Goal: Task Accomplishment & Management: Manage account settings

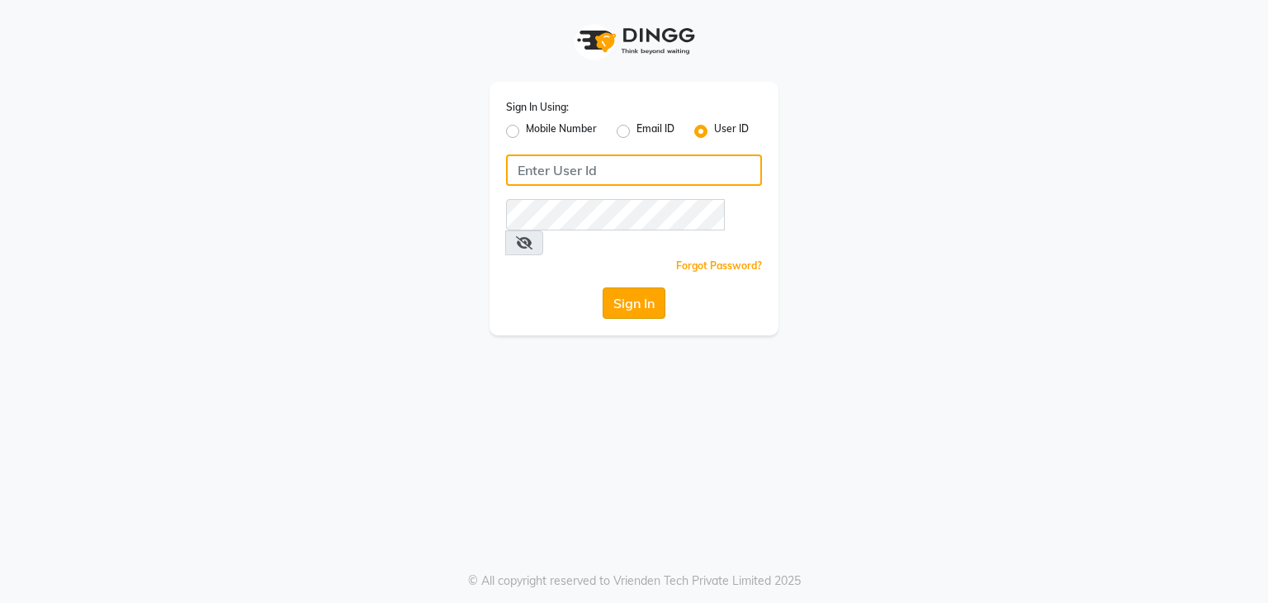
type input "e3605-01"
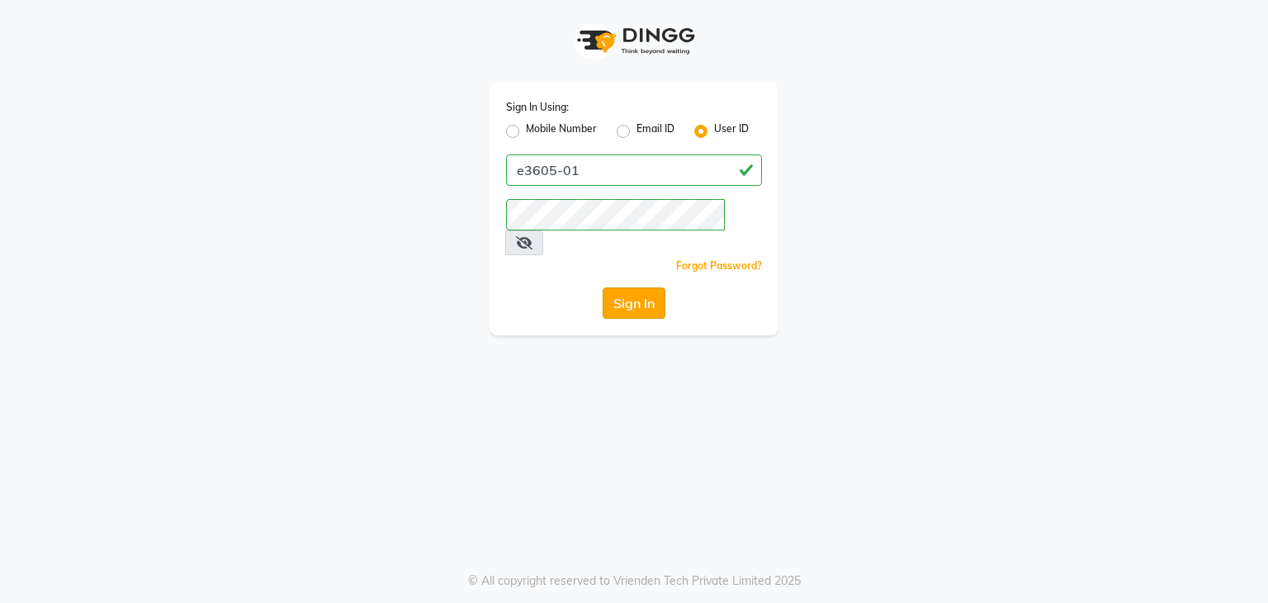
click at [644, 287] on button "Sign In" at bounding box center [634, 302] width 63 height 31
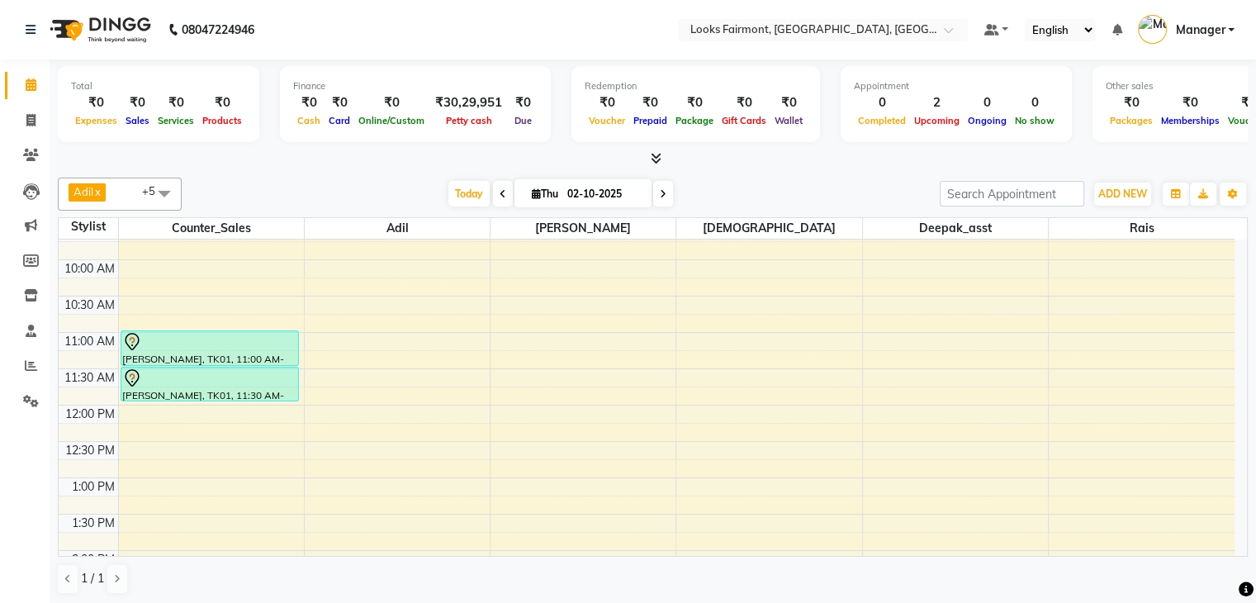
scroll to position [165, 0]
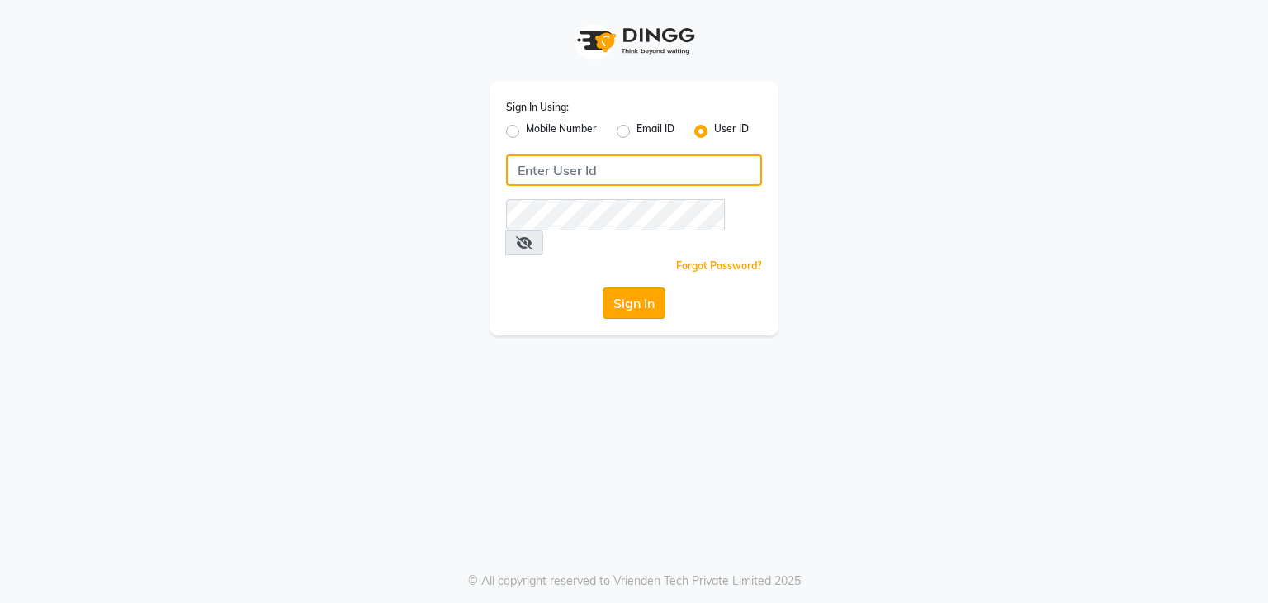
type input "e3605-01"
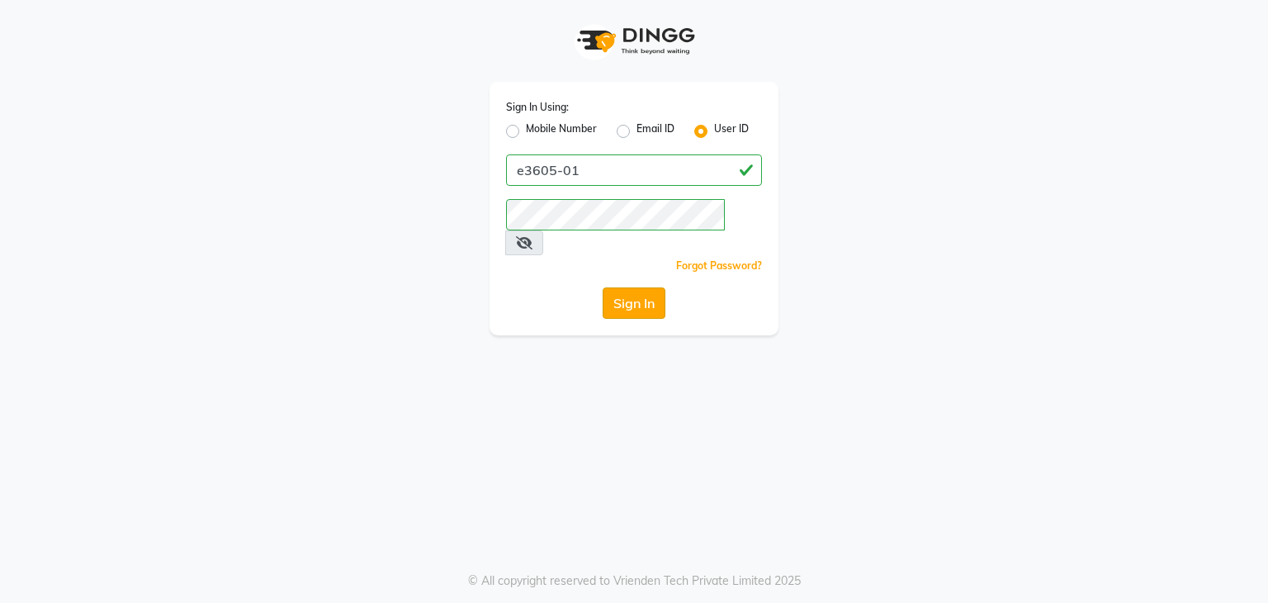
click at [631, 287] on button "Sign In" at bounding box center [634, 302] width 63 height 31
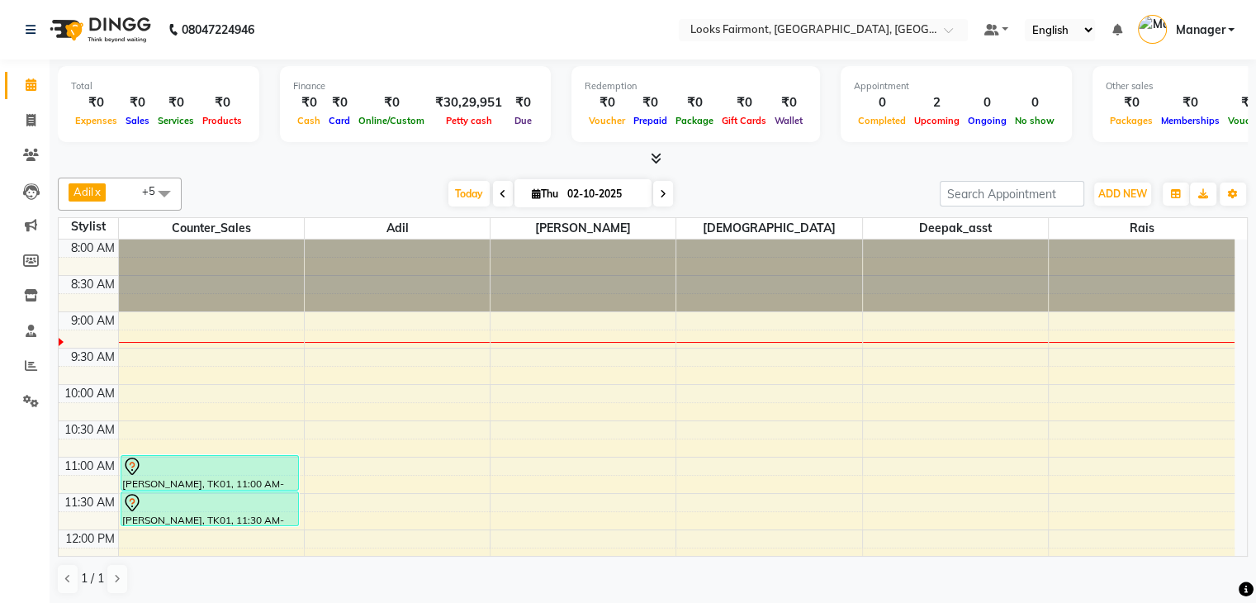
scroll to position [1, 0]
click at [36, 369] on icon at bounding box center [31, 364] width 12 height 12
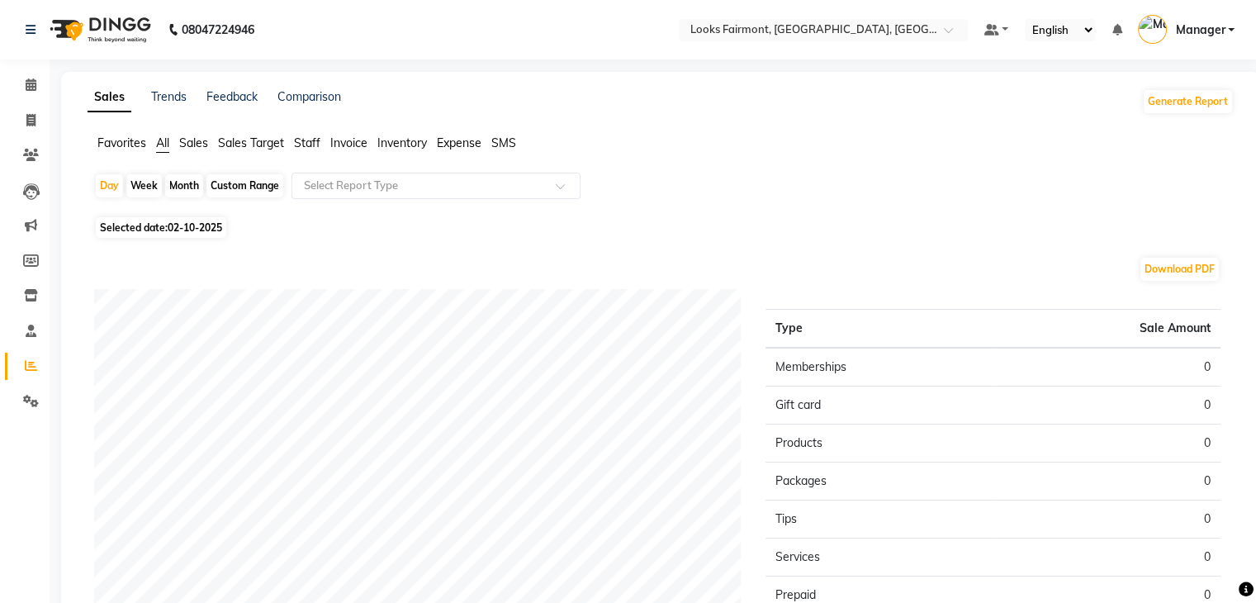
click at [195, 145] on span "Sales" at bounding box center [193, 142] width 29 height 15
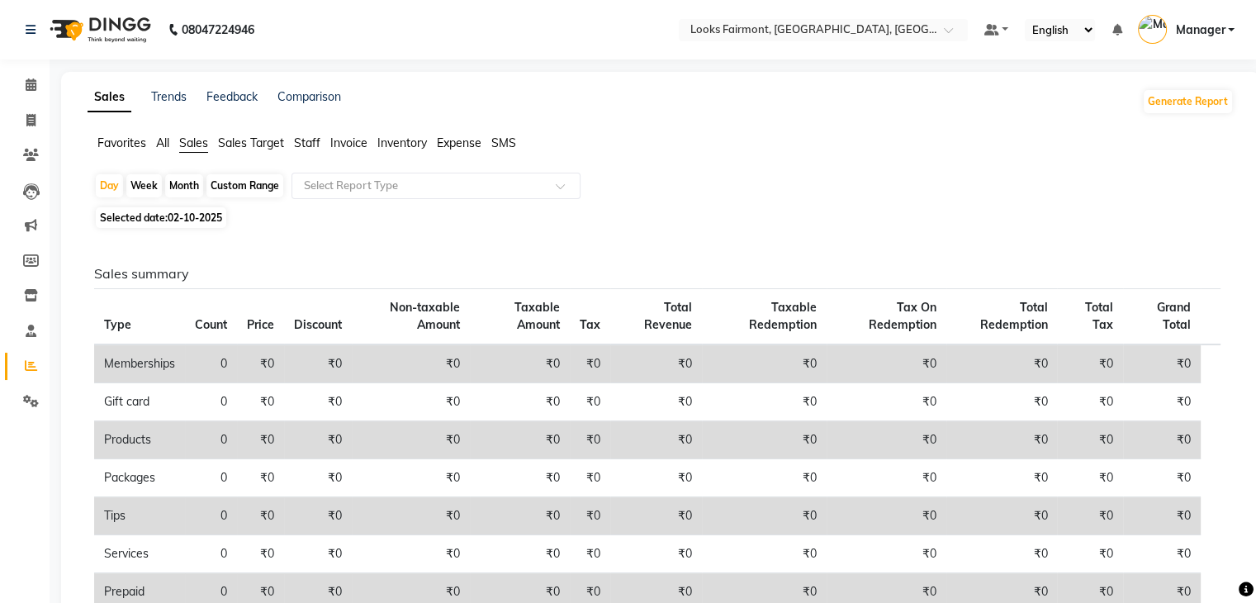
click at [313, 139] on span "Staff" at bounding box center [307, 142] width 26 height 15
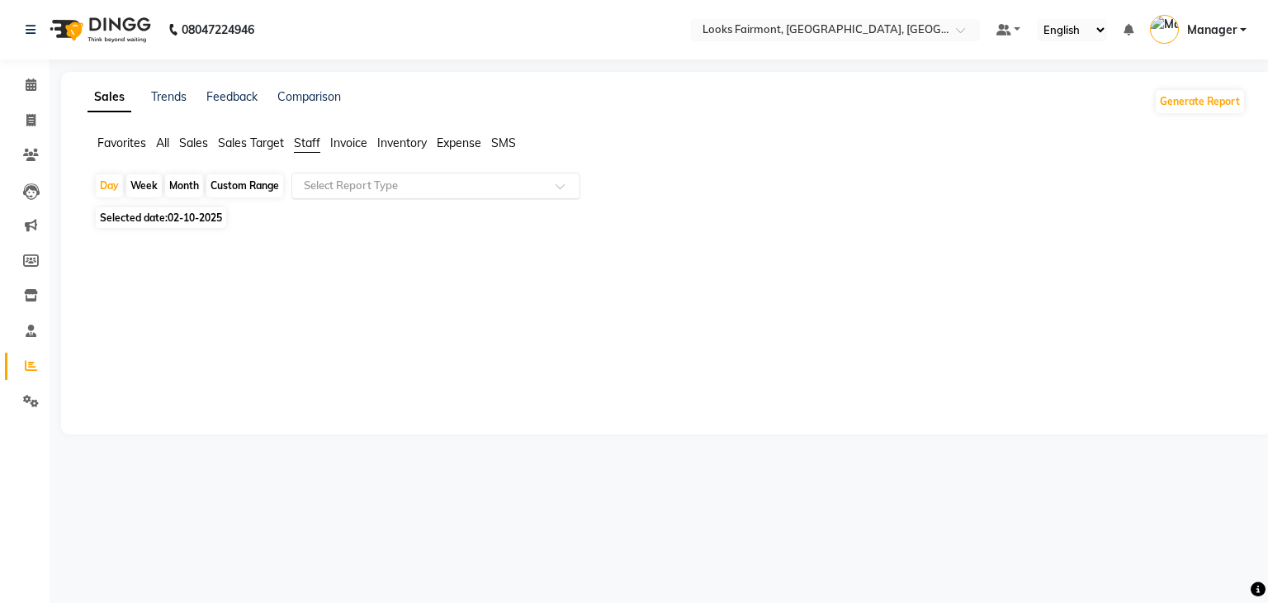
click at [380, 178] on input "text" at bounding box center [420, 186] width 238 height 17
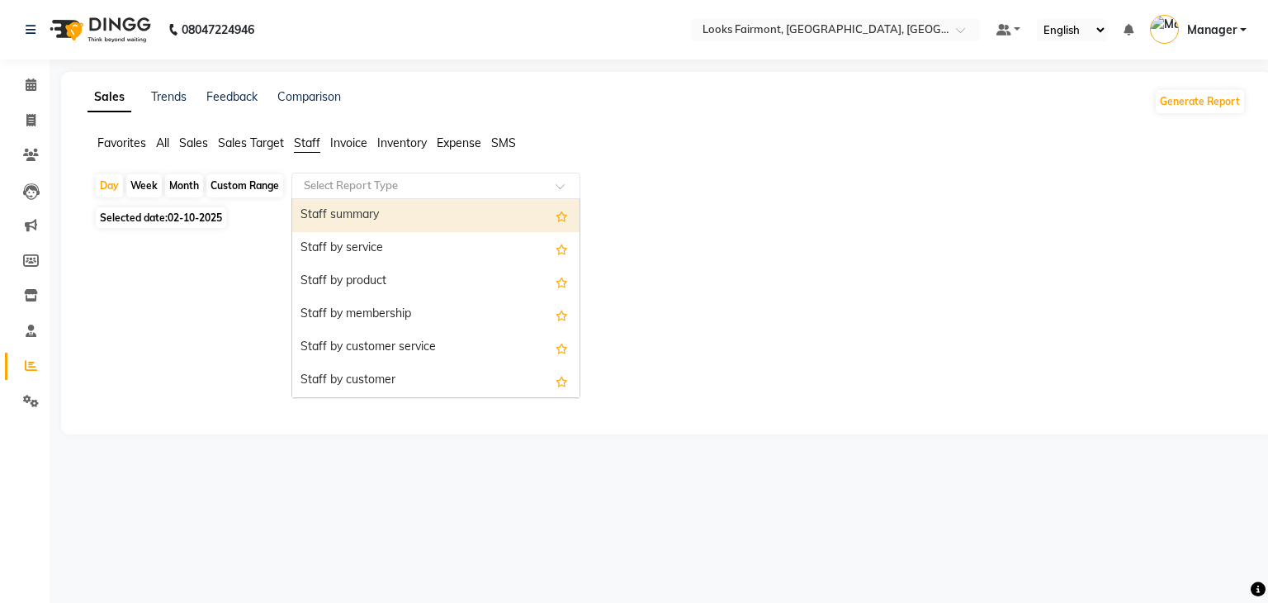
click at [383, 215] on div "Staff summary" at bounding box center [435, 215] width 287 height 33
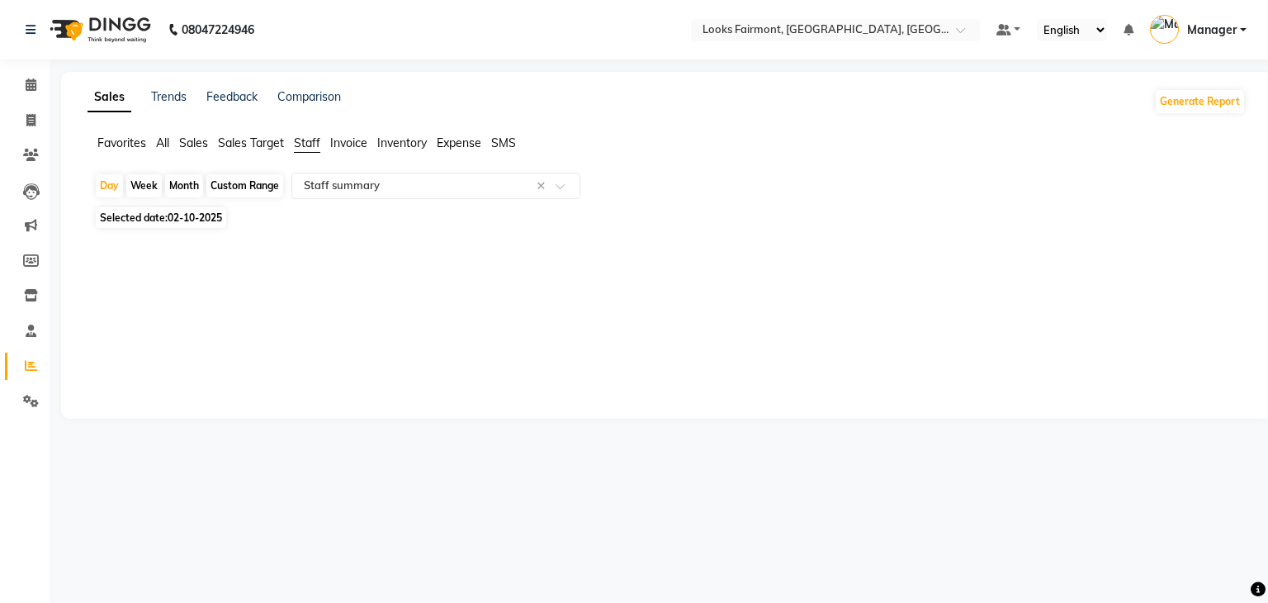
click at [169, 206] on div "Day Week Month Custom Range Select Report Type × Staff summary × Selected date:…" at bounding box center [667, 216] width 1159 height 87
click at [176, 219] on span "02-10-2025" at bounding box center [195, 217] width 55 height 12
select select "10"
select select "2025"
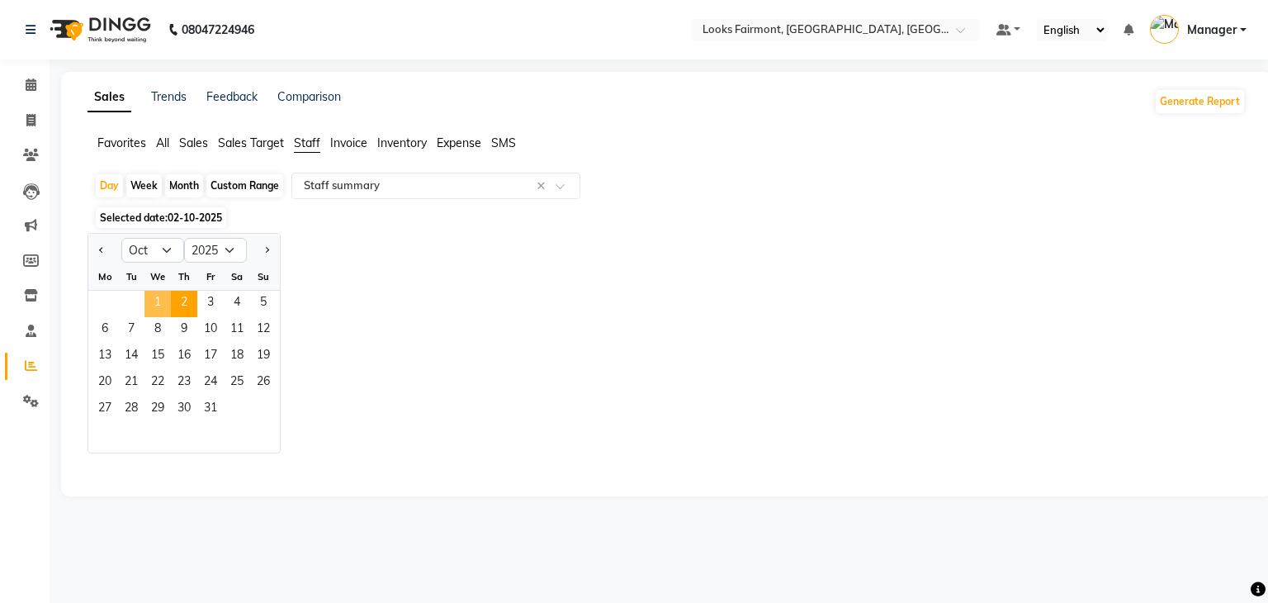
click at [159, 301] on span "1" at bounding box center [158, 304] width 26 height 26
select select "full_report"
select select "pdf"
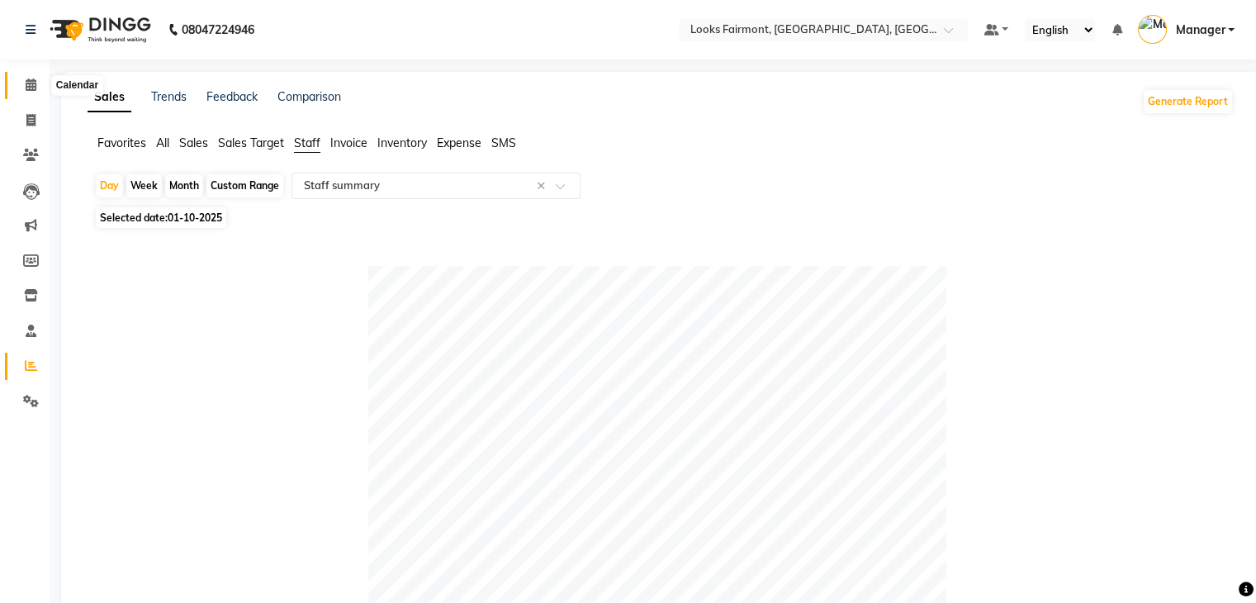
click at [26, 82] on icon at bounding box center [31, 84] width 11 height 12
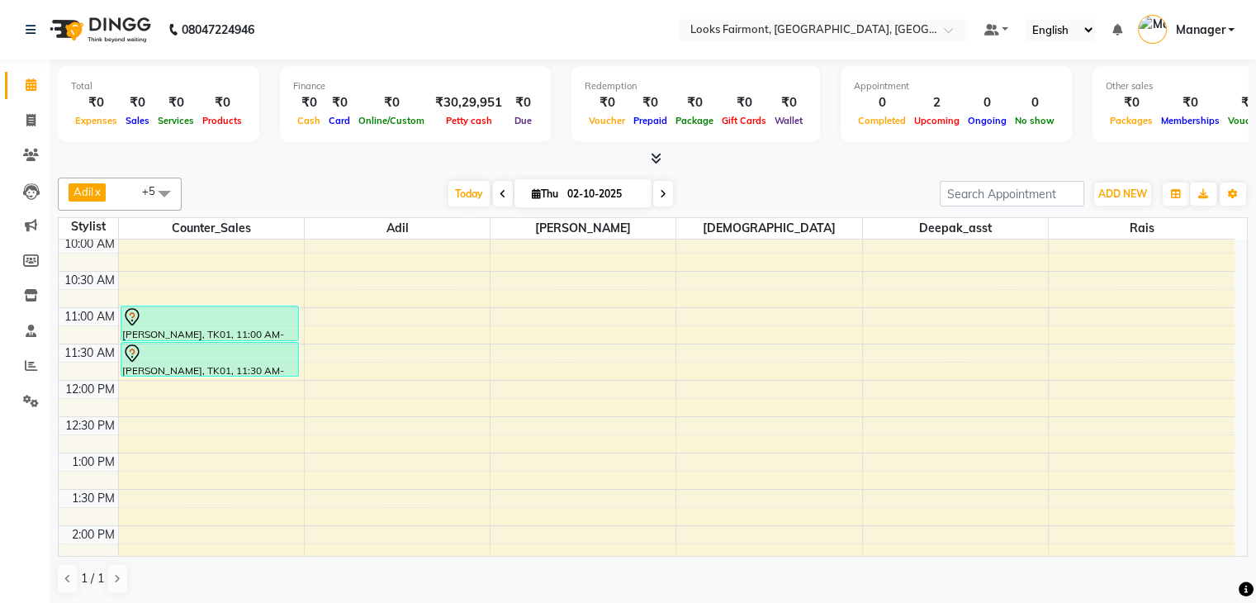
scroll to position [165, 0]
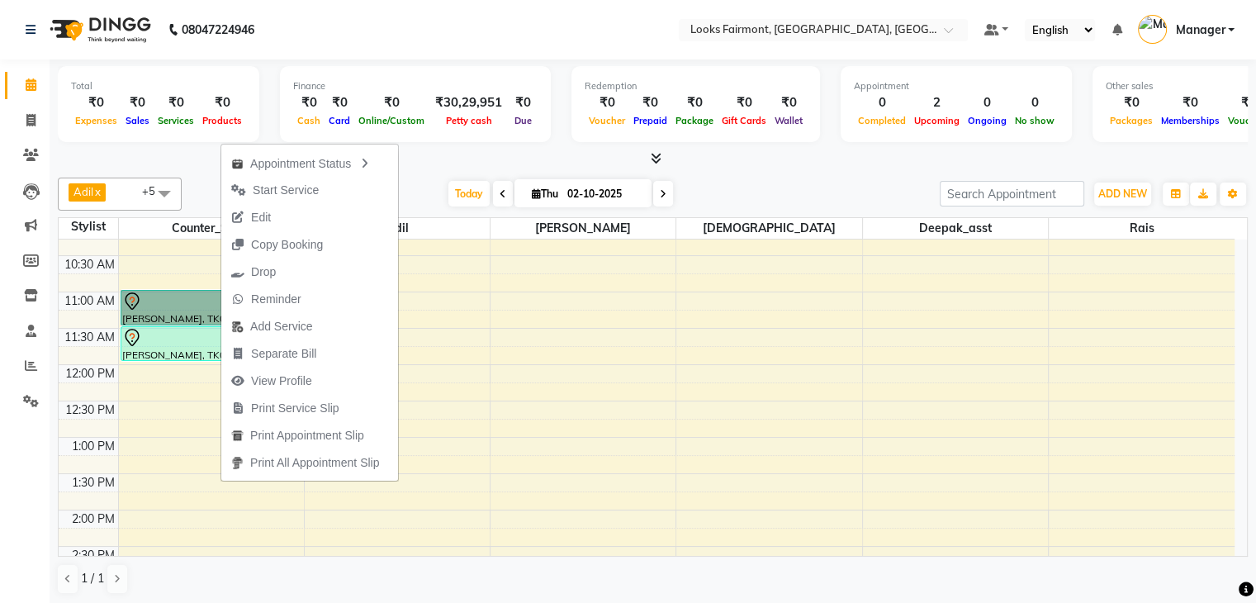
click at [443, 358] on div "8:00 AM 8:30 AM 9:00 AM 9:30 AM 10:00 AM 10:30 AM 11:00 AM 11:30 AM 12:00 PM 12…" at bounding box center [647, 546] width 1176 height 944
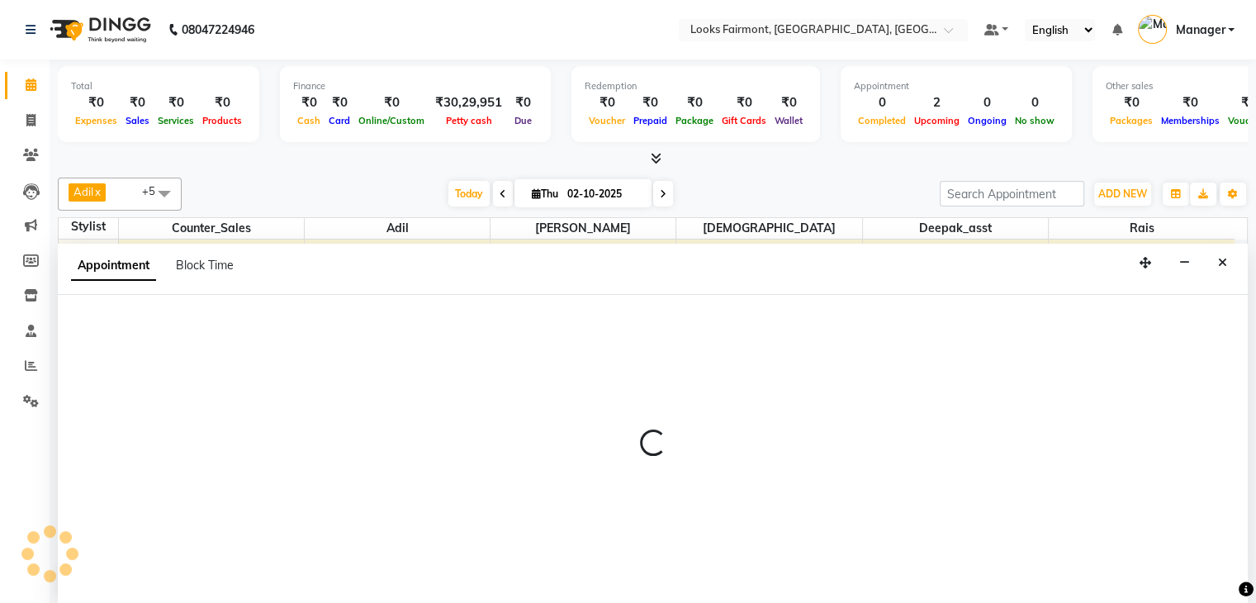
scroll to position [1, 0]
select select "76347"
select select "tentative"
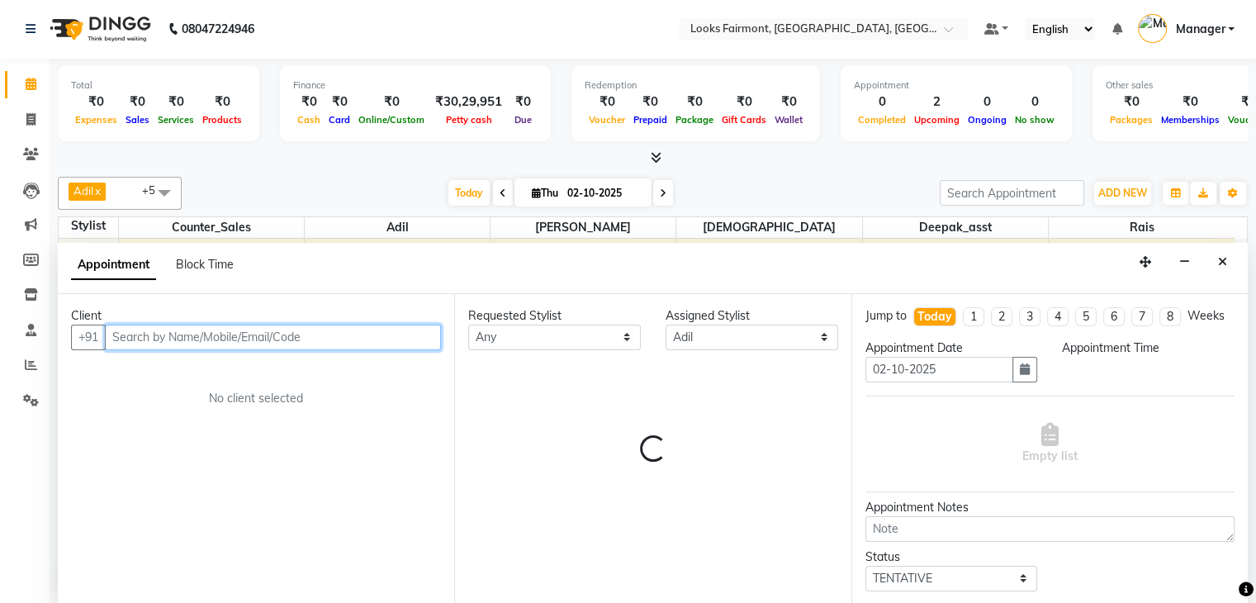
select select "705"
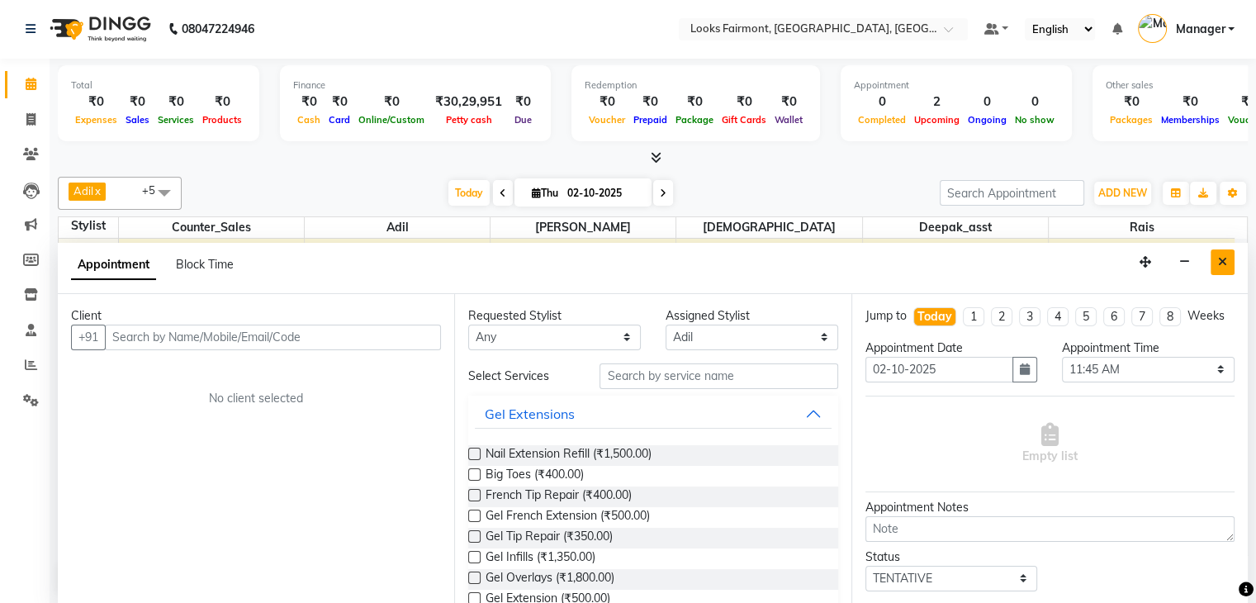
click at [1223, 252] on button "Close" at bounding box center [1223, 262] width 24 height 26
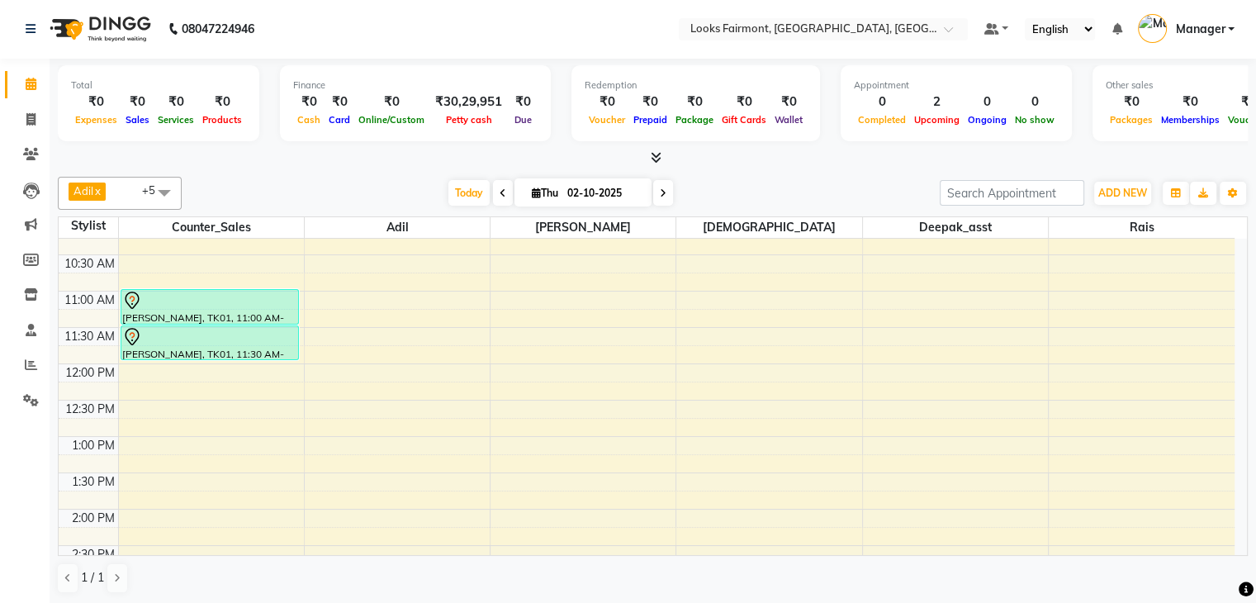
click at [500, 194] on icon at bounding box center [503, 193] width 7 height 10
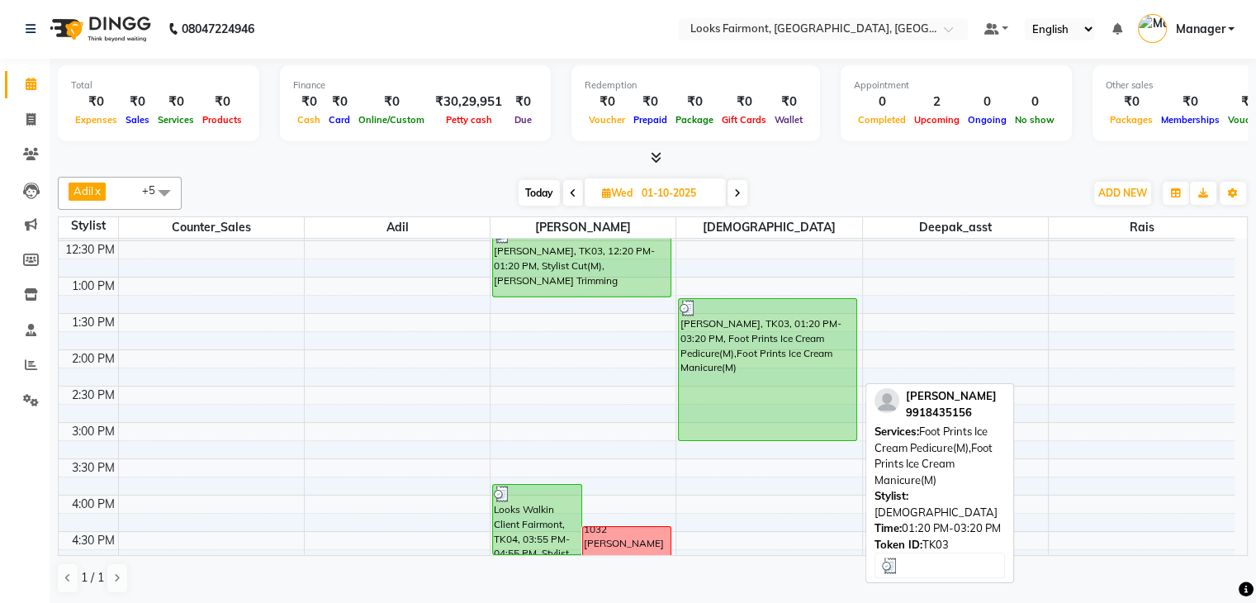
scroll to position [288, 0]
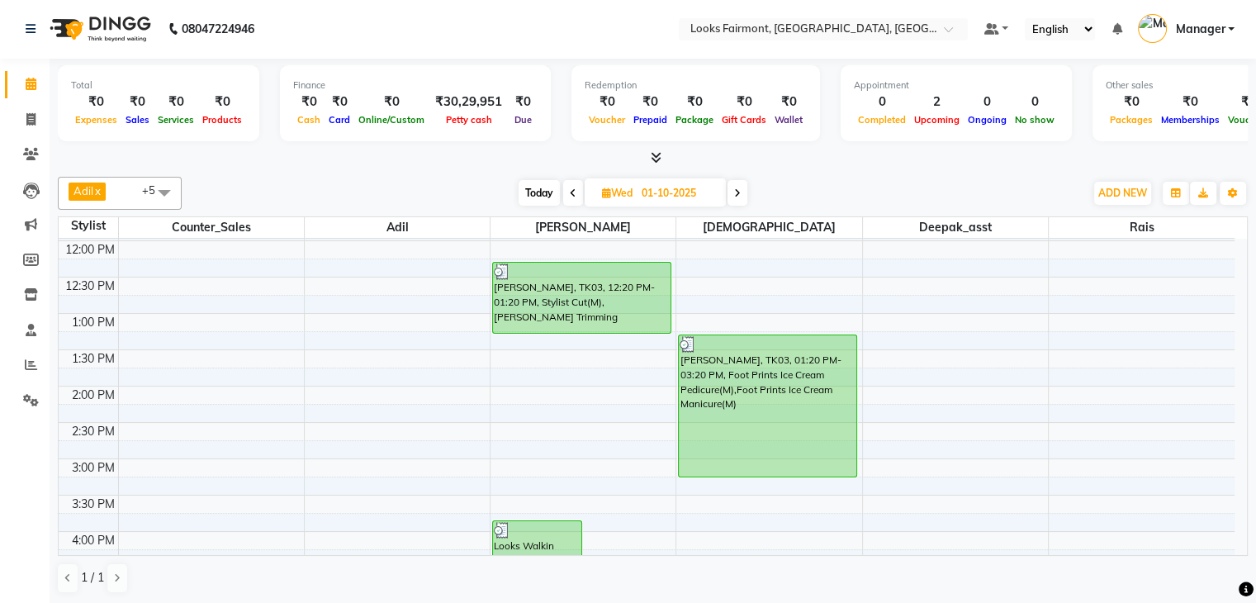
click at [742, 186] on span at bounding box center [738, 193] width 20 height 26
type input "02-10-2025"
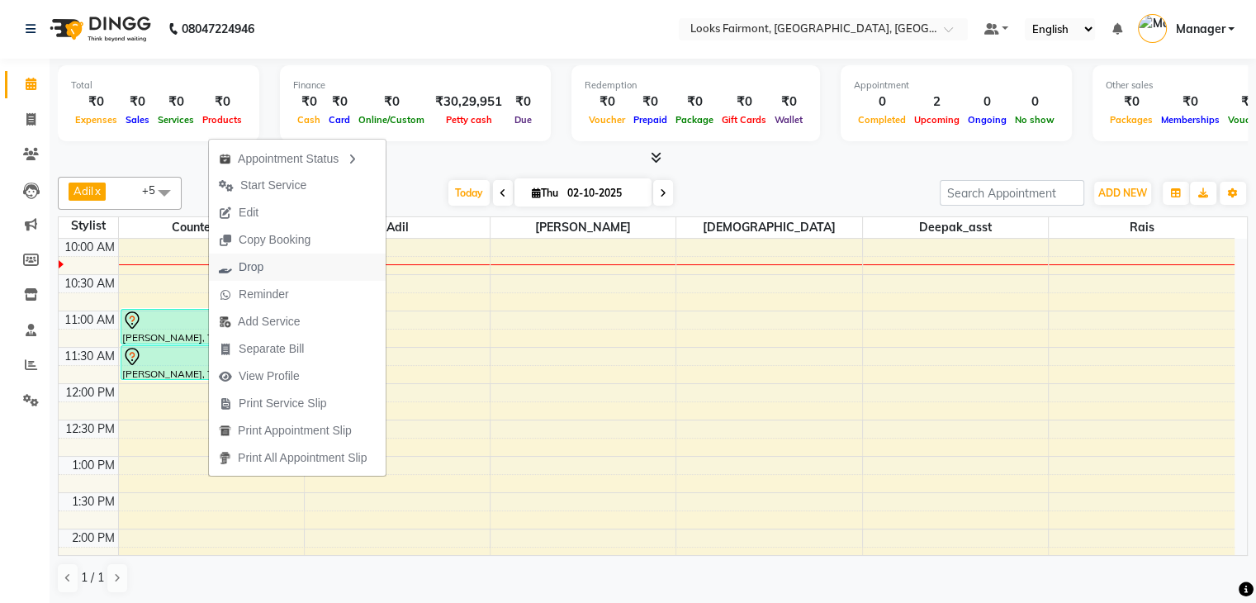
click at [255, 269] on span "Drop" at bounding box center [251, 266] width 25 height 17
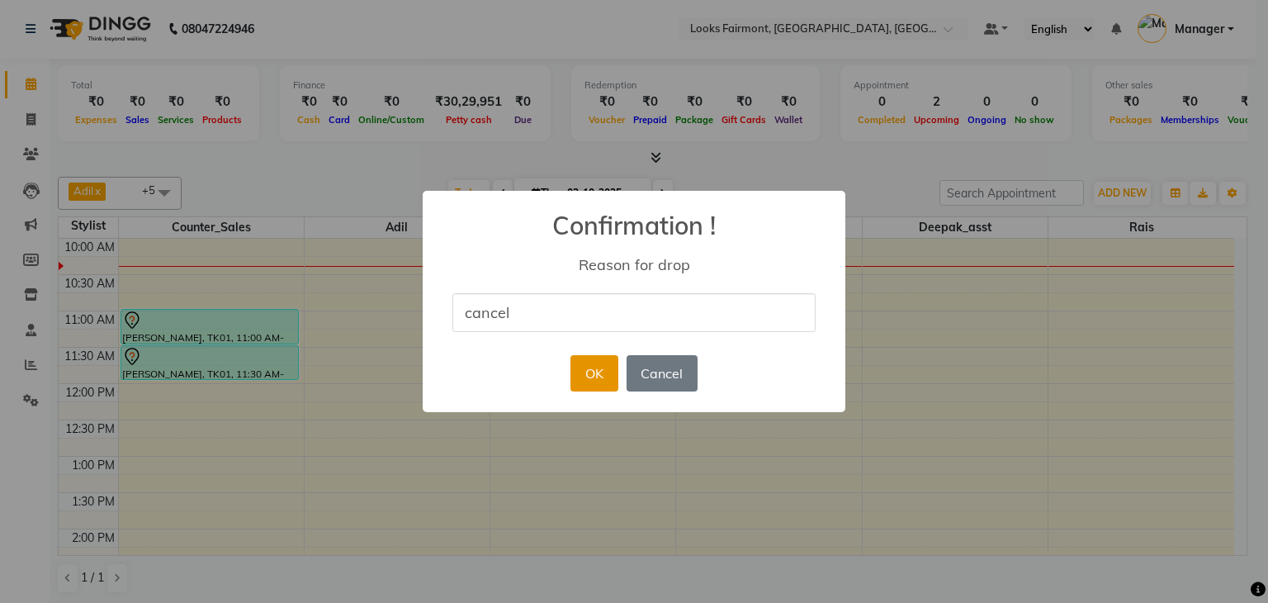
type input "cancel"
click at [580, 376] on button "OK" at bounding box center [594, 373] width 47 height 36
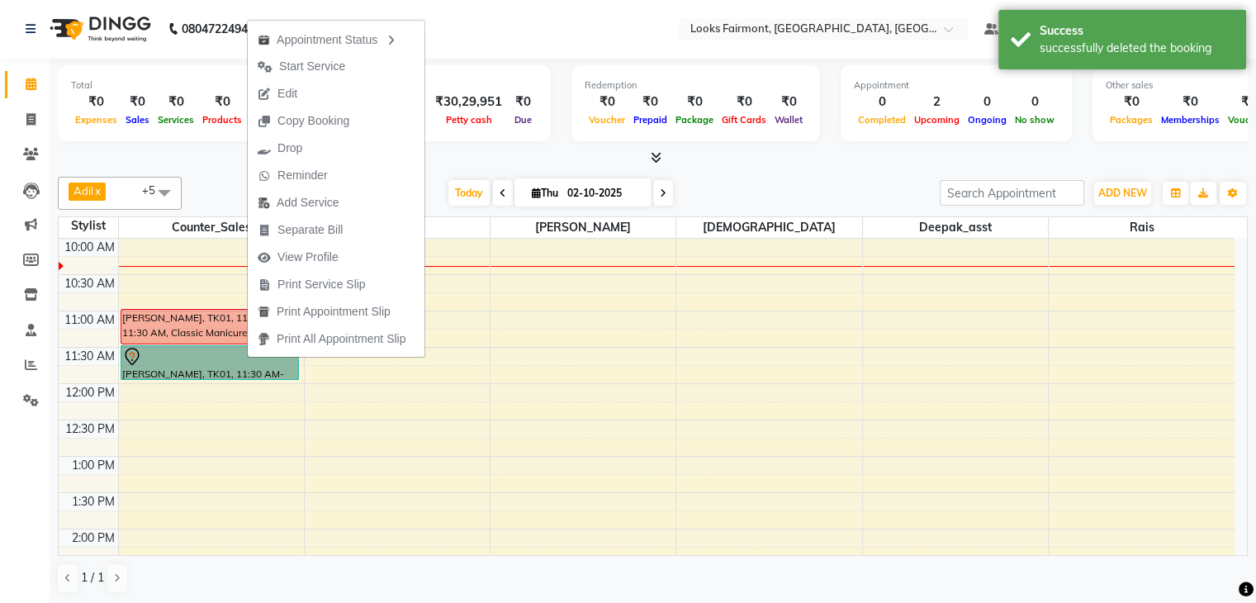
click at [694, 401] on div "8:00 AM 8:30 AM 9:00 AM 9:30 AM 10:00 AM 10:30 AM 11:00 AM 11:30 AM 12:00 PM 12…" at bounding box center [647, 565] width 1176 height 944
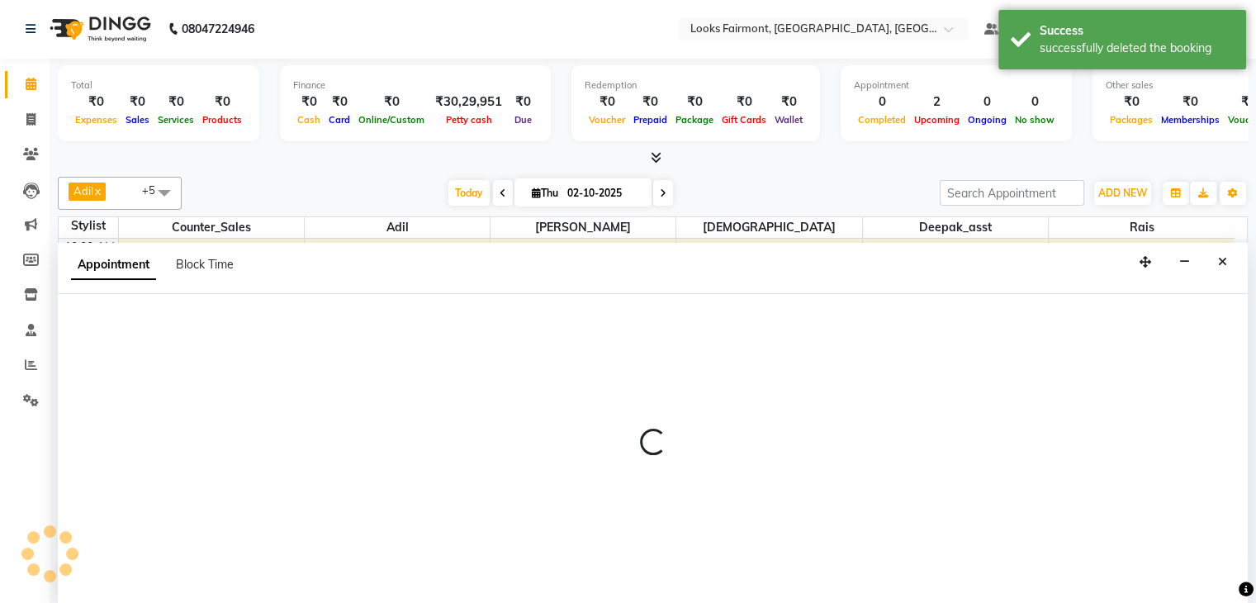
select select "76349"
select select "735"
select select "tentative"
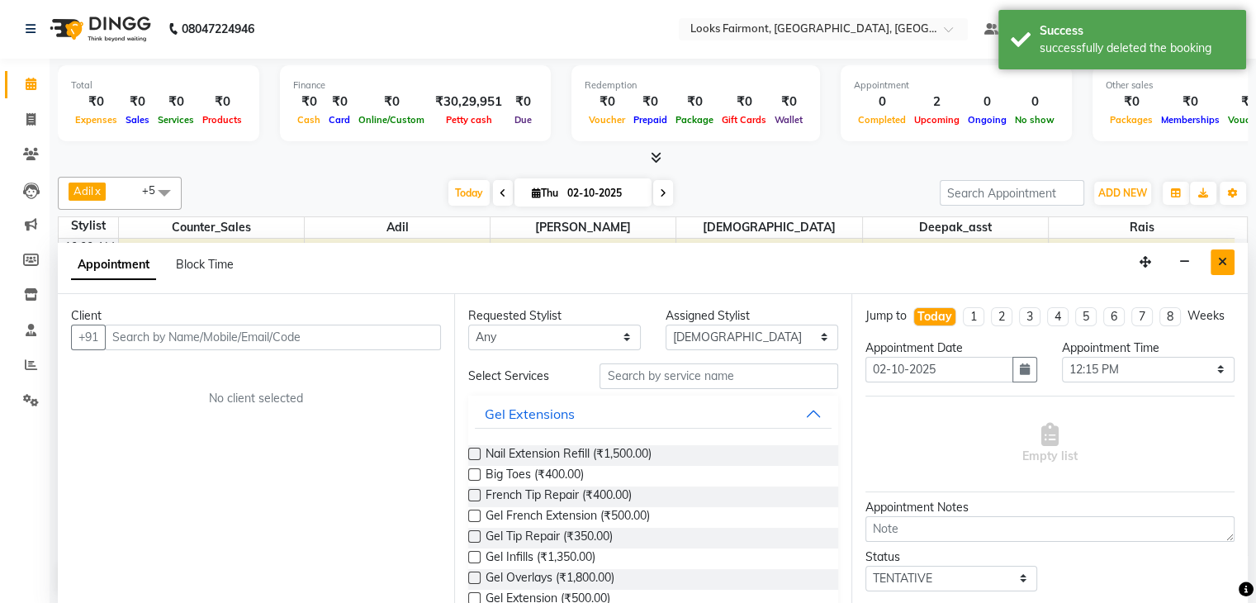
click at [1229, 268] on button "Close" at bounding box center [1223, 262] width 24 height 26
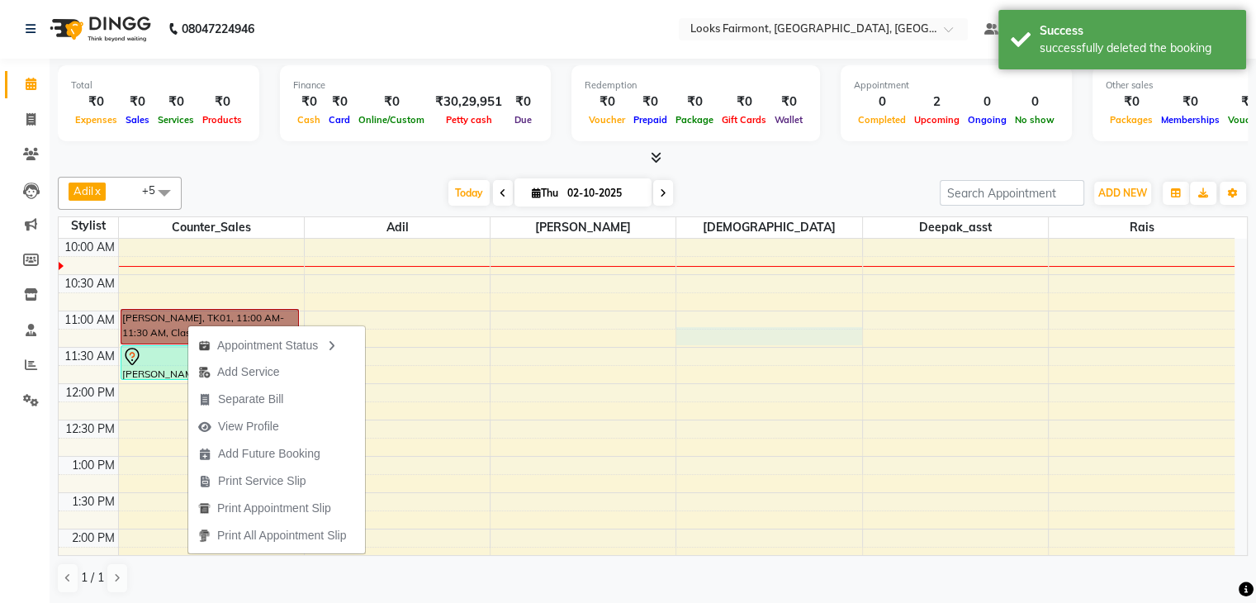
click at [679, 342] on div "8:00 AM 8:30 AM 9:00 AM 9:30 AM 10:00 AM 10:30 AM 11:00 AM 11:30 AM 12:00 PM 12…" at bounding box center [647, 565] width 1176 height 944
select select "76349"
select select "675"
select select "tentative"
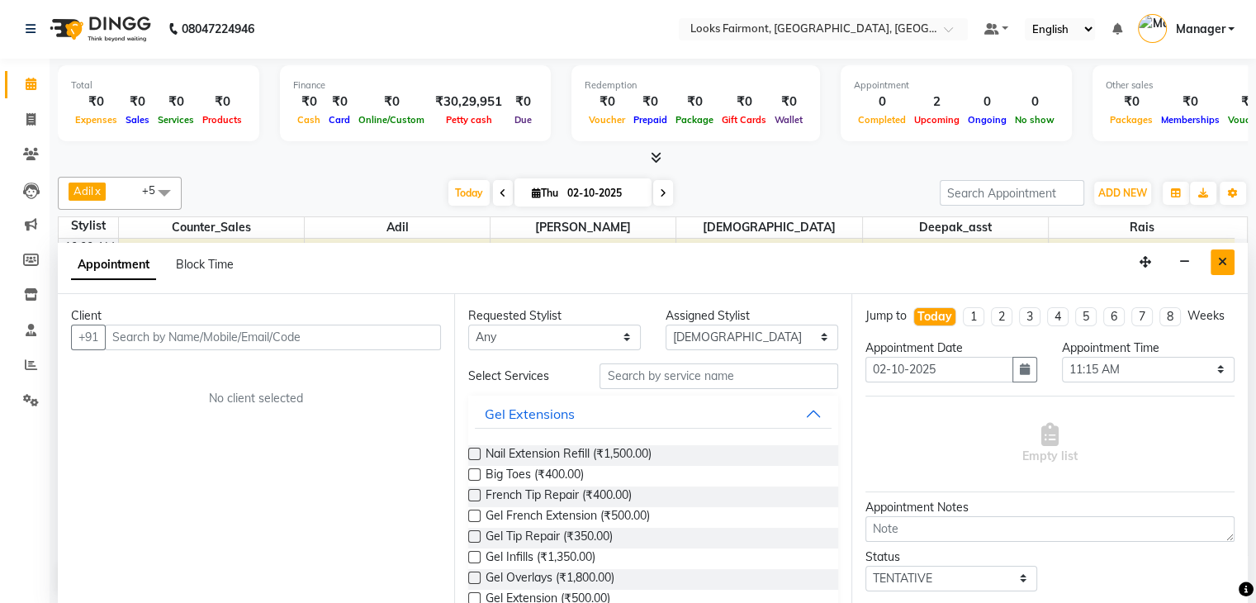
click at [1227, 259] on button "Close" at bounding box center [1223, 262] width 24 height 26
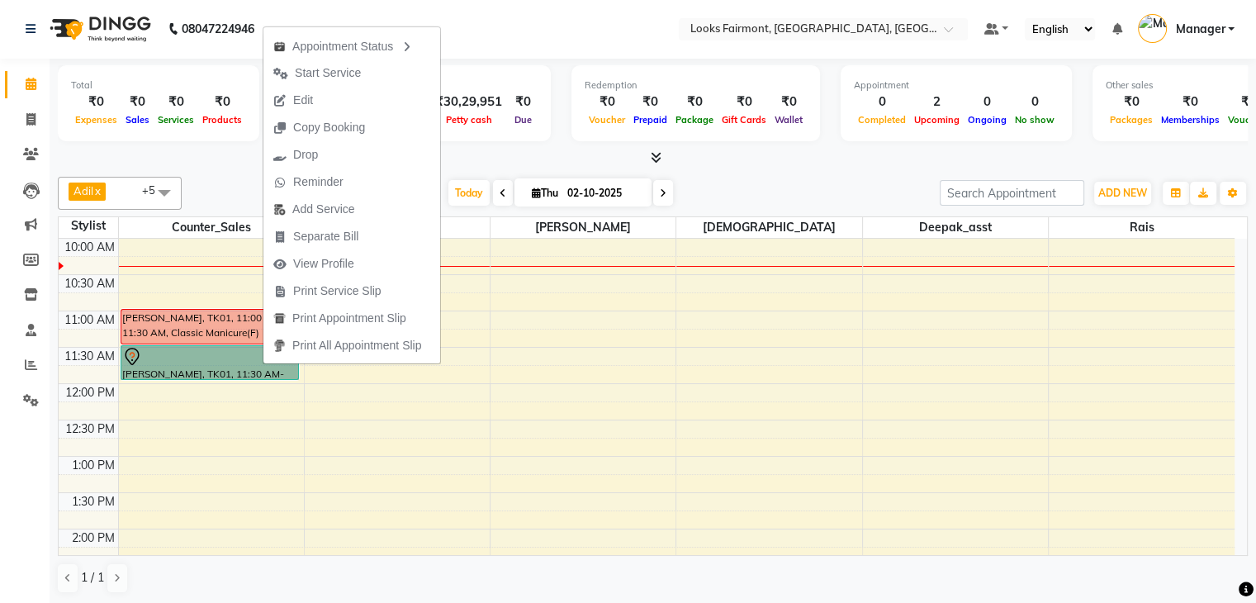
click at [636, 383] on td at bounding box center [676, 392] width 1116 height 18
select select "76348"
select select "tentative"
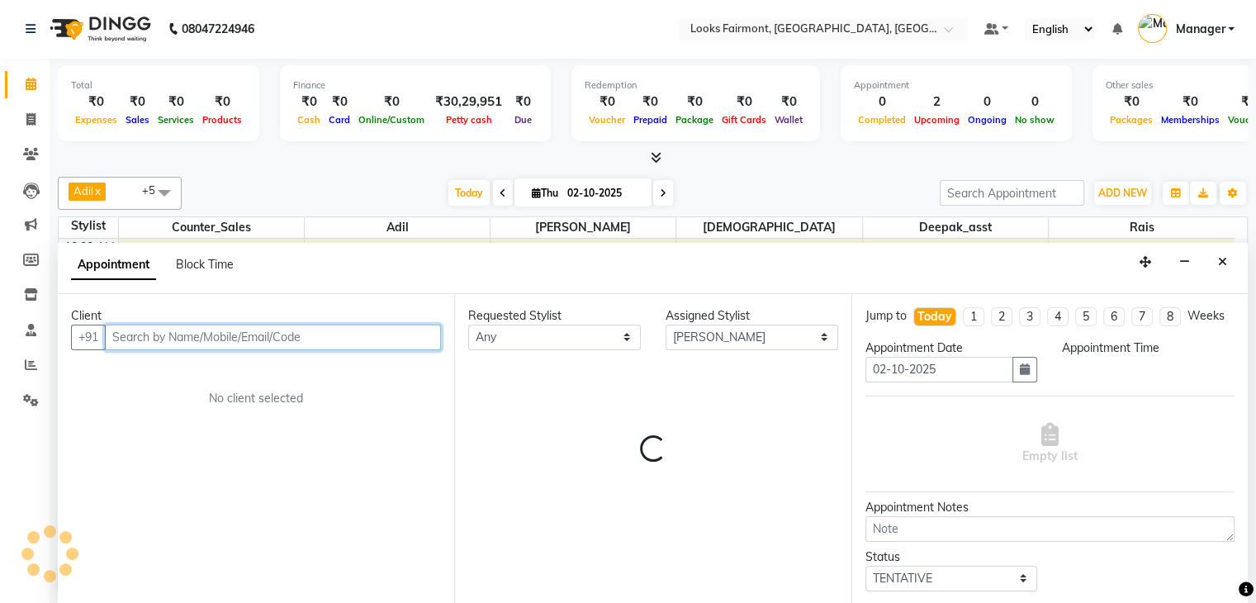
select select "705"
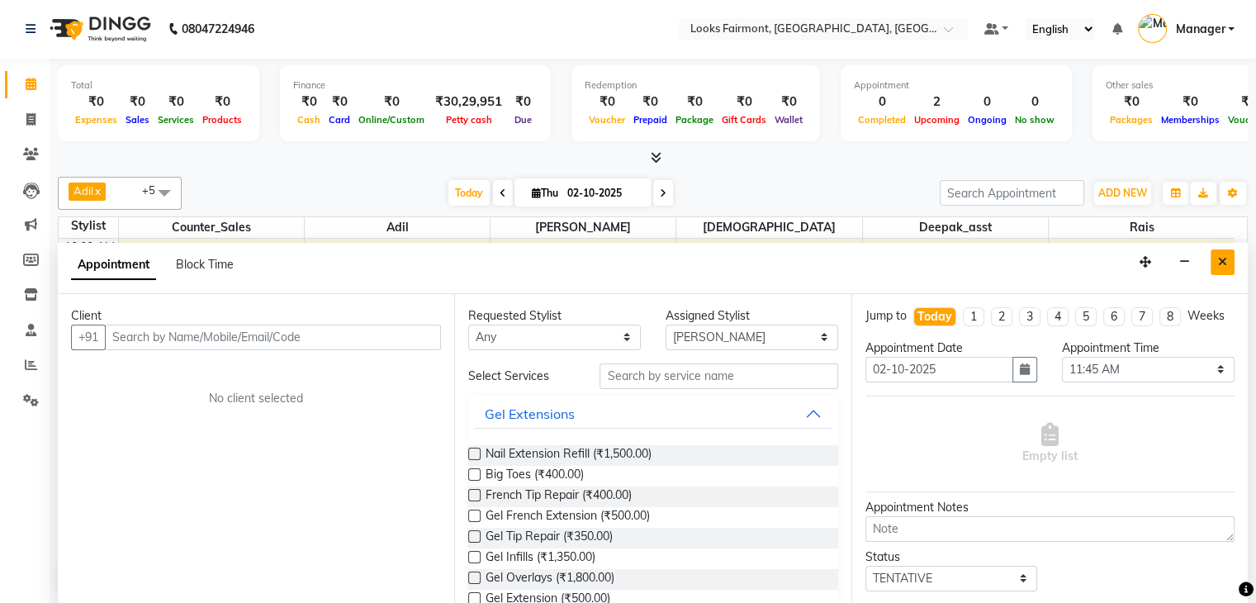
click at [1226, 251] on button "Close" at bounding box center [1223, 262] width 24 height 26
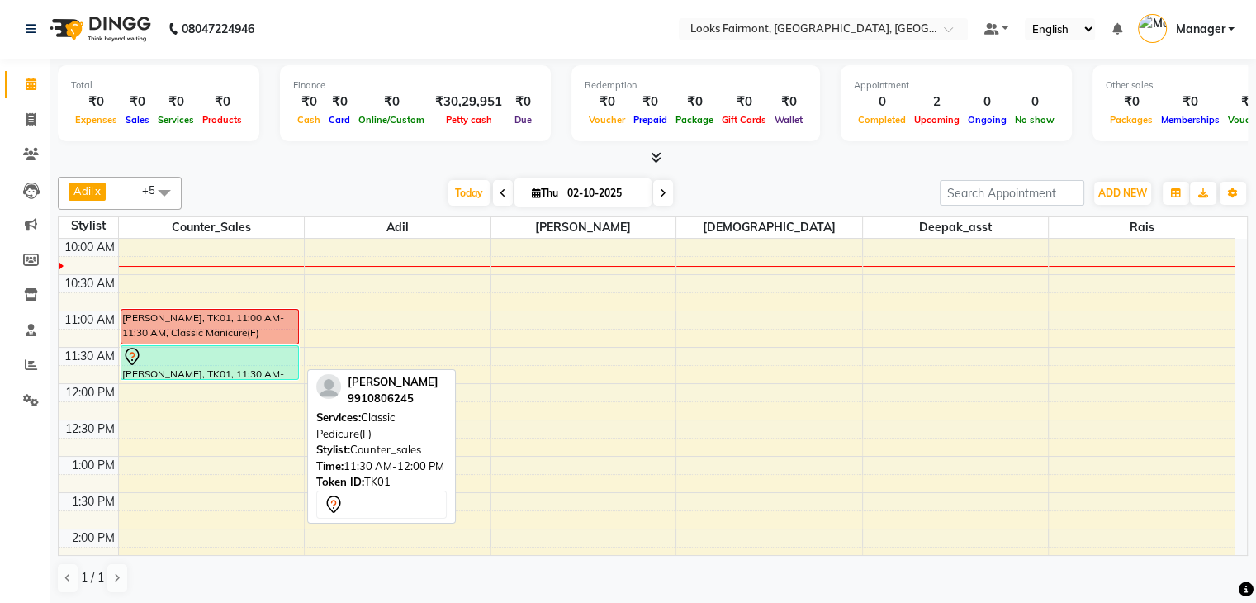
click at [259, 356] on div at bounding box center [210, 357] width 176 height 20
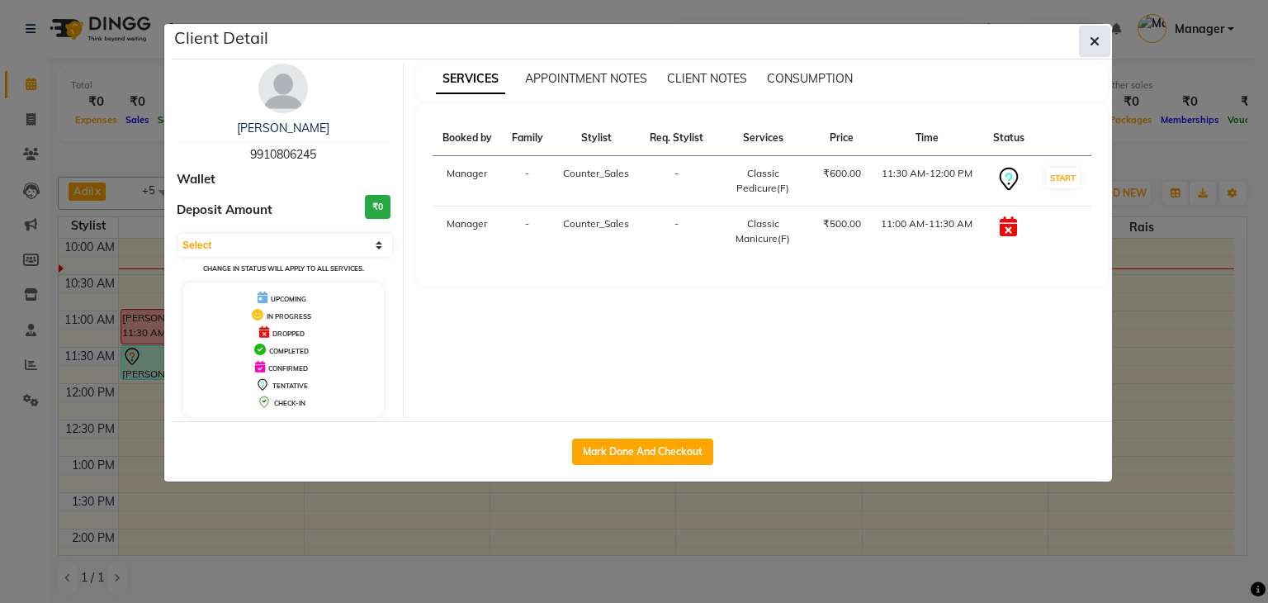
click at [1094, 35] on icon "button" at bounding box center [1095, 41] width 10 height 13
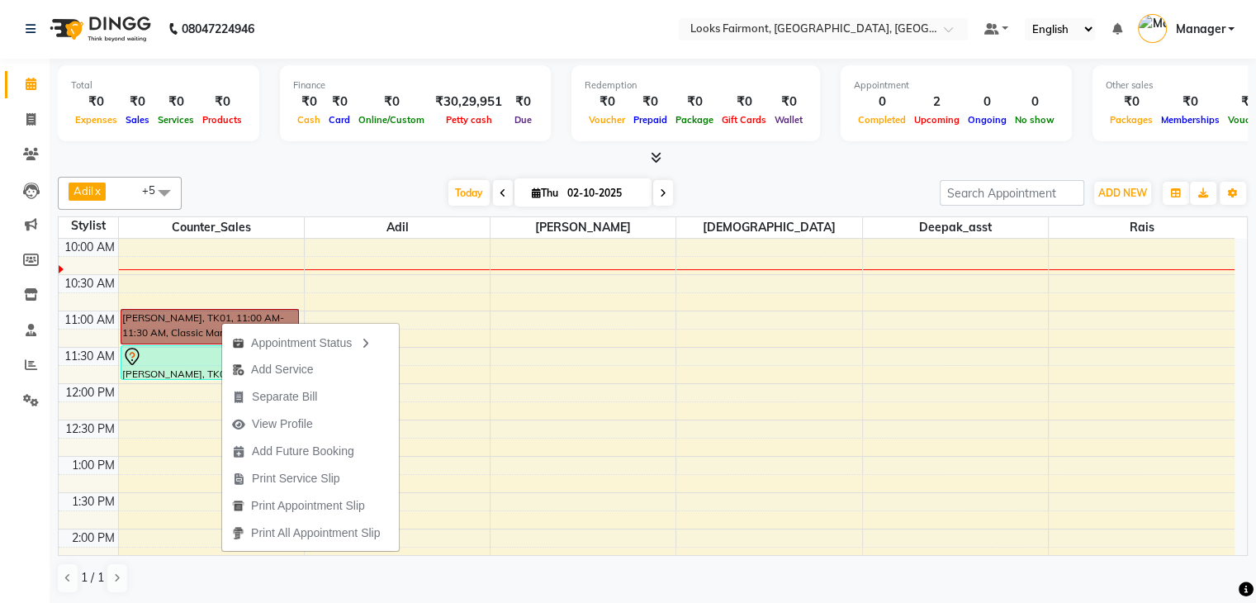
click at [639, 450] on div "8:00 AM 8:30 AM 9:00 AM 9:30 AM 10:00 AM 10:30 AM 11:00 AM 11:30 AM 12:00 PM 12…" at bounding box center [647, 565] width 1176 height 944
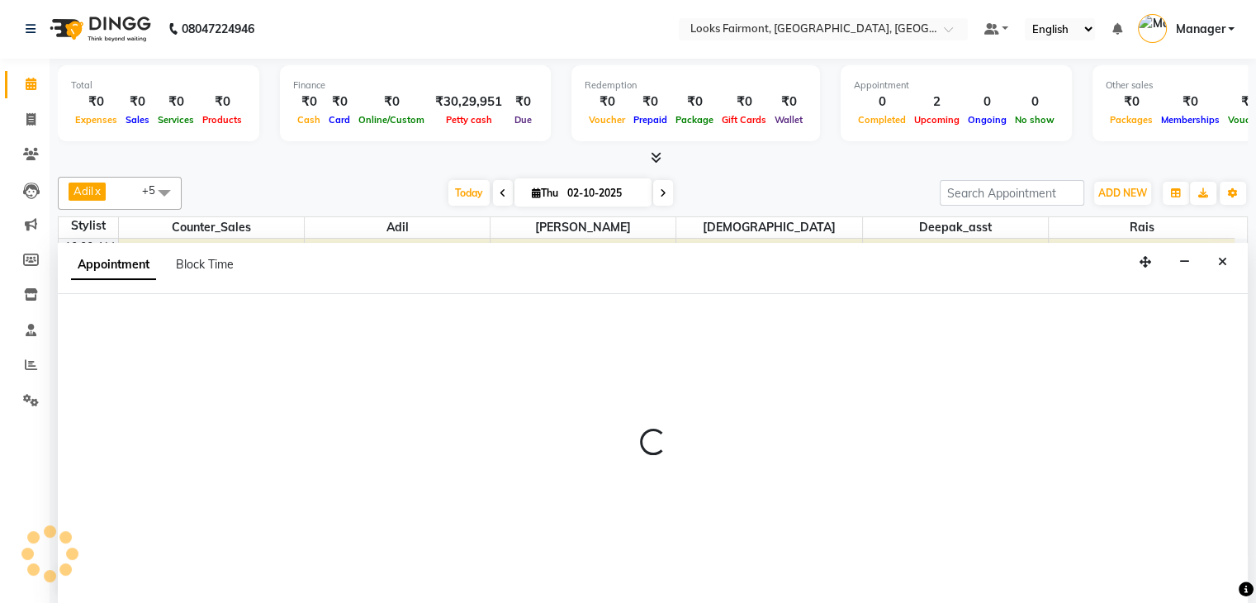
select select "76348"
select select "765"
select select "tentative"
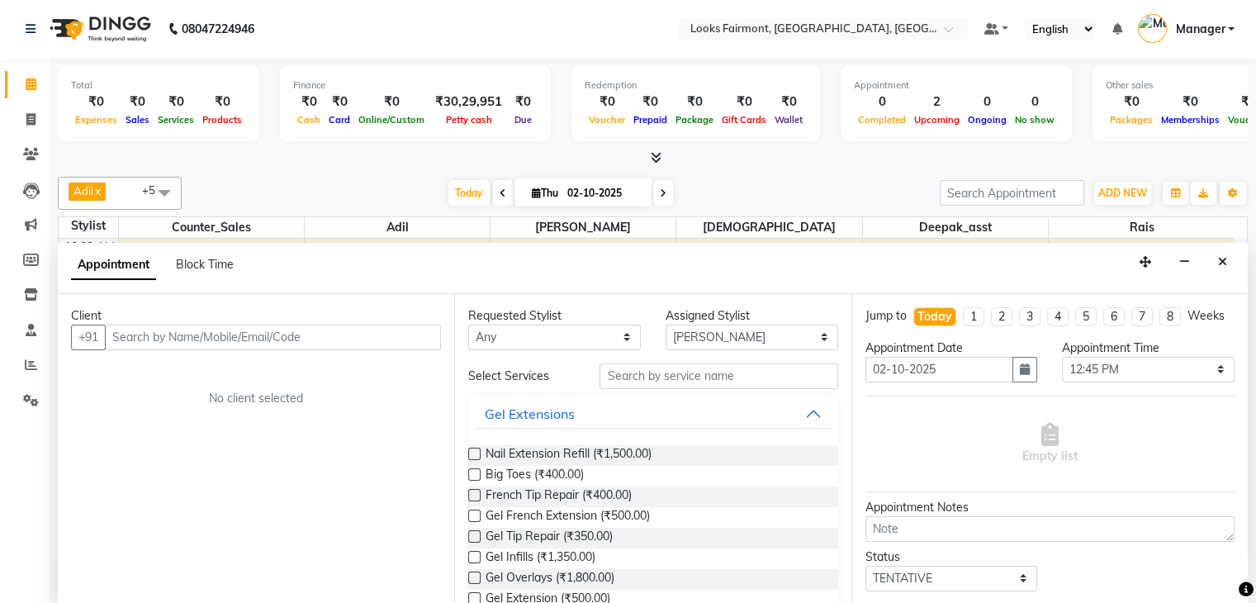
click at [1227, 255] on button "Close" at bounding box center [1223, 262] width 24 height 26
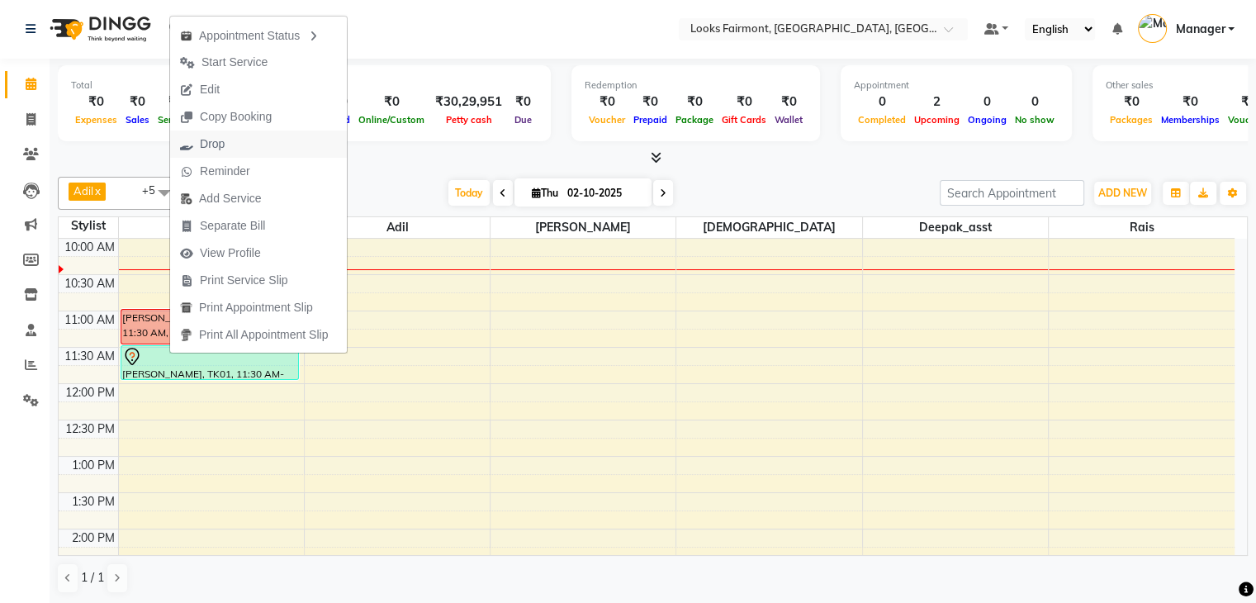
click at [205, 141] on span "Drop" at bounding box center [212, 143] width 25 height 17
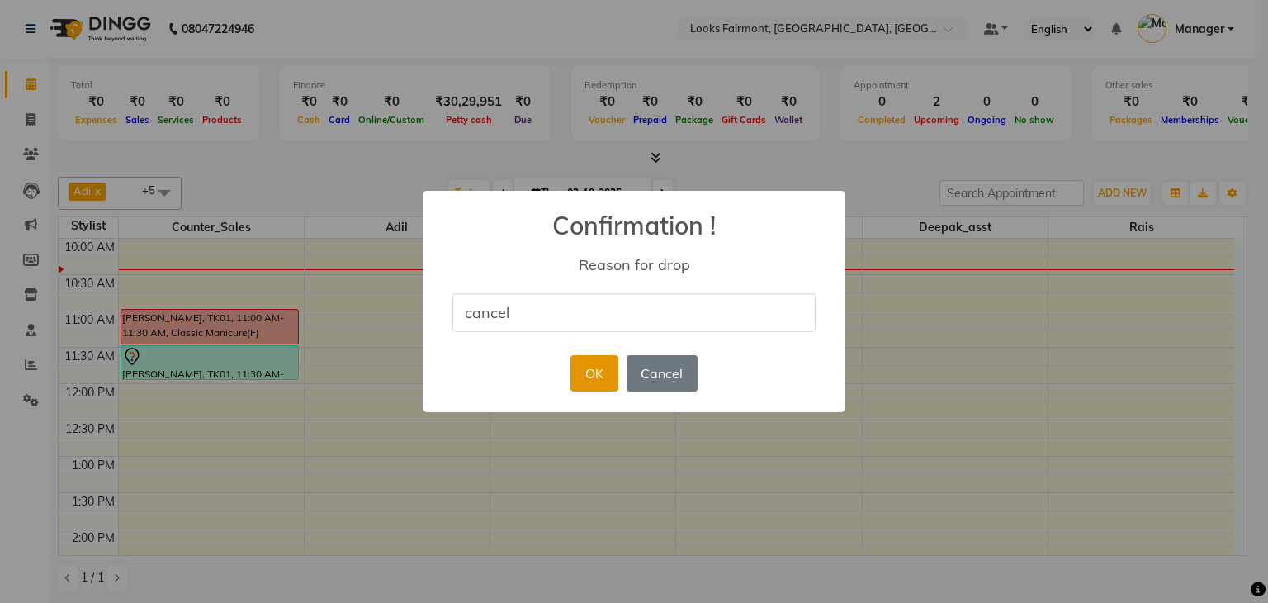
type input "cancel"
click at [583, 367] on button "OK" at bounding box center [594, 373] width 47 height 36
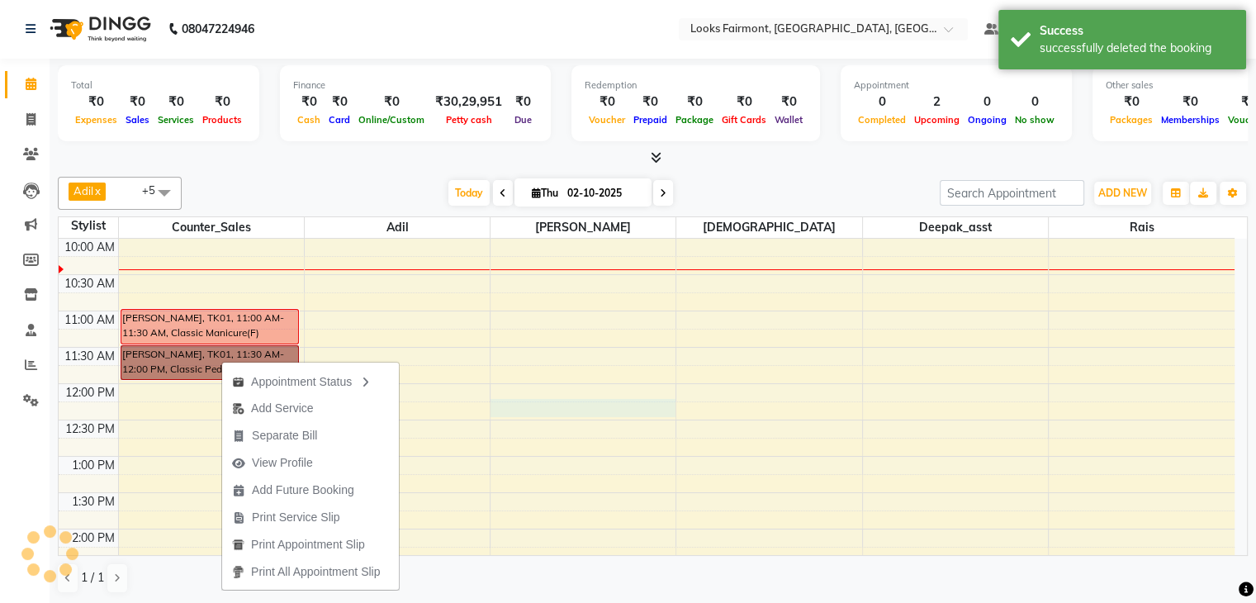
click at [519, 404] on div "8:00 AM 8:30 AM 9:00 AM 9:30 AM 10:00 AM 10:30 AM 11:00 AM 11:30 AM 12:00 PM 12…" at bounding box center [647, 565] width 1176 height 944
select select "76348"
select select "735"
select select "tentative"
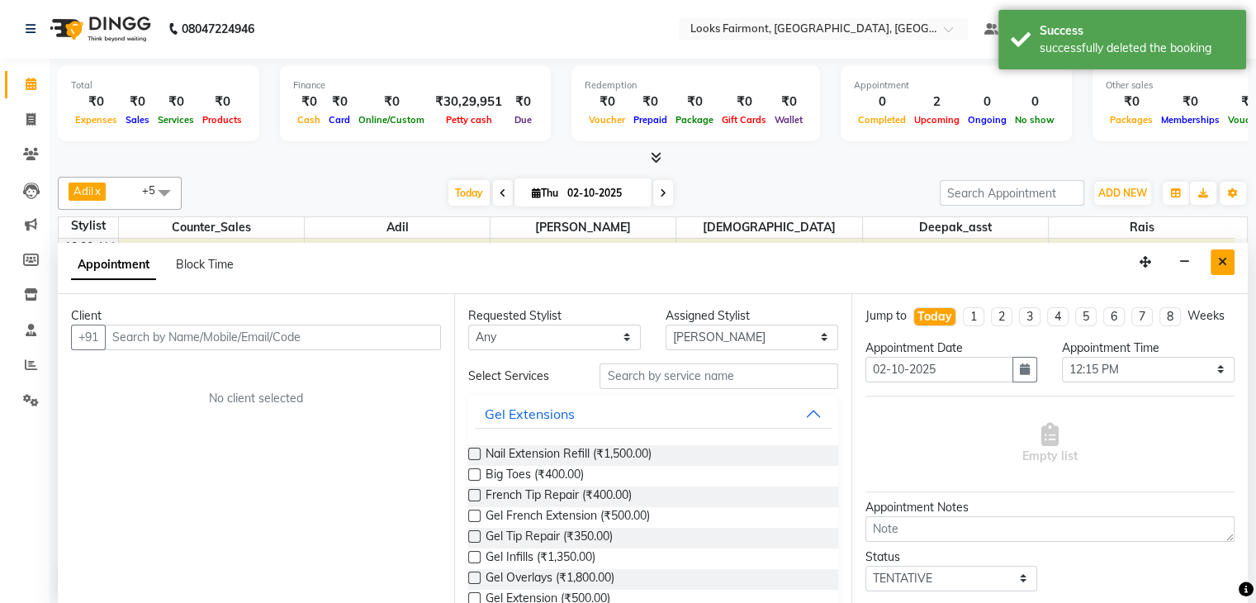
click at [1232, 254] on button "Close" at bounding box center [1223, 262] width 24 height 26
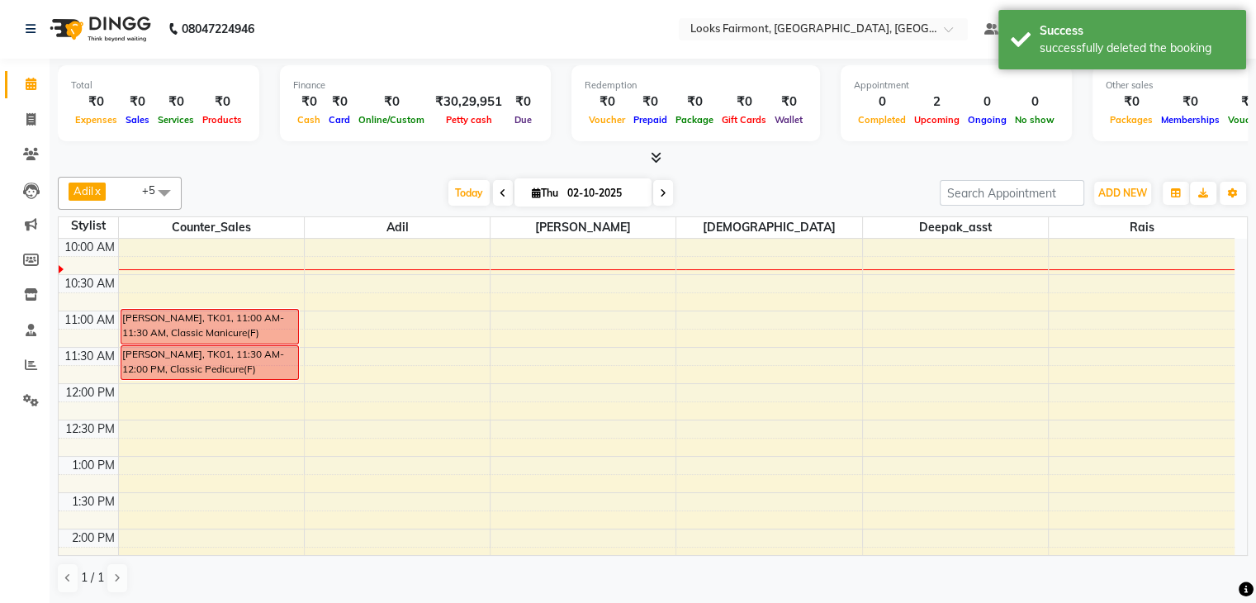
drag, startPoint x: 231, startPoint y: 354, endPoint x: 96, endPoint y: 358, distance: 135.5
click at [96, 358] on div "8:00 AM 8:30 AM 9:00 AM 9:30 AM 10:00 AM 10:30 AM 11:00 AM 11:30 AM 12:00 PM 12…" at bounding box center [647, 565] width 1176 height 944
click at [26, 398] on icon at bounding box center [31, 400] width 16 height 12
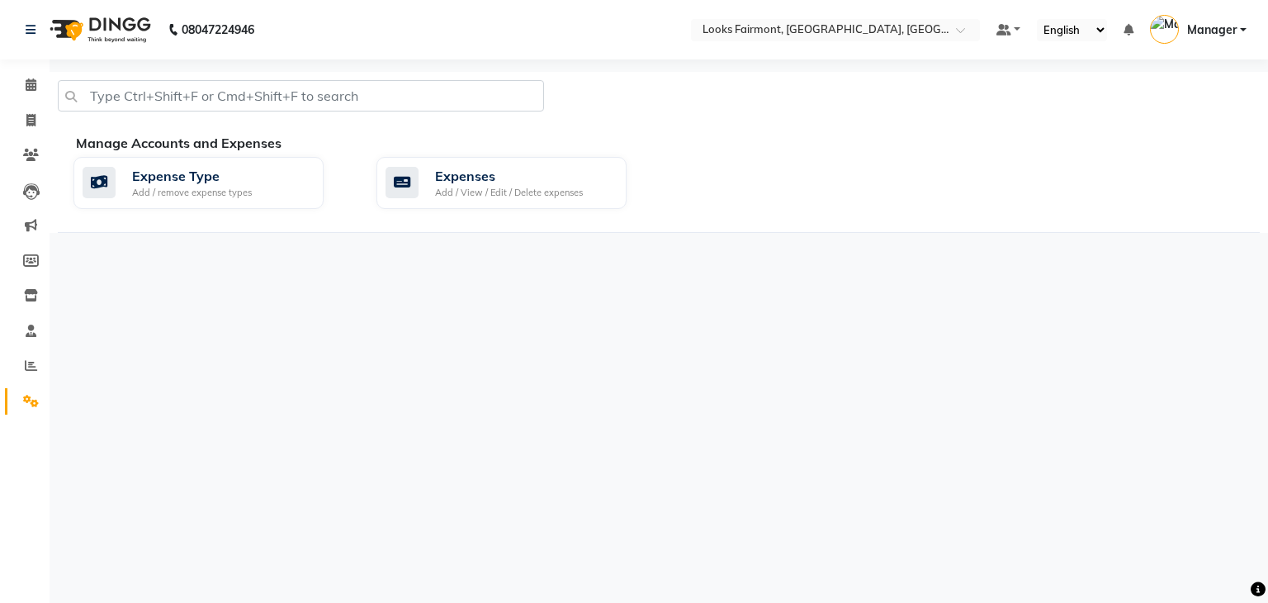
click at [23, 30] on div "08047224946" at bounding box center [140, 30] width 254 height 46
click at [36, 83] on icon at bounding box center [31, 84] width 11 height 12
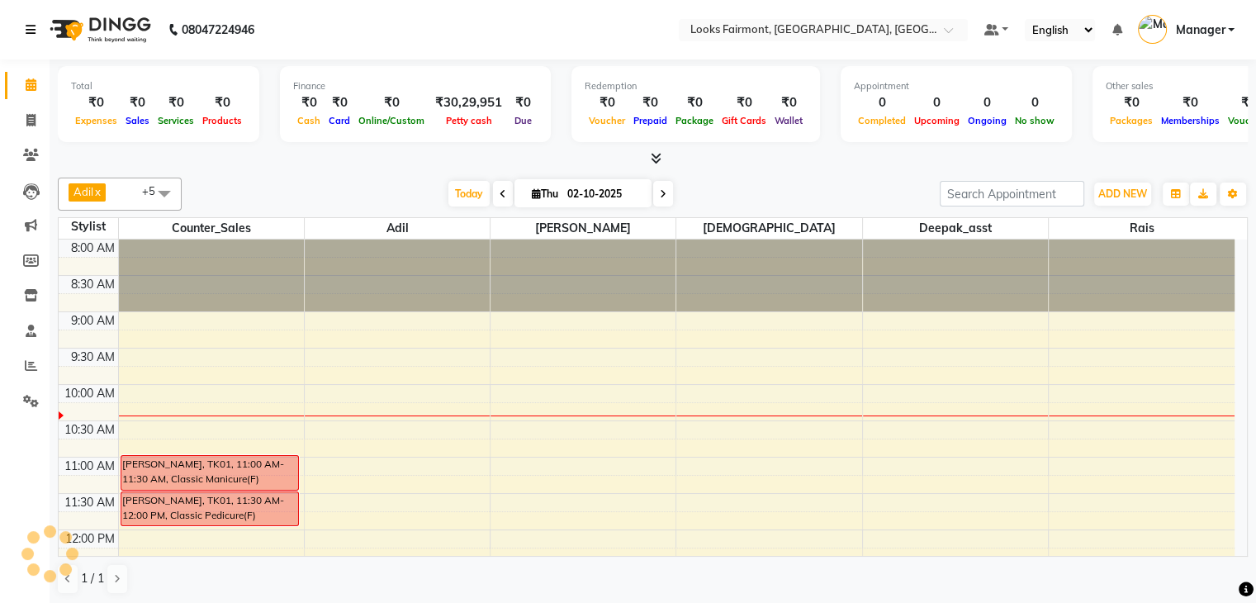
click at [26, 25] on icon at bounding box center [31, 30] width 10 height 12
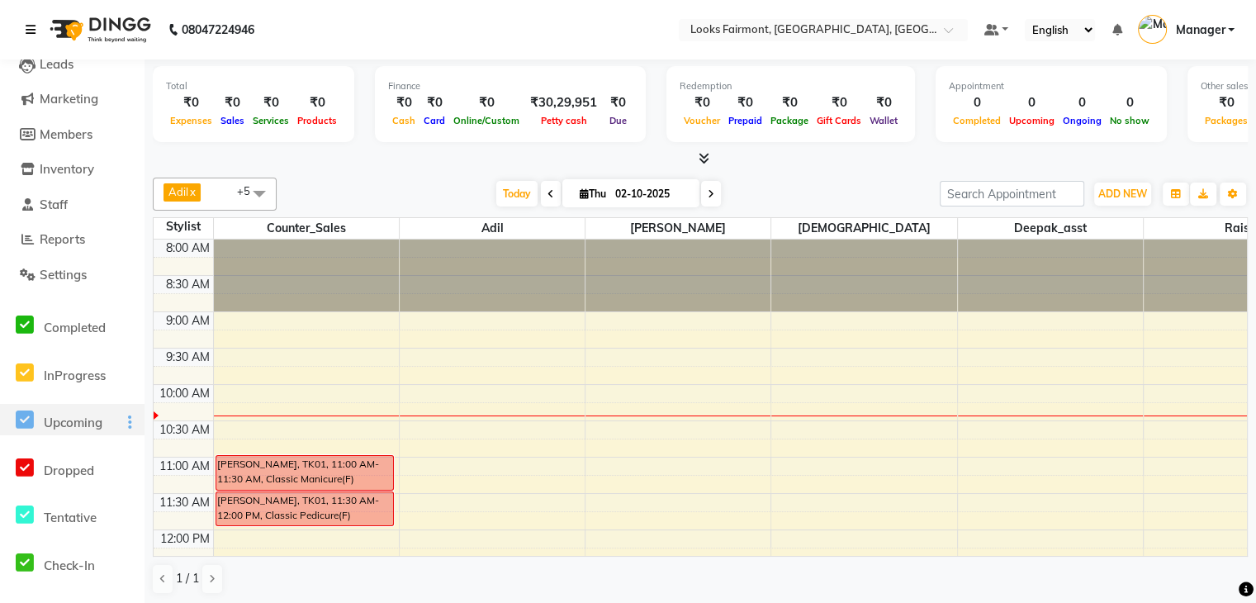
scroll to position [330, 0]
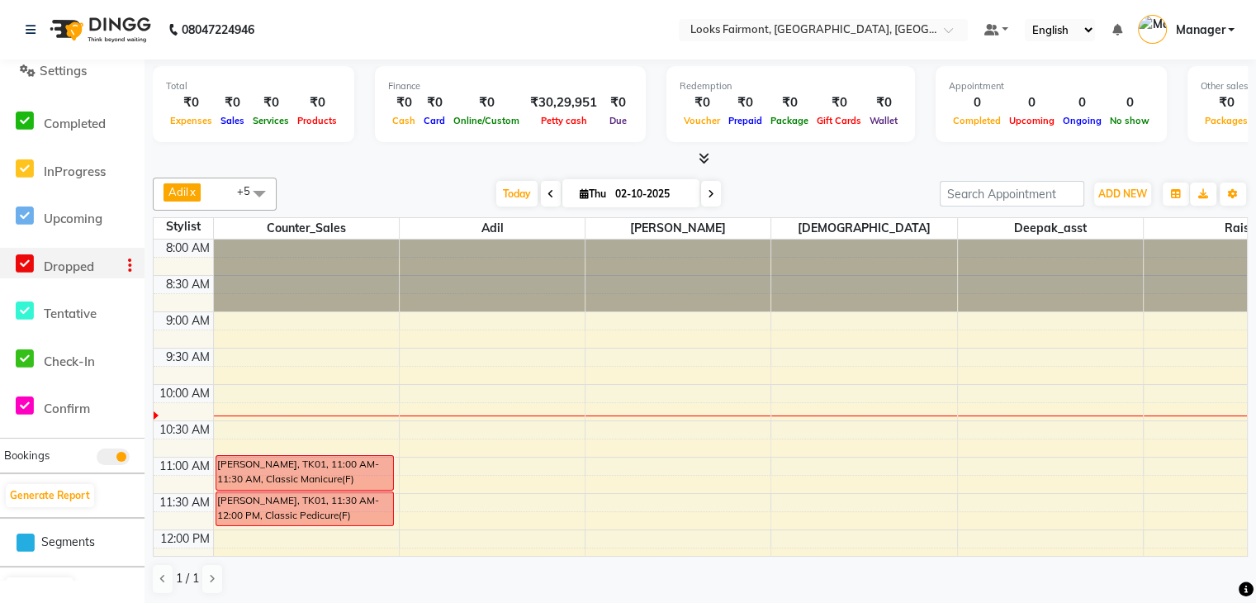
click at [33, 258] on icon at bounding box center [25, 264] width 18 height 21
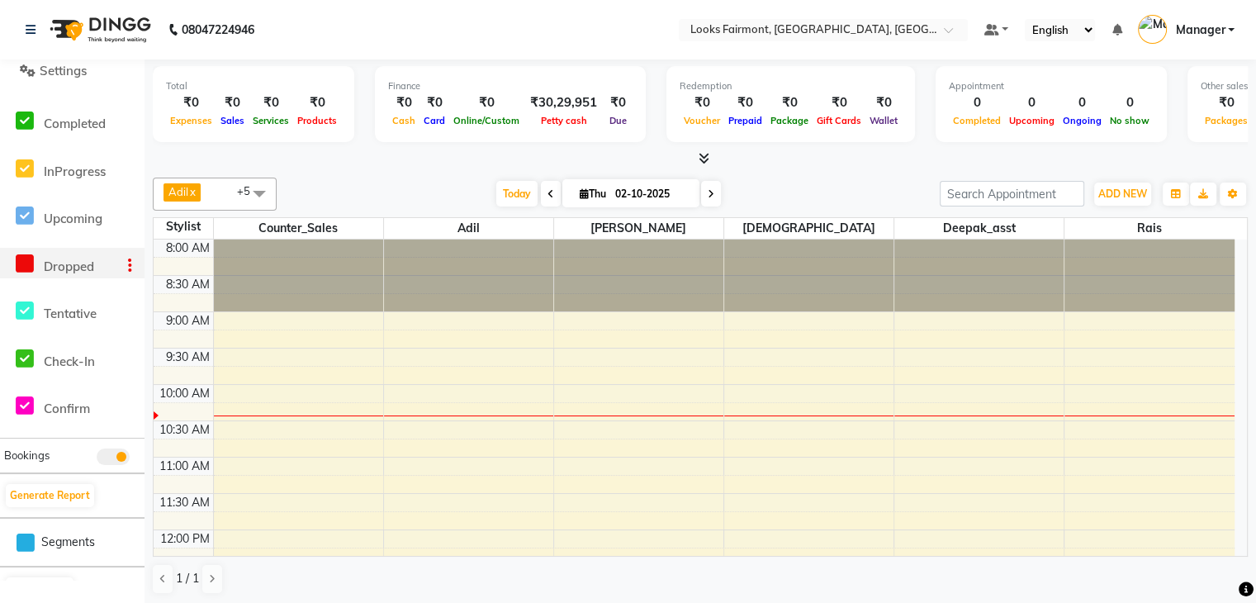
click at [83, 269] on span "Dropped" at bounding box center [69, 266] width 50 height 16
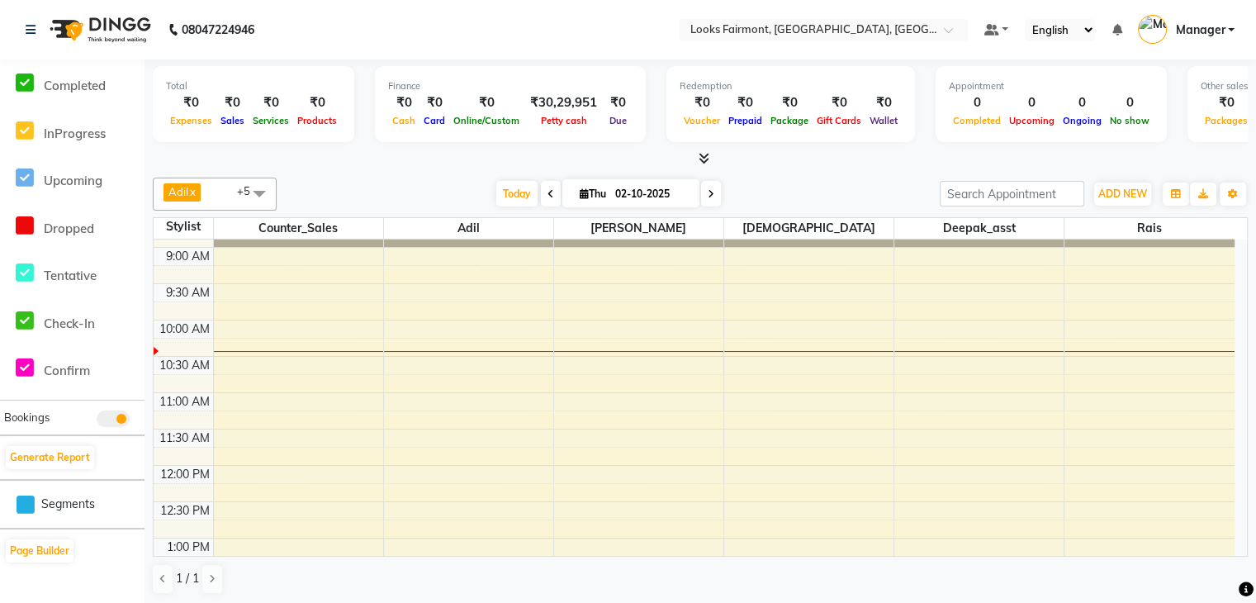
scroll to position [0, 0]
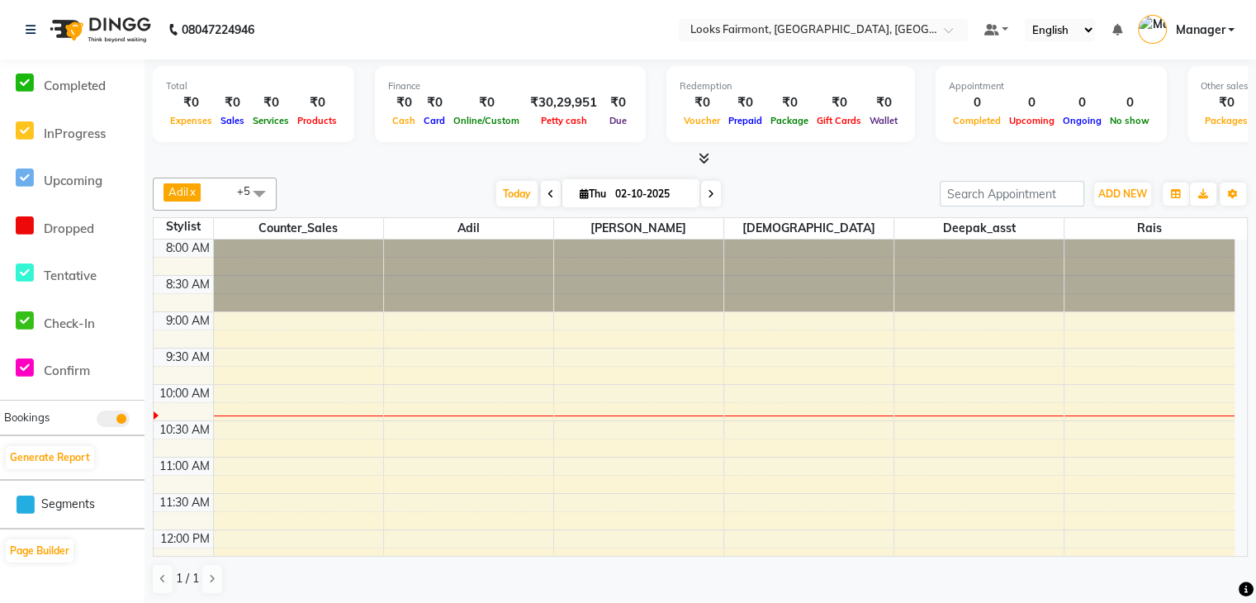
click at [853, 171] on div "[PERSON_NAME] x Counter_Sales x Deepak_asst x [PERSON_NAME] x Rais x +5 Select …" at bounding box center [700, 386] width 1095 height 430
click at [28, 22] on link at bounding box center [34, 30] width 17 height 46
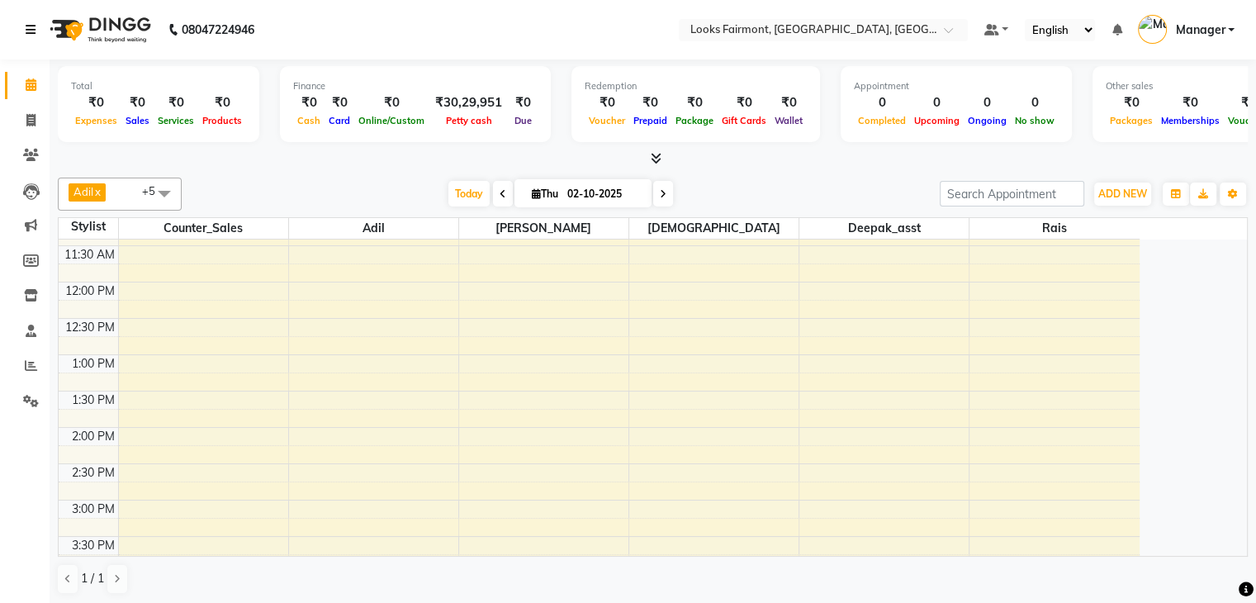
scroll to position [495, 0]
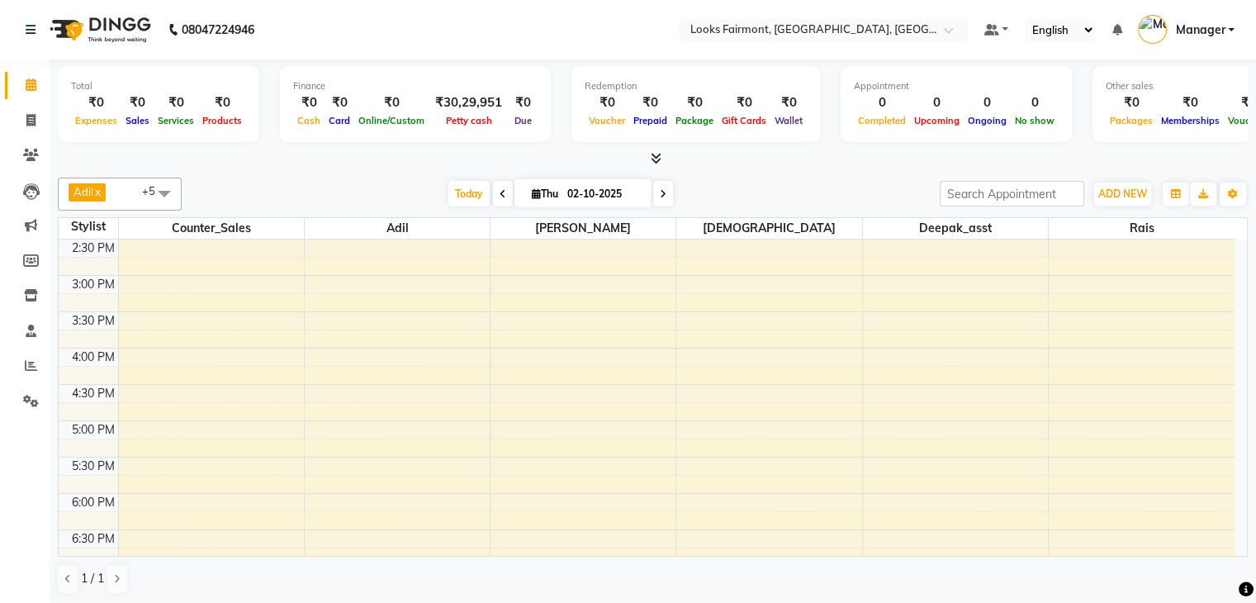
scroll to position [453, 0]
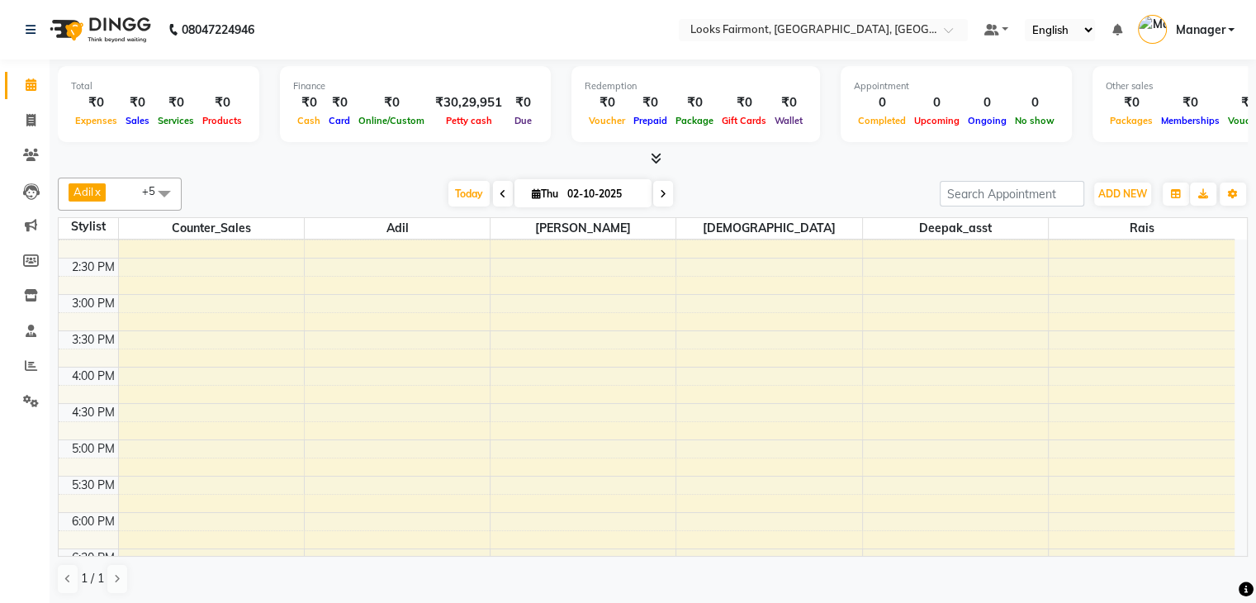
click at [661, 186] on span at bounding box center [663, 194] width 20 height 26
type input "03-10-2025"
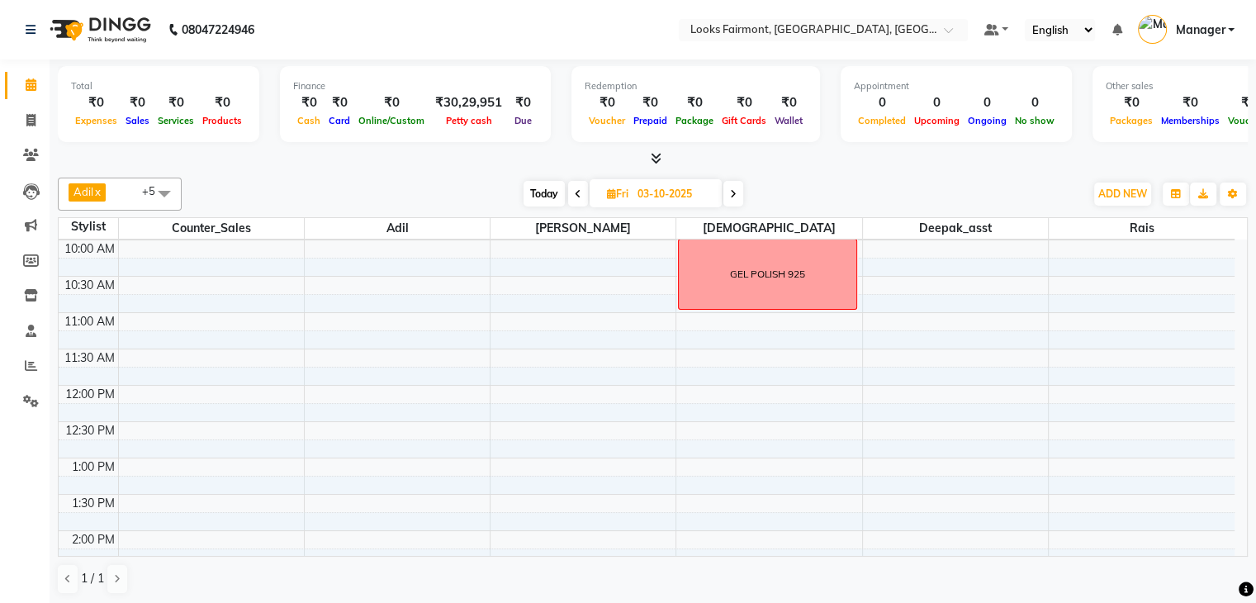
scroll to position [62, 0]
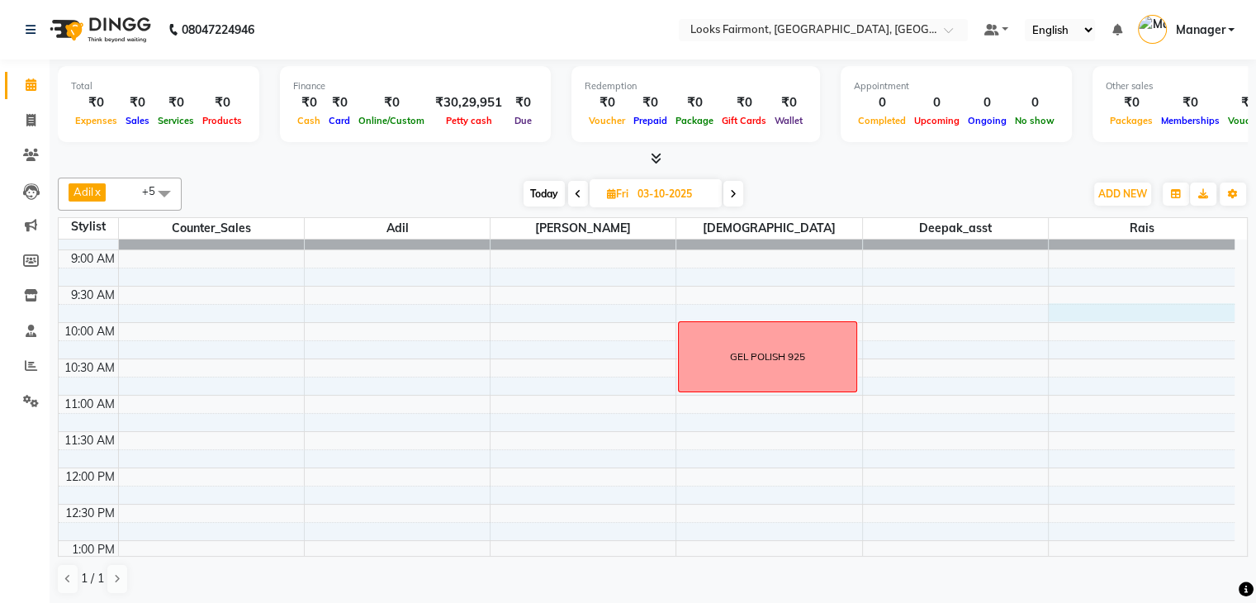
select select "85721"
select select "585"
select select "tentative"
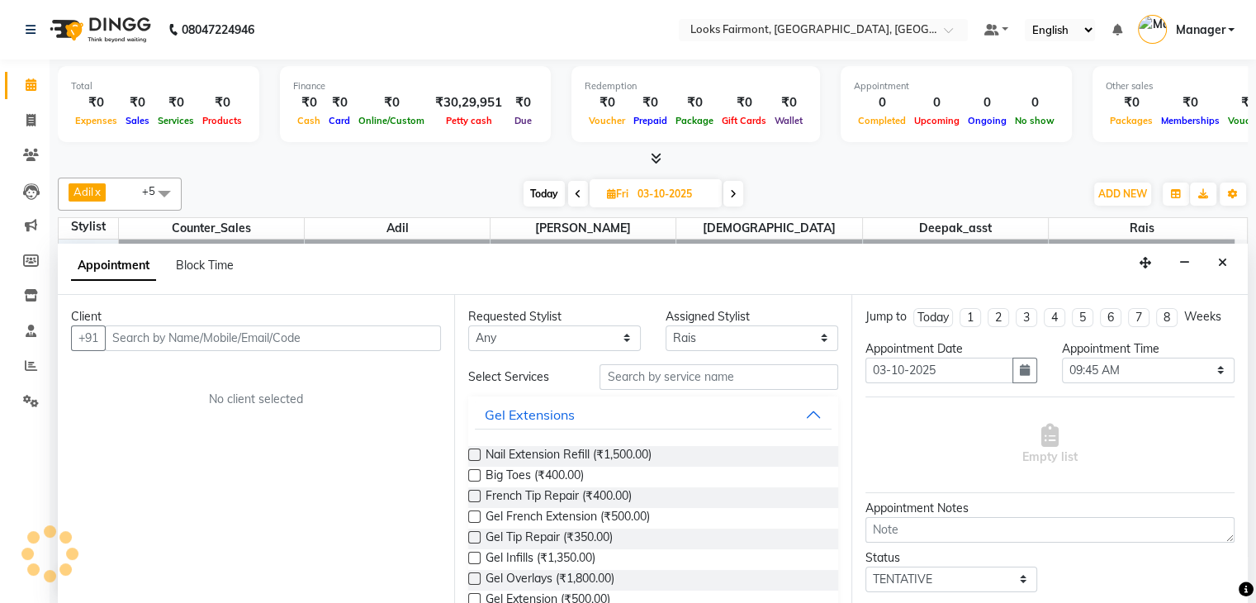
scroll to position [1, 0]
click at [185, 257] on span "Block Time" at bounding box center [205, 264] width 58 height 15
select select "85721"
select select "585"
select select "600"
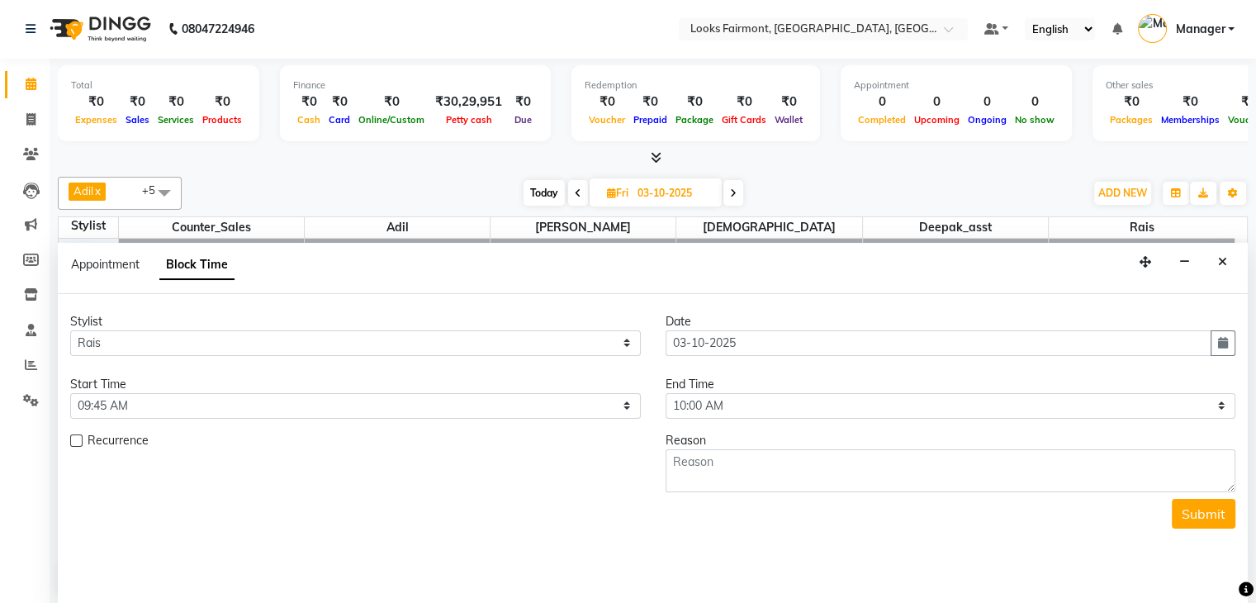
scroll to position [145, 0]
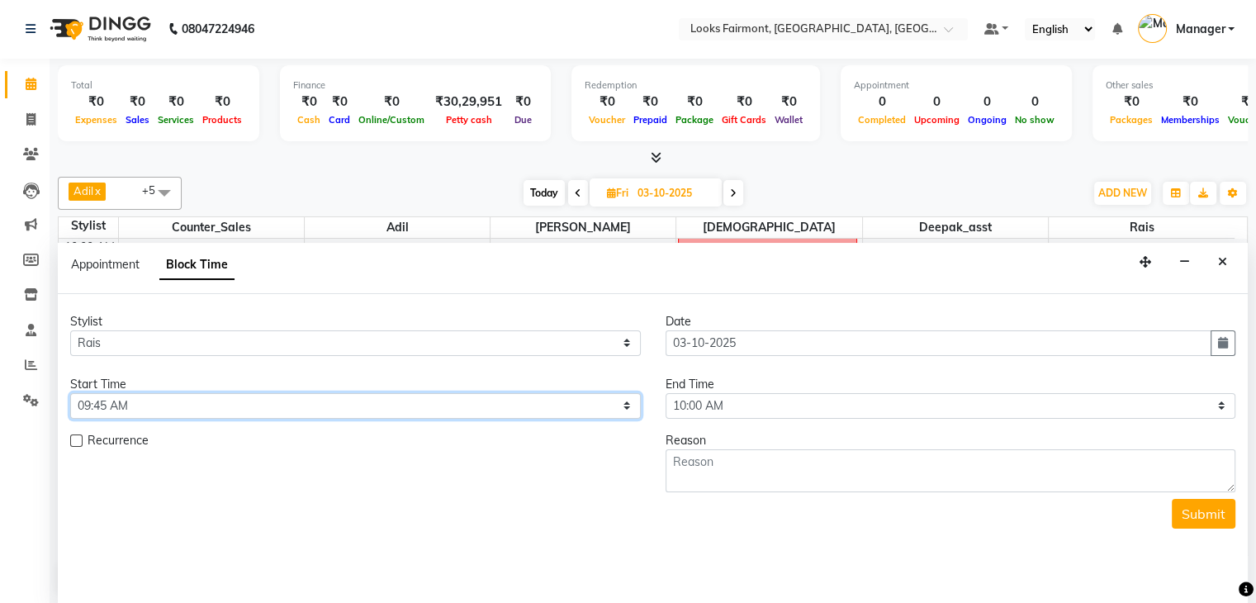
click at [165, 404] on select "Select 09:00 AM 09:15 AM 09:30 AM 09:45 AM 10:00 AM 10:15 AM 10:30 AM 10:45 AM …" at bounding box center [355, 406] width 571 height 26
select select "570"
click at [70, 393] on select "Select 09:00 AM 09:15 AM 09:30 AM 09:45 AM 10:00 AM 10:15 AM 10:30 AM 10:45 AM …" at bounding box center [355, 406] width 571 height 26
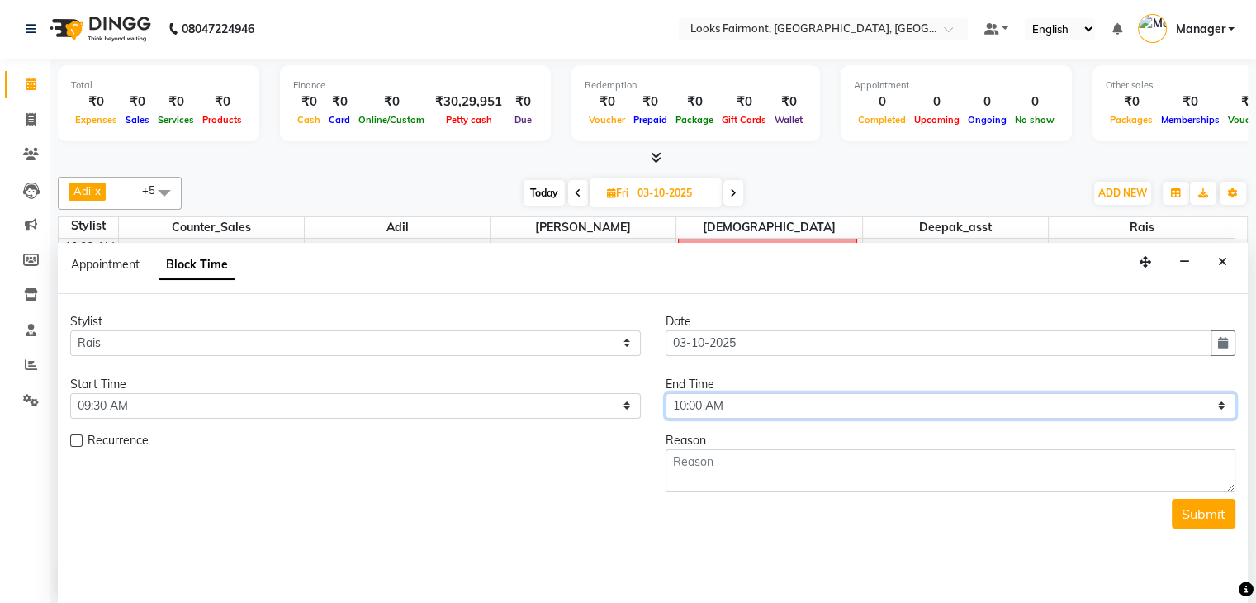
click at [781, 401] on select "Select 09:00 AM 09:15 AM 09:30 AM 09:45 AM 10:00 AM 10:15 AM 10:30 AM 10:45 AM …" at bounding box center [951, 406] width 571 height 26
select select "675"
click at [666, 393] on select "Select 09:00 AM 09:15 AM 09:30 AM 09:45 AM 10:00 AM 10:15 AM 10:30 AM 10:45 AM …" at bounding box center [951, 406] width 571 height 26
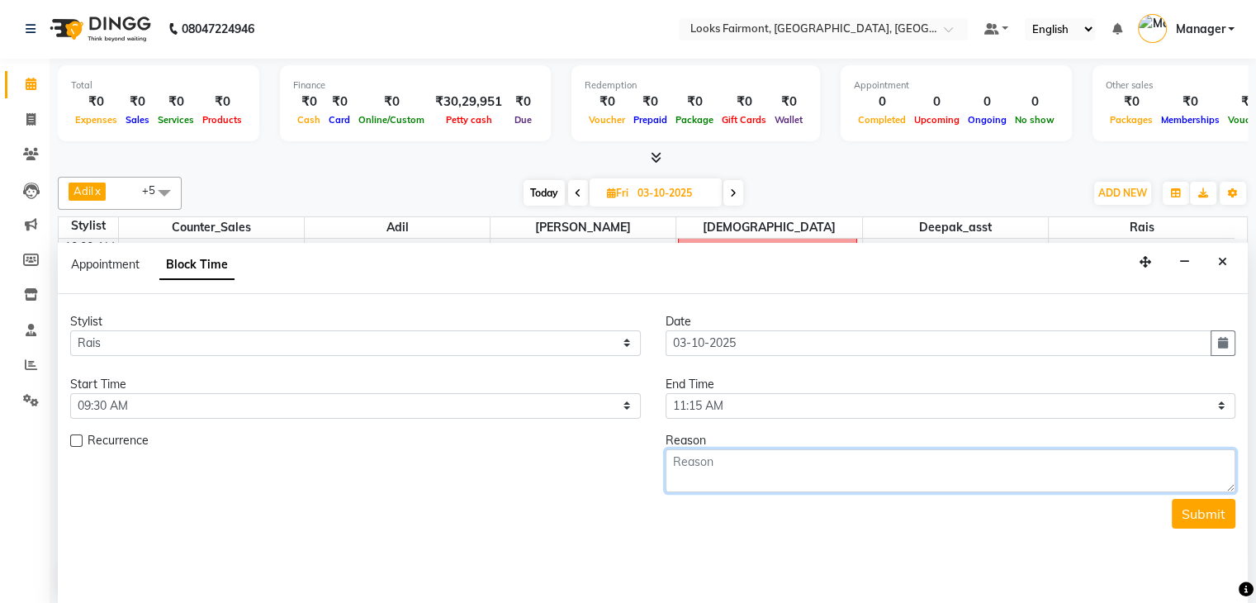
click at [689, 459] on textarea at bounding box center [951, 470] width 571 height 43
type textarea "w"
type textarea "W/B MS. GEORGE 624"
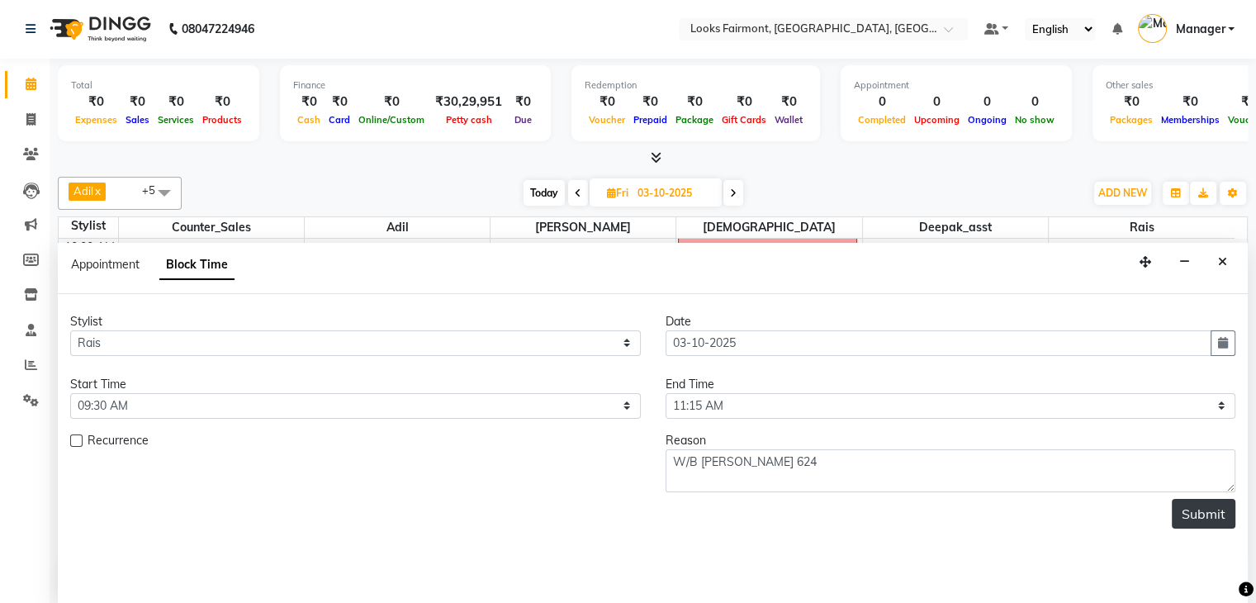
click at [1204, 499] on button "Submit" at bounding box center [1204, 514] width 64 height 30
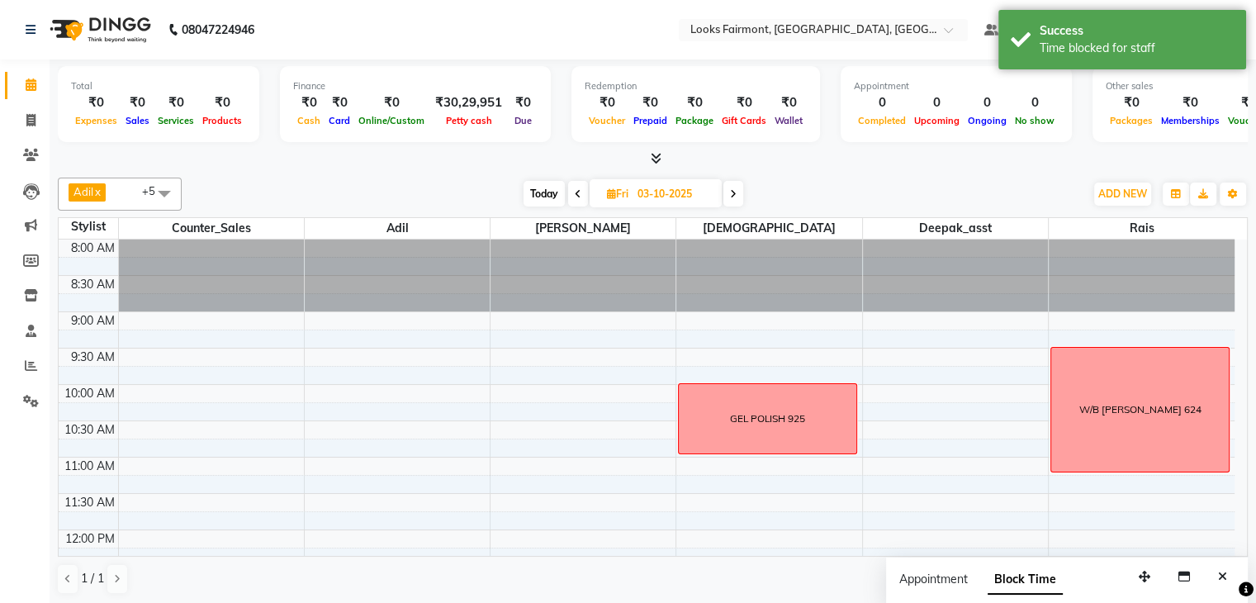
scroll to position [83, 0]
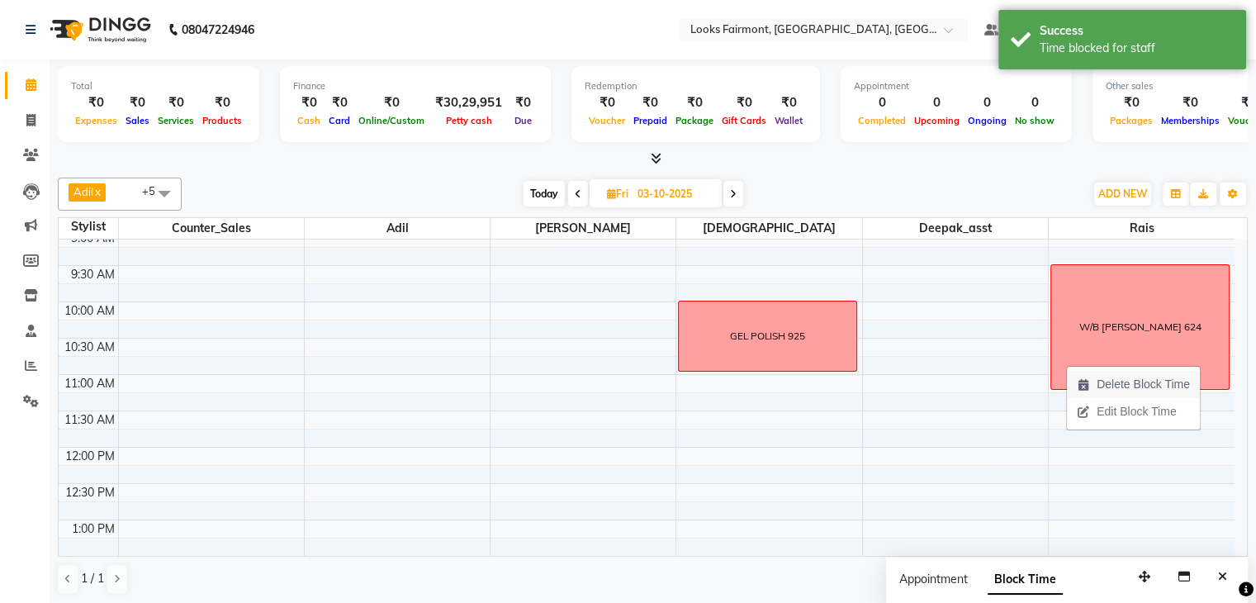
click at [1090, 383] on span "Delete Block Time" at bounding box center [1133, 384] width 133 height 27
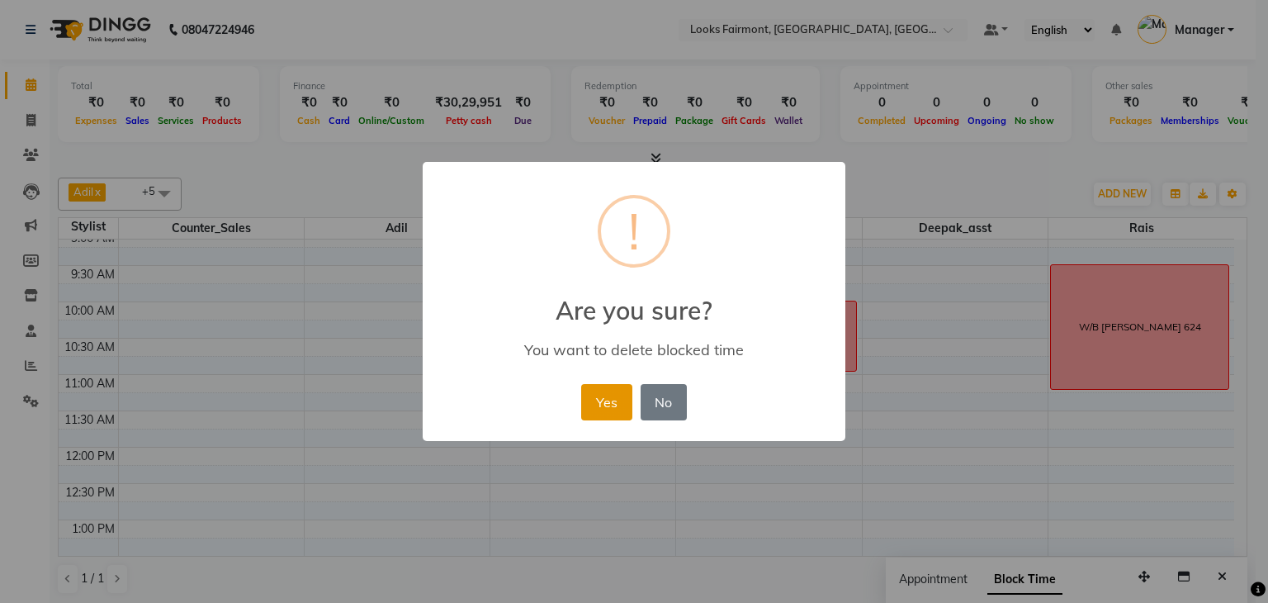
click at [609, 400] on button "Yes" at bounding box center [606, 402] width 50 height 36
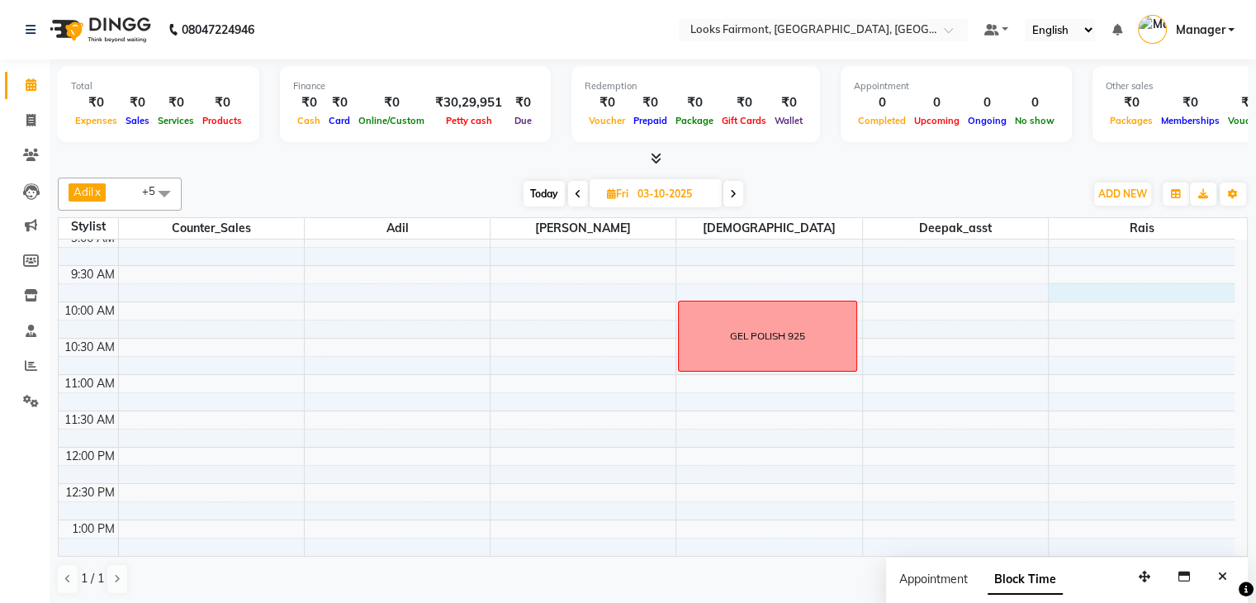
select select "85721"
select select "585"
select select "tentative"
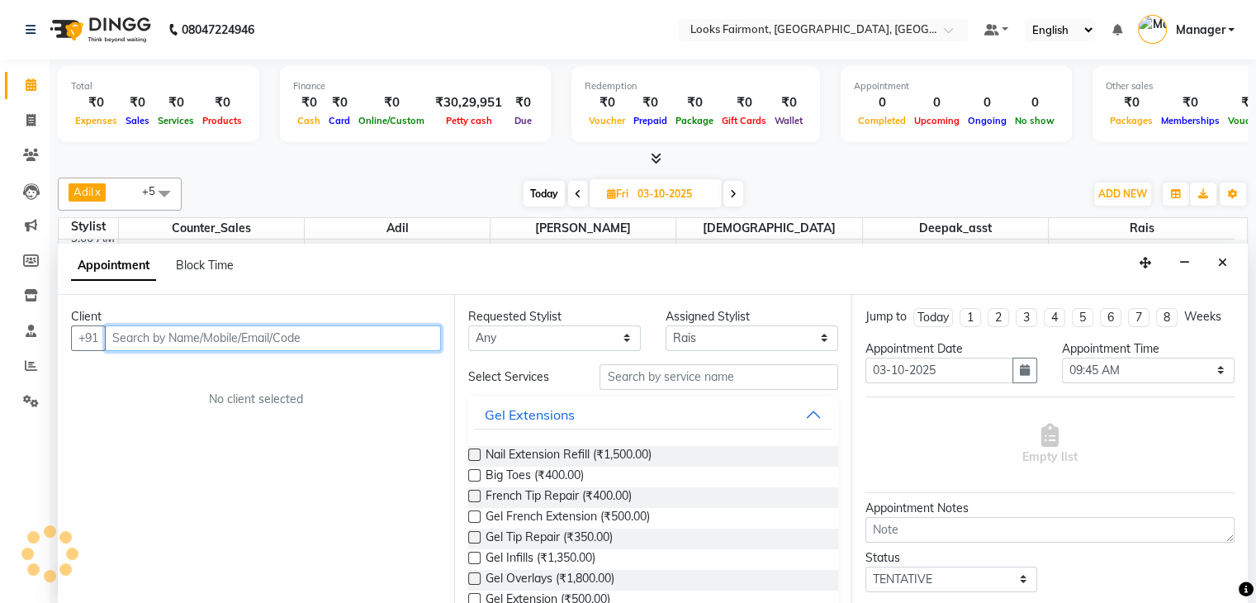
scroll to position [1, 0]
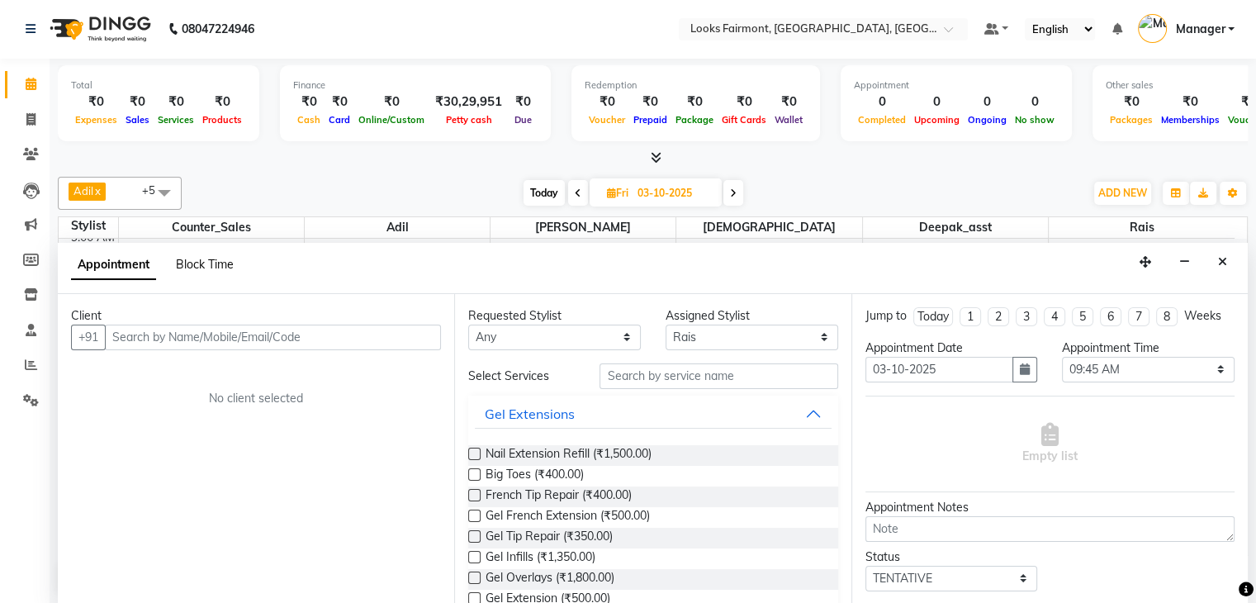
click at [215, 260] on span "Block Time" at bounding box center [205, 264] width 58 height 15
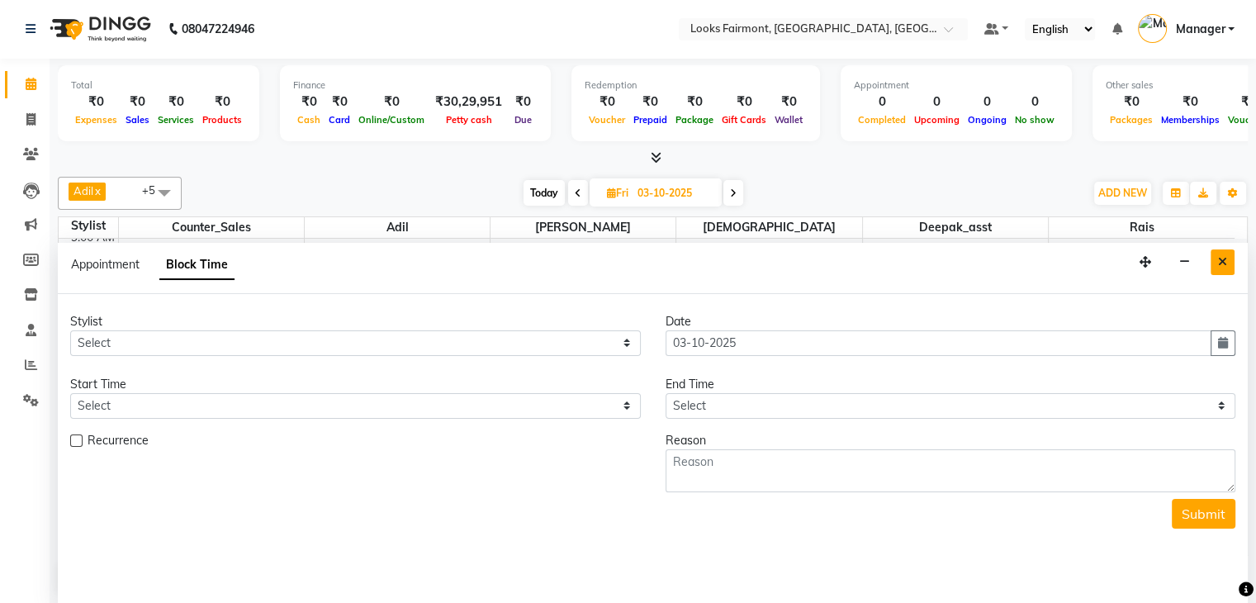
click at [1225, 258] on icon "Close" at bounding box center [1222, 262] width 9 height 12
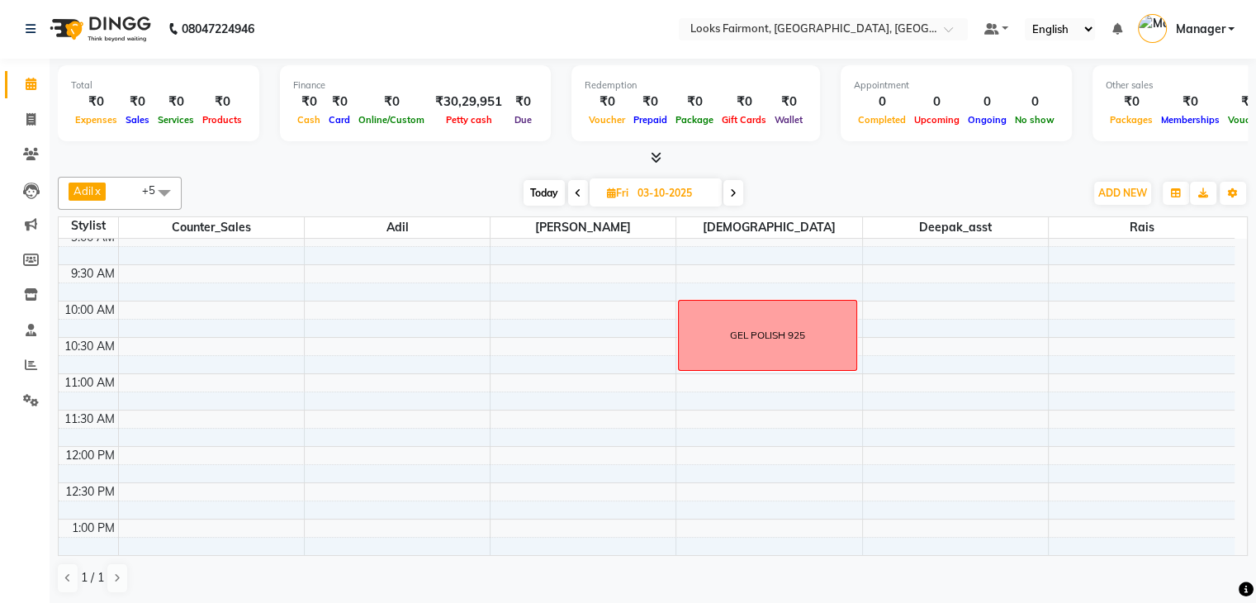
select select "85721"
select select "tentative"
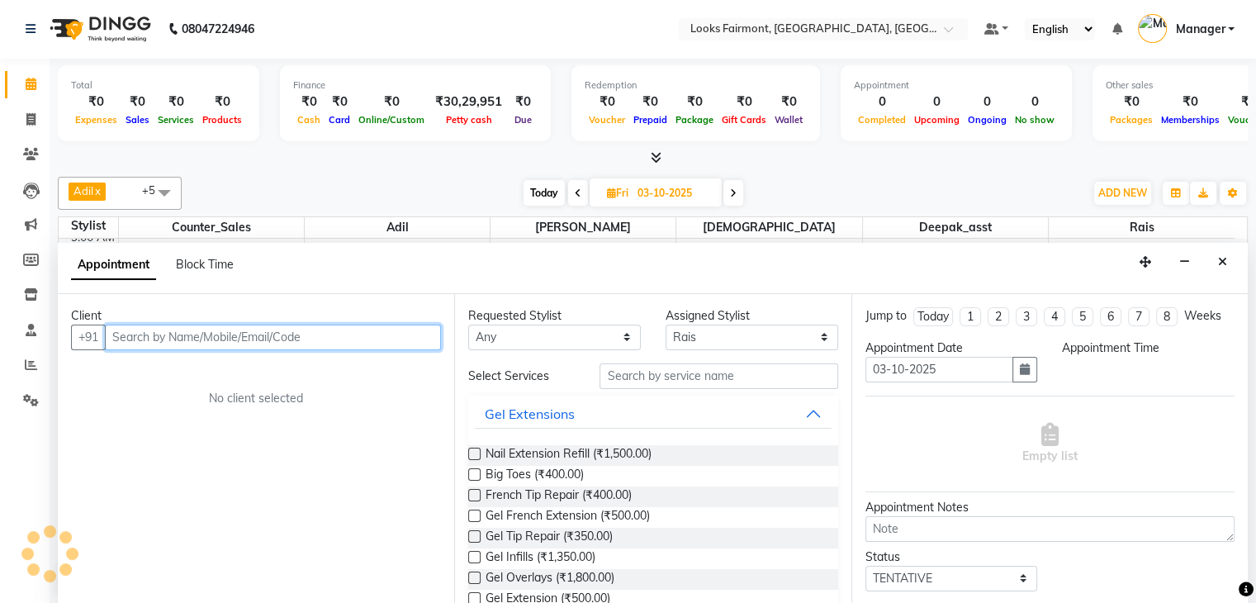
select select "585"
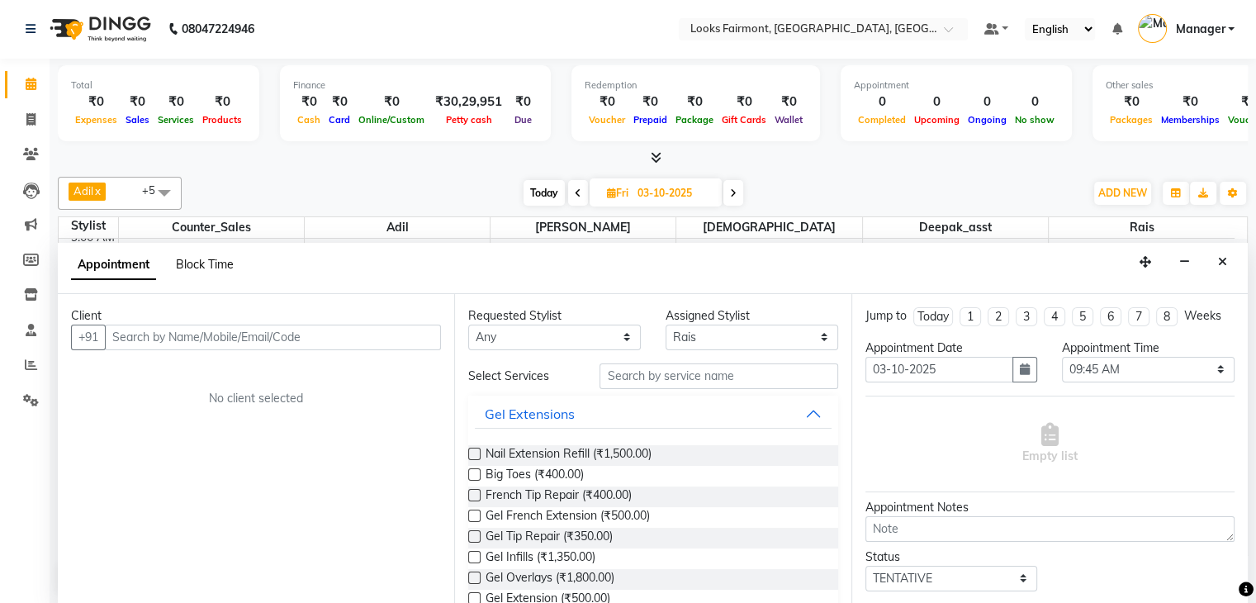
click at [208, 268] on span "Block Time" at bounding box center [205, 264] width 58 height 15
select select "85721"
select select "585"
select select "600"
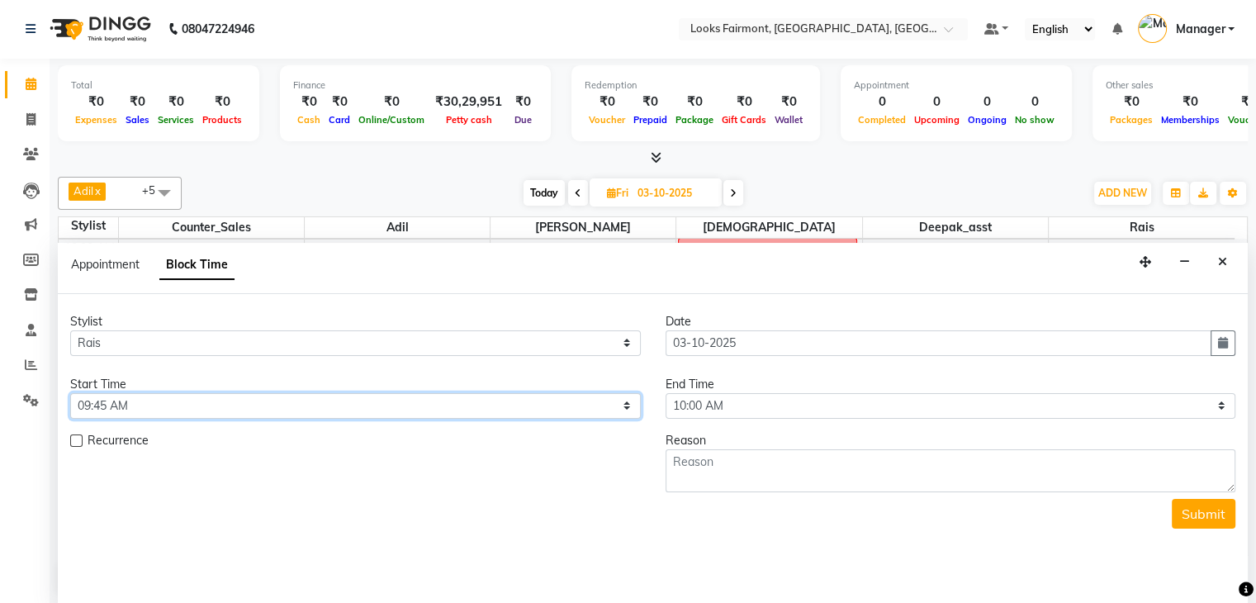
click at [182, 404] on select "Select 09:00 AM 09:15 AM 09:30 AM 09:45 AM 10:00 AM 10:15 AM 10:30 AM 10:45 AM …" at bounding box center [355, 406] width 571 height 26
select select "570"
click at [70, 393] on select "Select 09:00 AM 09:15 AM 09:30 AM 09:45 AM 10:00 AM 10:15 AM 10:30 AM 10:45 AM …" at bounding box center [355, 406] width 571 height 26
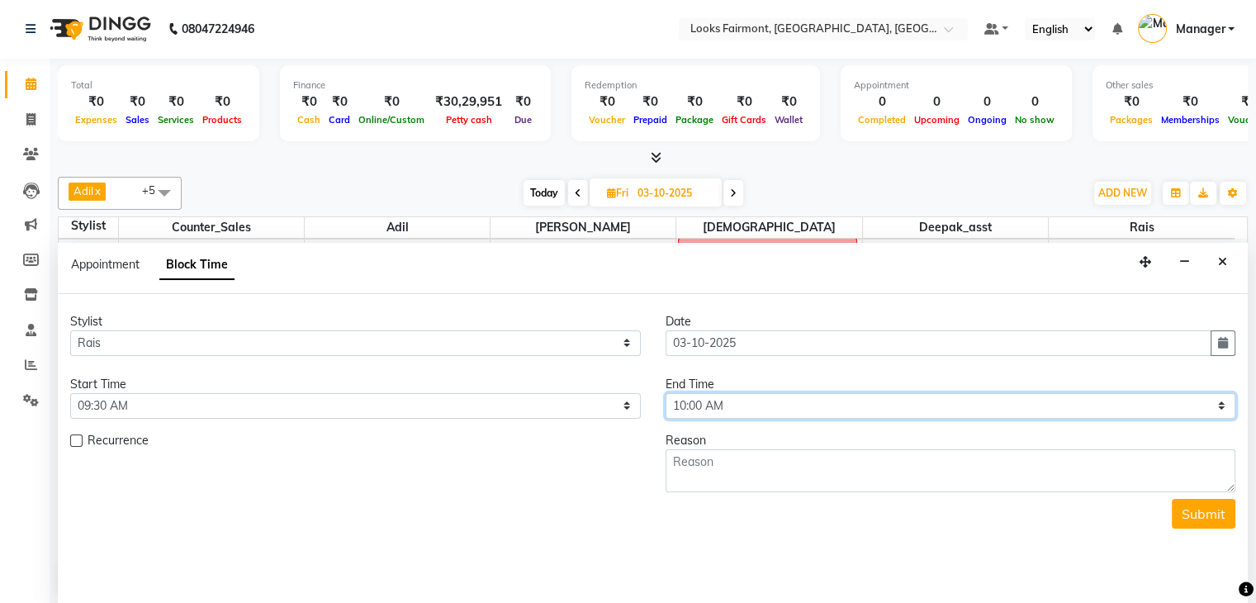
click at [825, 412] on select "Select 09:00 AM 09:15 AM 09:30 AM 09:45 AM 10:00 AM 10:15 AM 10:30 AM 10:45 AM …" at bounding box center [951, 406] width 571 height 26
select select "615"
click at [666, 393] on select "Select 09:00 AM 09:15 AM 09:30 AM 09:45 AM 10:00 AM 10:15 AM 10:30 AM 10:45 AM …" at bounding box center [951, 406] width 571 height 26
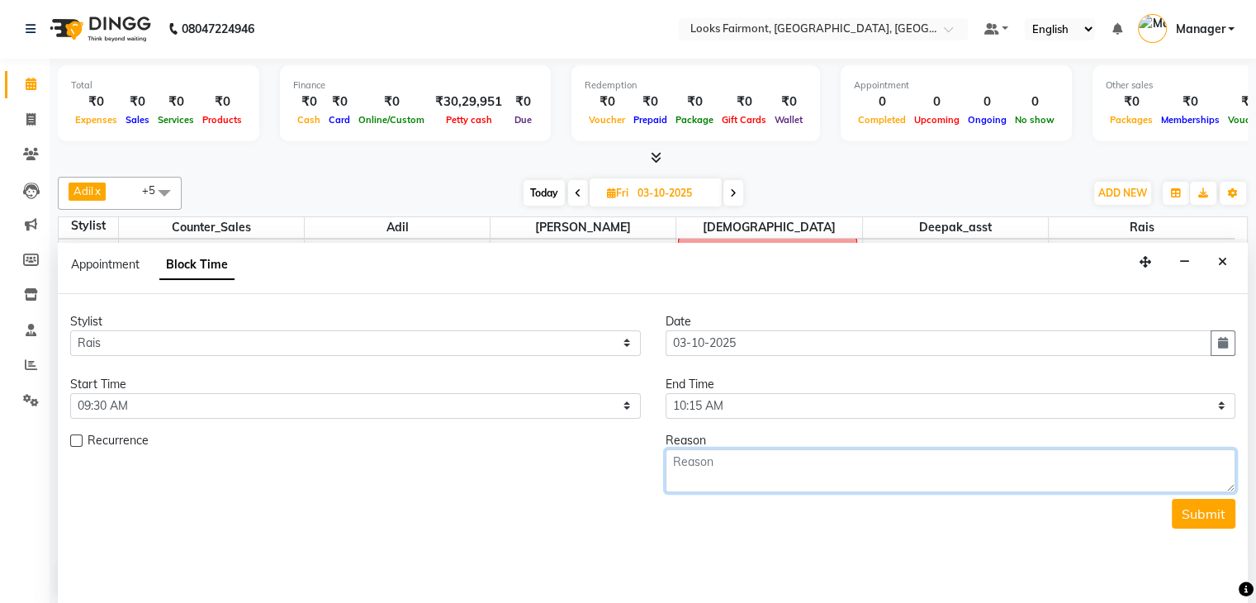
click at [750, 472] on textarea at bounding box center [951, 470] width 571 height 43
type textarea "624 MS GEORGE W/B"
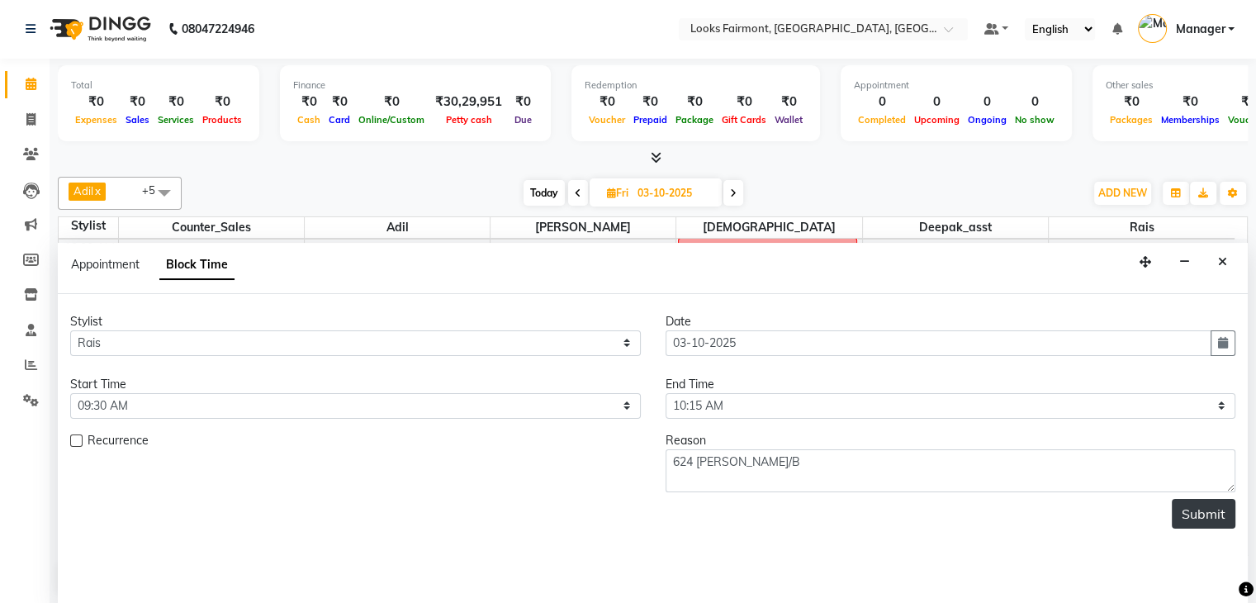
click at [1198, 519] on button "Submit" at bounding box center [1204, 514] width 64 height 30
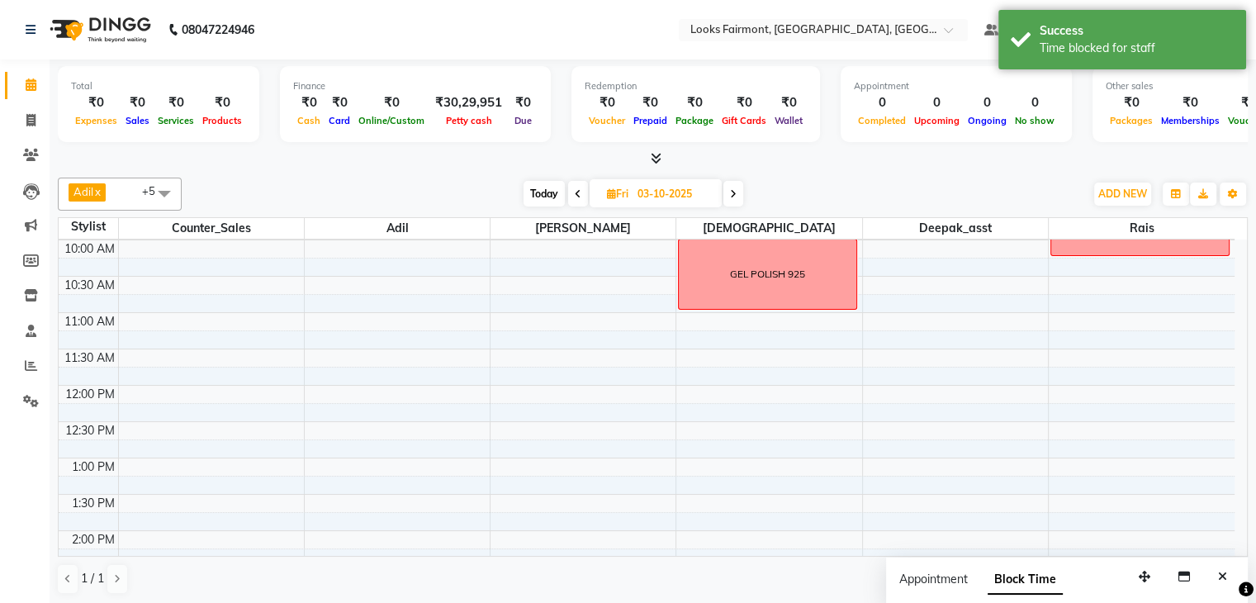
scroll to position [62, 0]
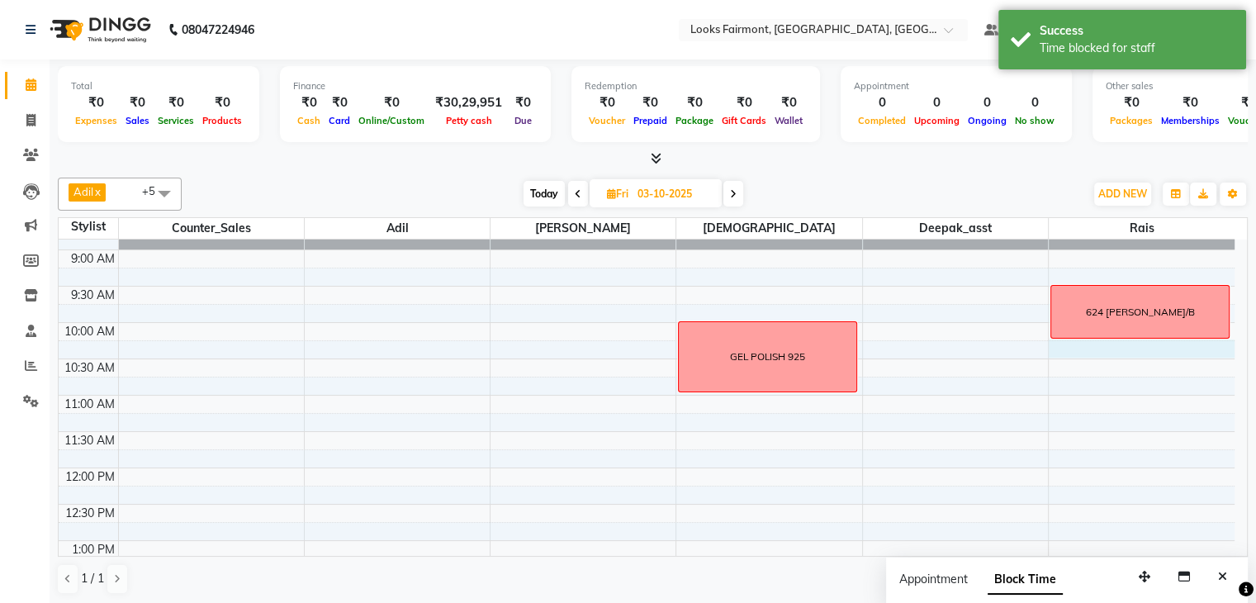
select select "85721"
select select "615"
select select "tentative"
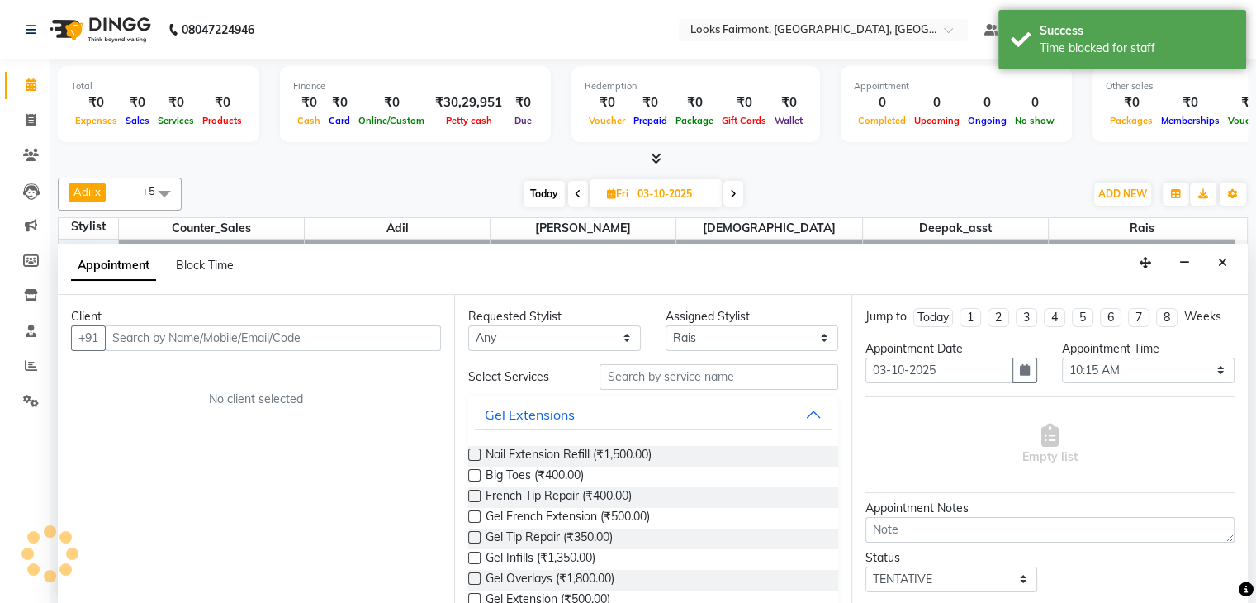
scroll to position [1, 0]
click at [209, 263] on span "Block Time" at bounding box center [205, 264] width 58 height 15
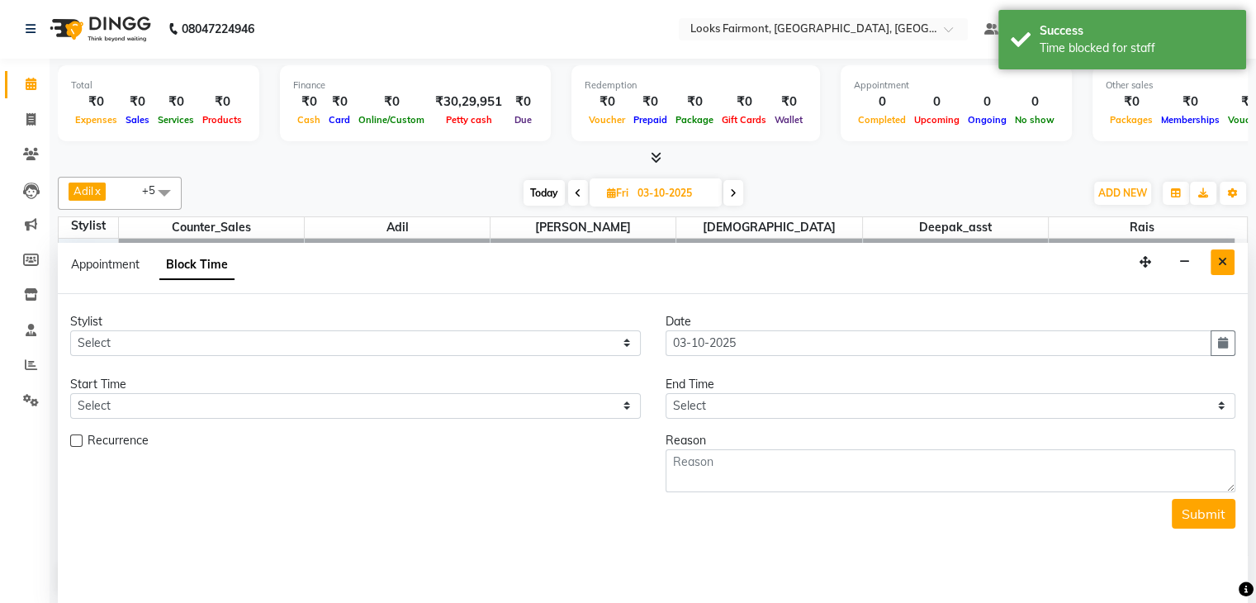
click at [1219, 256] on icon "Close" at bounding box center [1222, 262] width 9 height 12
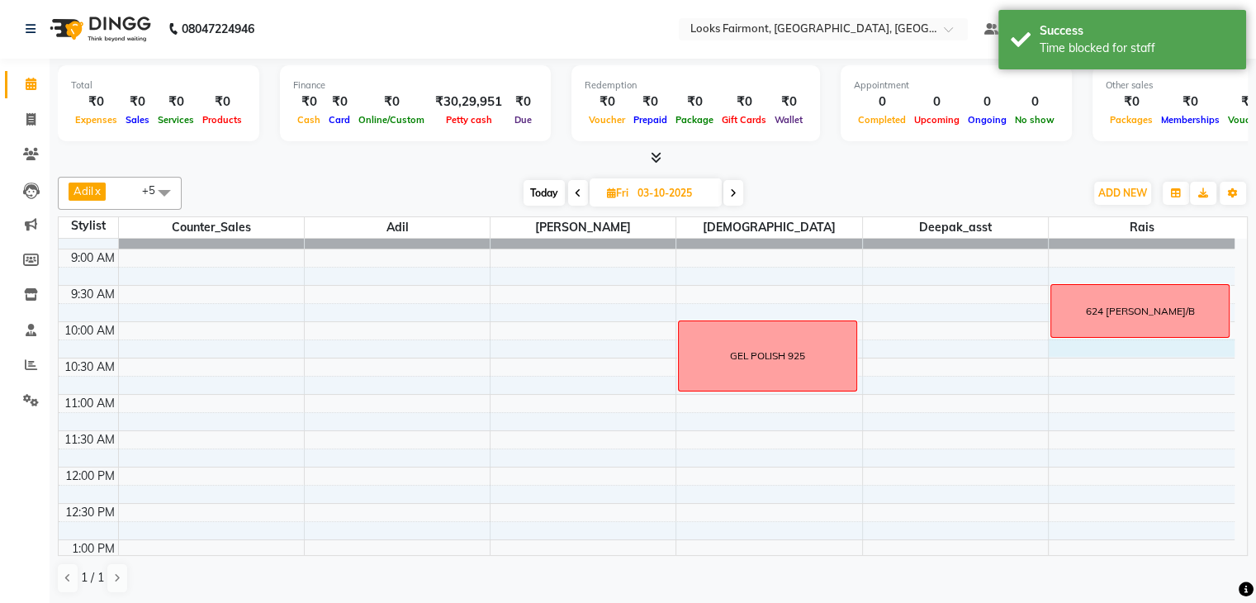
select select "85721"
select select "615"
select select "tentative"
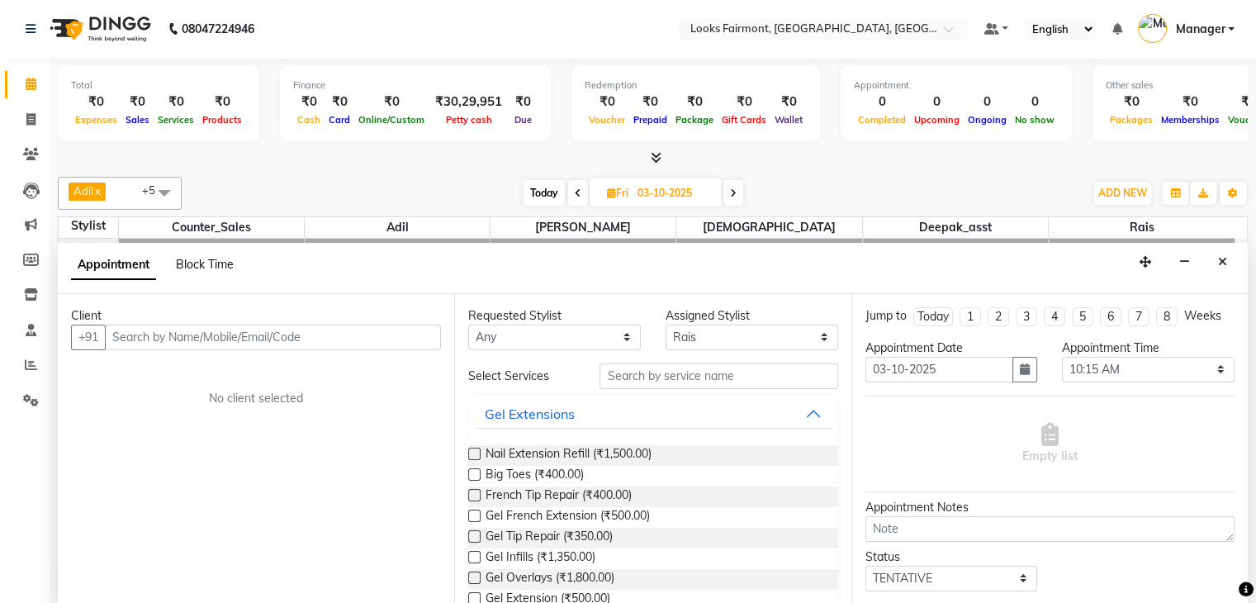
click at [197, 265] on span "Block Time" at bounding box center [205, 264] width 58 height 15
select select "85721"
select select "615"
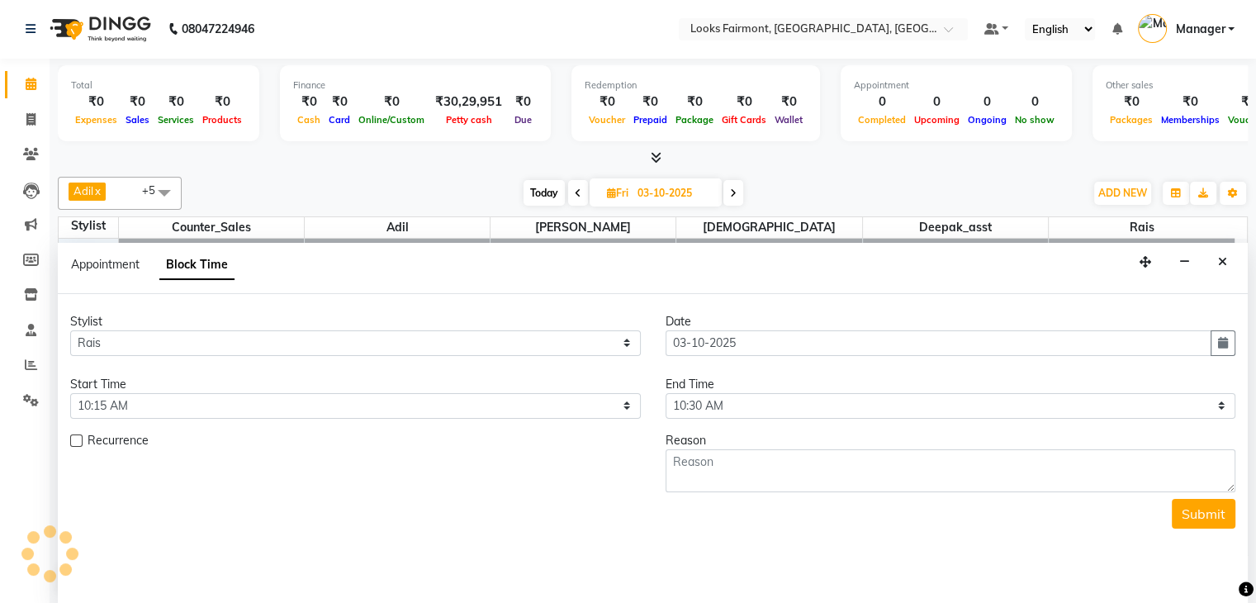
scroll to position [145, 0]
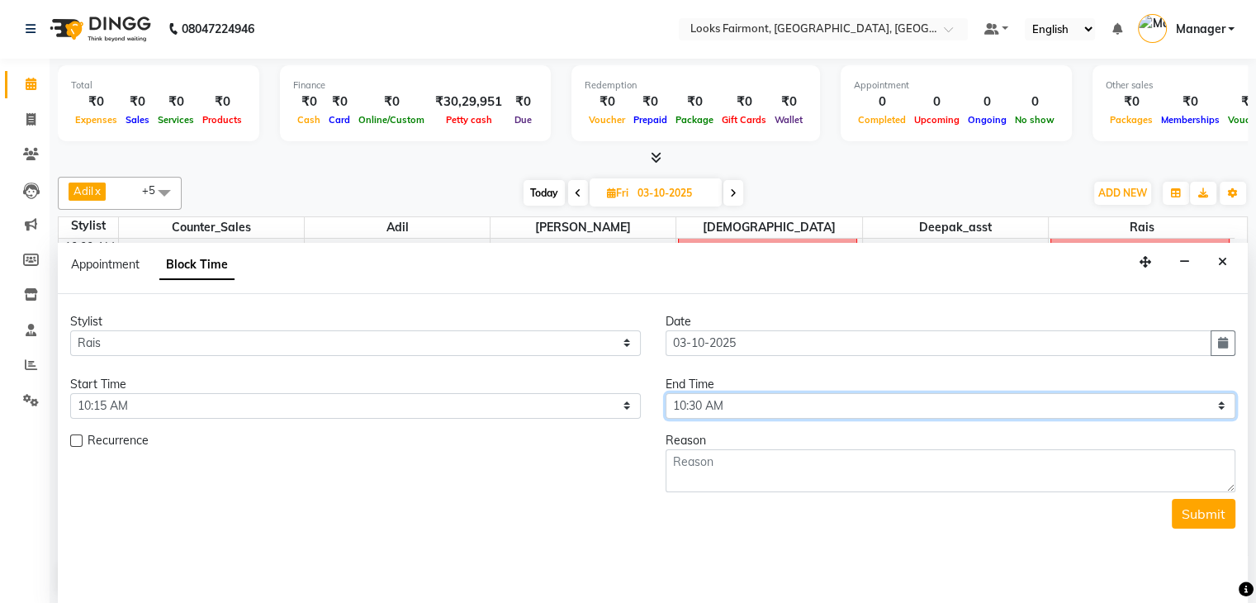
click at [780, 401] on select "Select 09:00 AM 09:15 AM 09:30 AM 09:45 AM 10:00 AM 10:15 AM 10:30 AM 10:45 AM …" at bounding box center [951, 406] width 571 height 26
select select "675"
click at [666, 393] on select "Select 09:00 AM 09:15 AM 09:30 AM 09:45 AM 10:00 AM 10:15 AM 10:30 AM 10:45 AM …" at bounding box center [951, 406] width 571 height 26
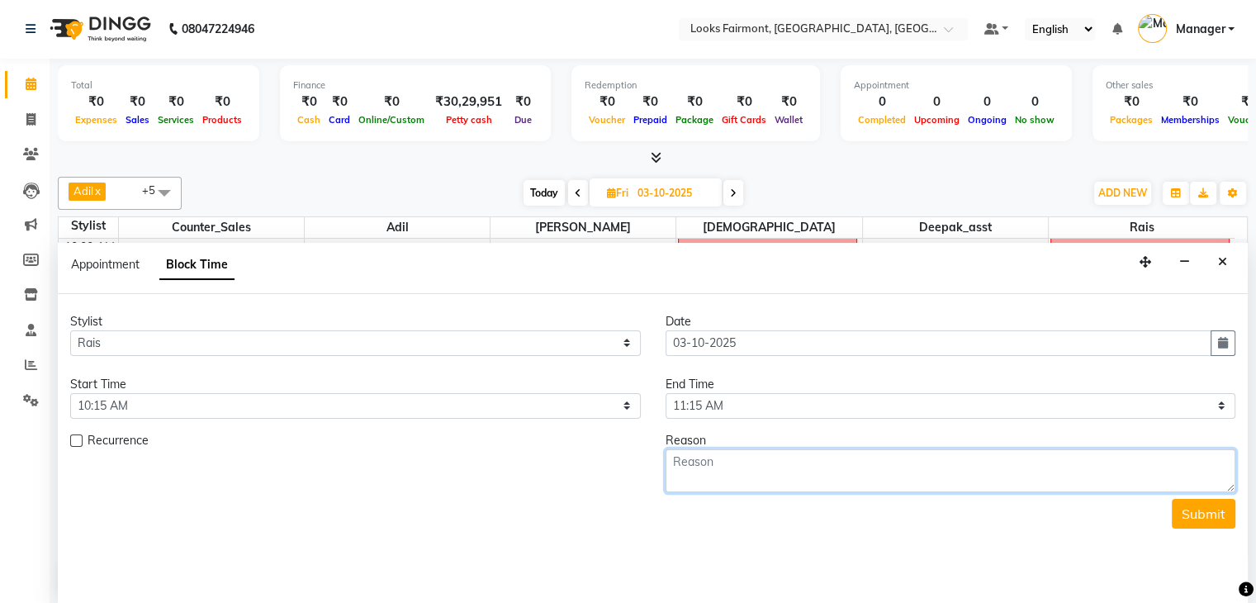
click at [718, 476] on textarea at bounding box center [951, 470] width 571 height 43
type textarea "W/N MISS GEORGE 624"
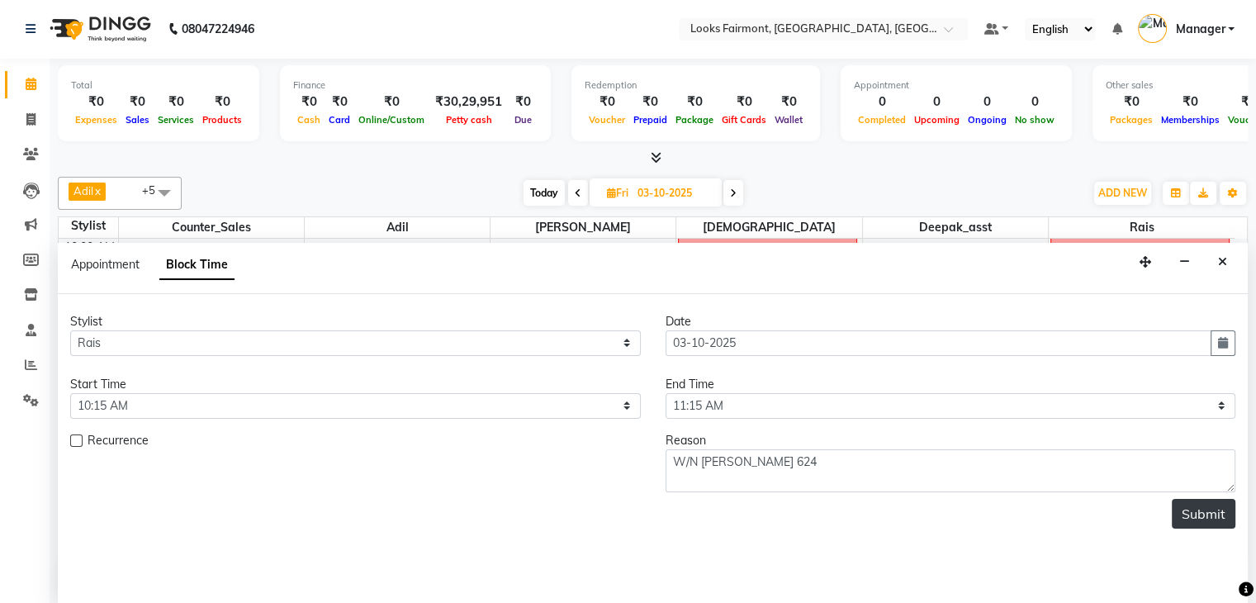
click at [1196, 507] on button "Submit" at bounding box center [1204, 514] width 64 height 30
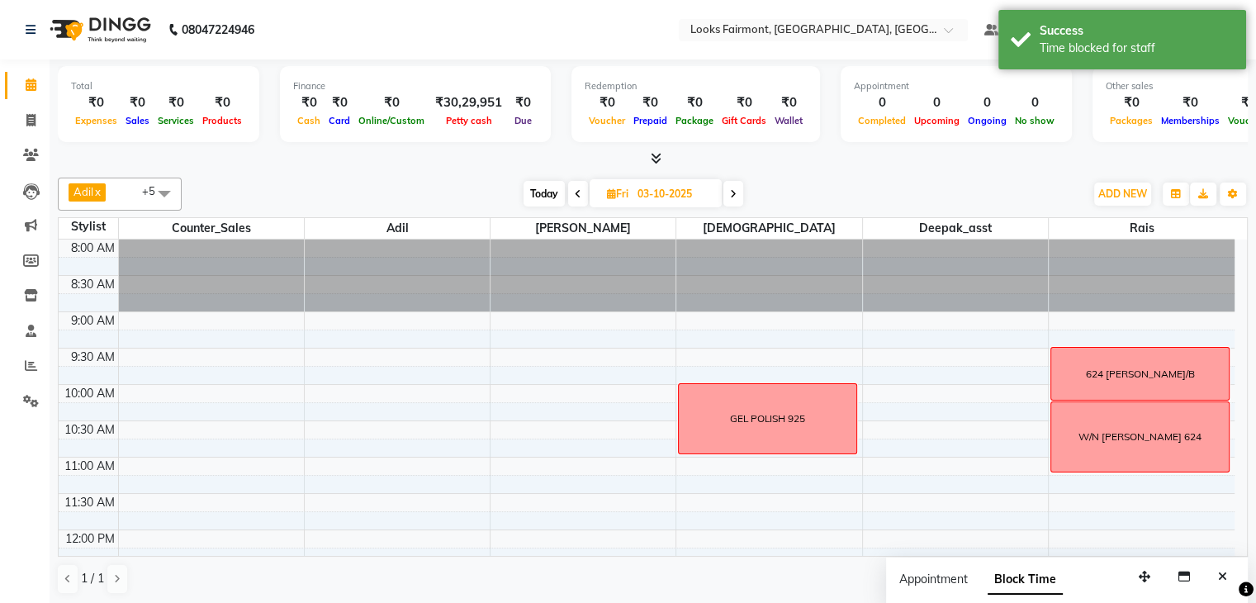
scroll to position [83, 0]
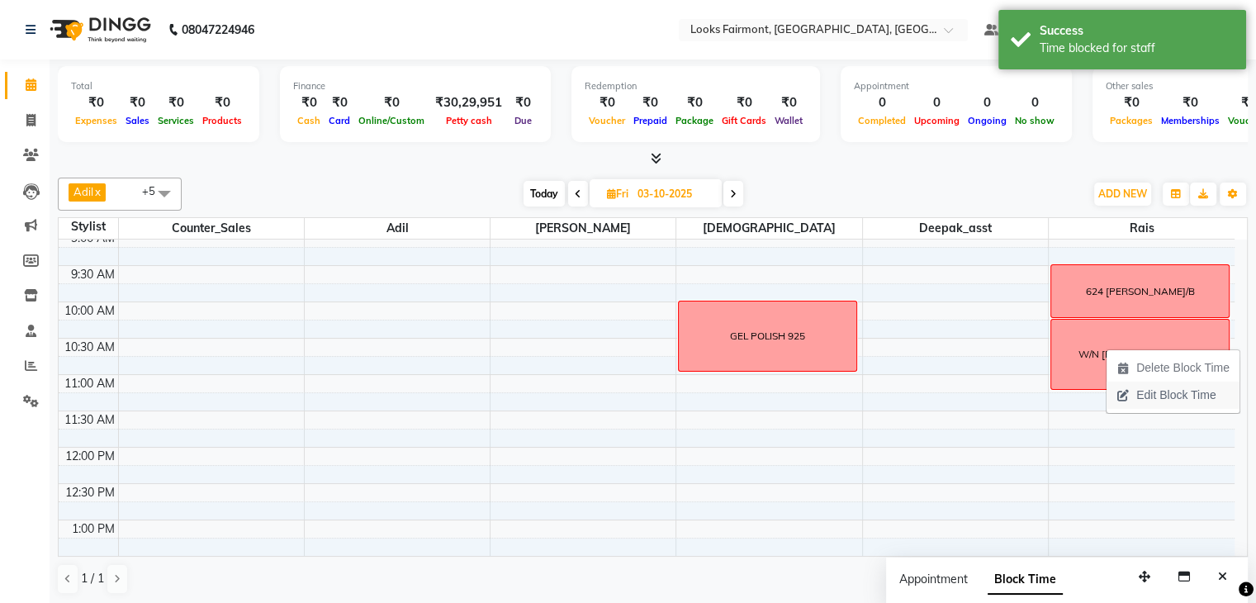
click at [1141, 401] on span "Edit Block Time" at bounding box center [1175, 394] width 79 height 17
select select "85721"
select select "615"
select select "675"
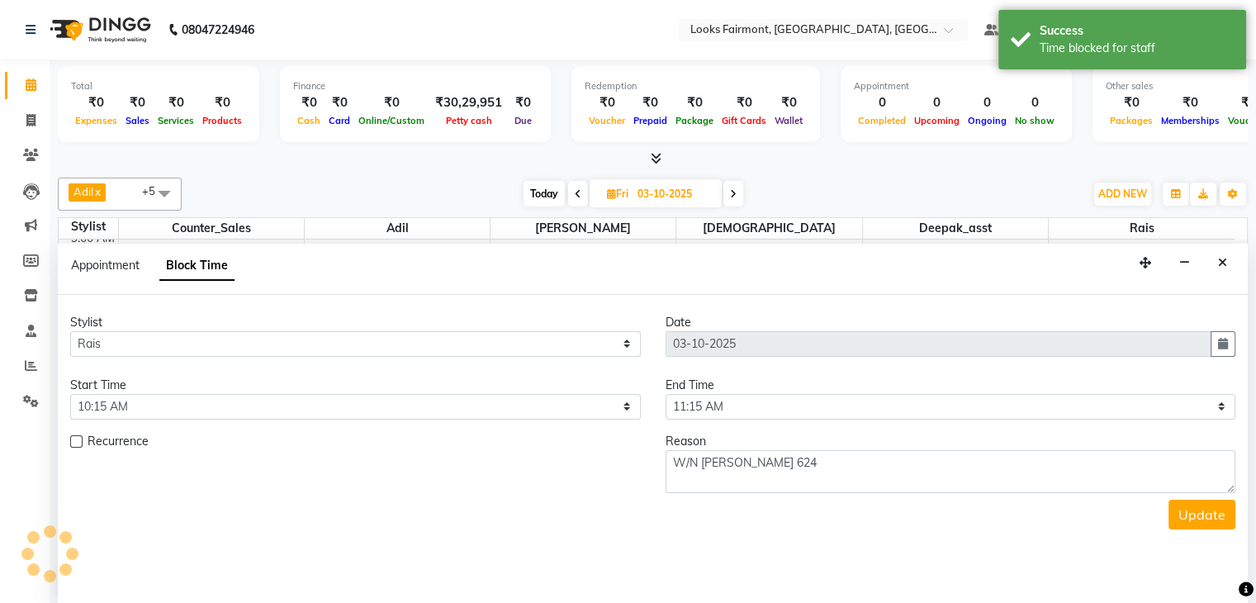
scroll to position [145, 0]
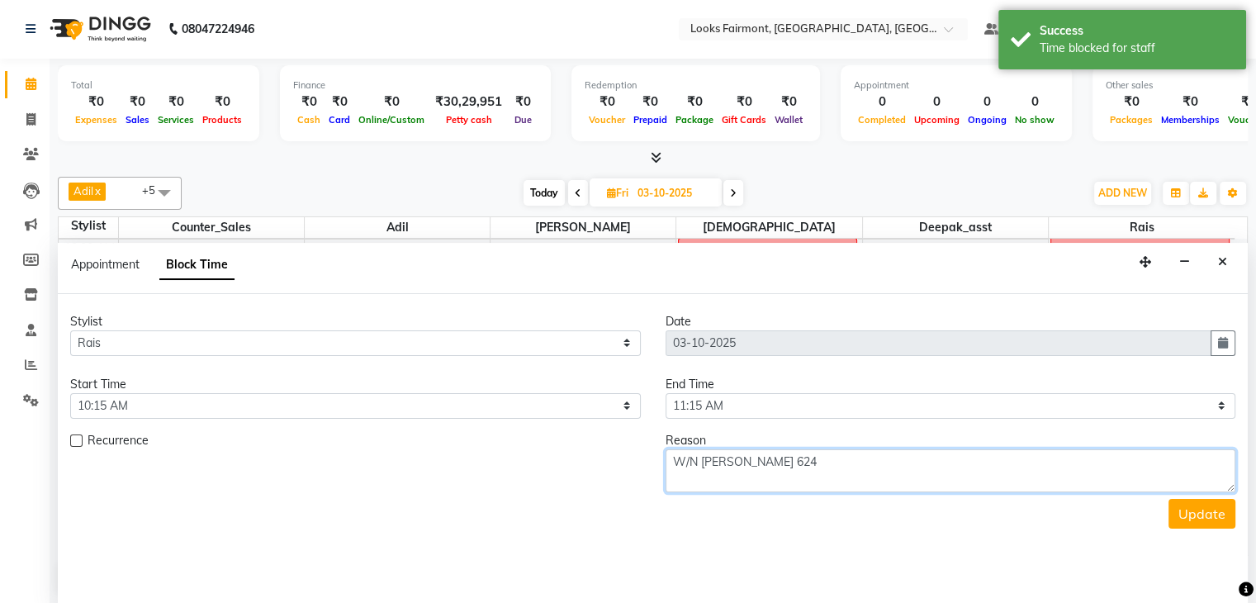
click at [698, 462] on textarea "W/N MISS GEORGE 624" at bounding box center [951, 470] width 571 height 43
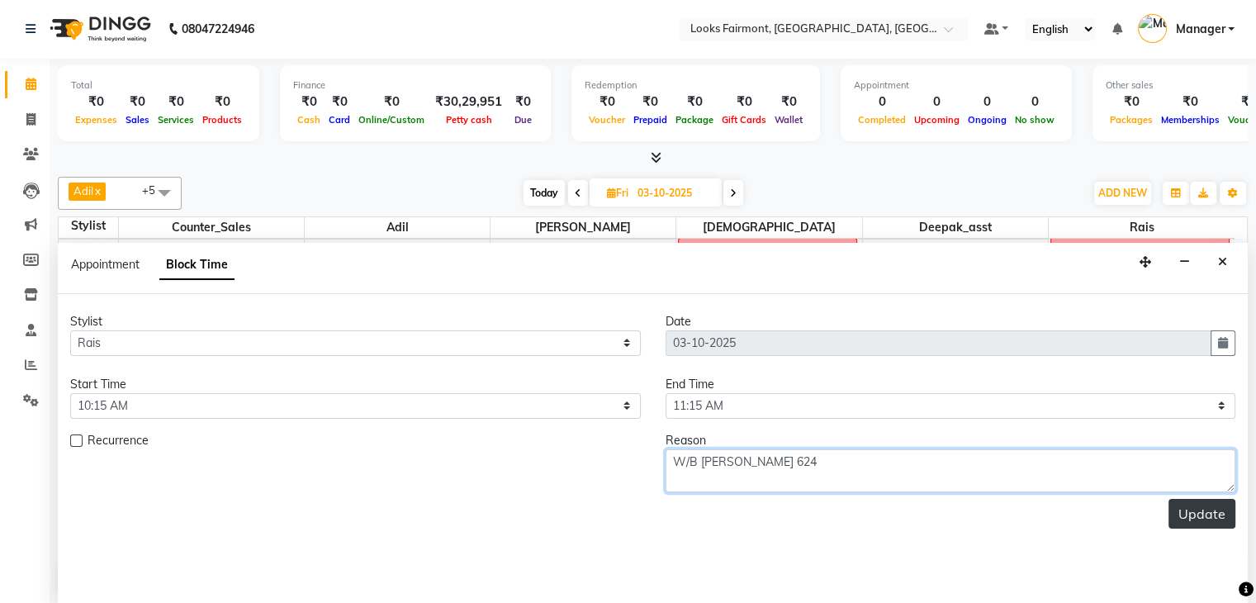
type textarea "W/B MISS GEORGE 624"
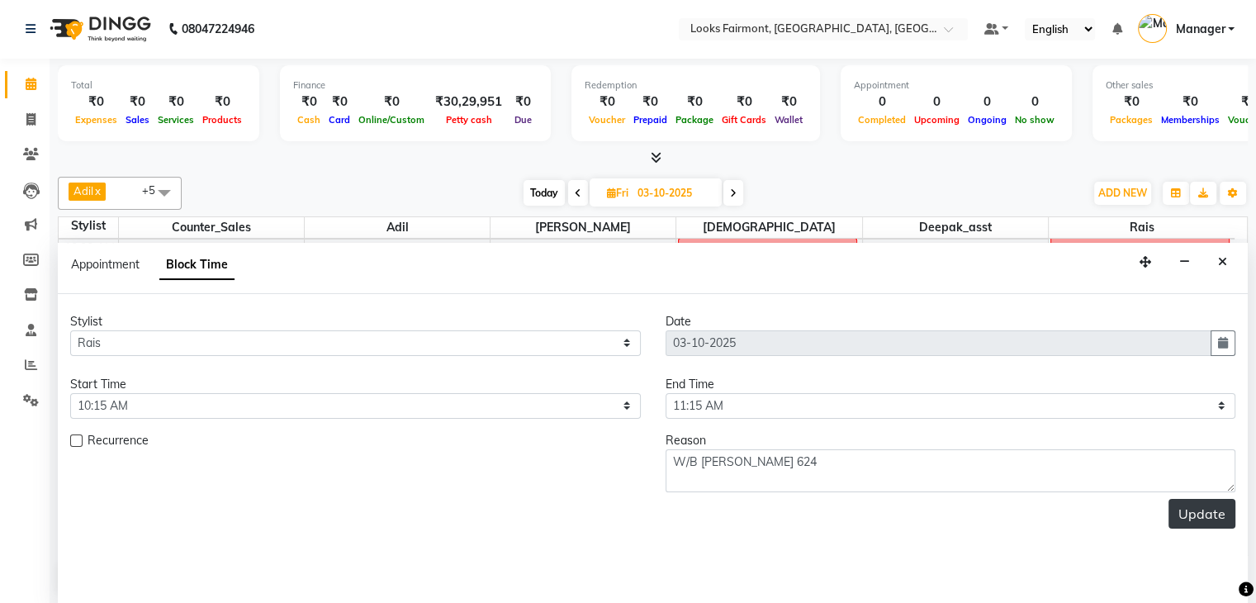
click at [1216, 513] on button "Update" at bounding box center [1202, 514] width 67 height 30
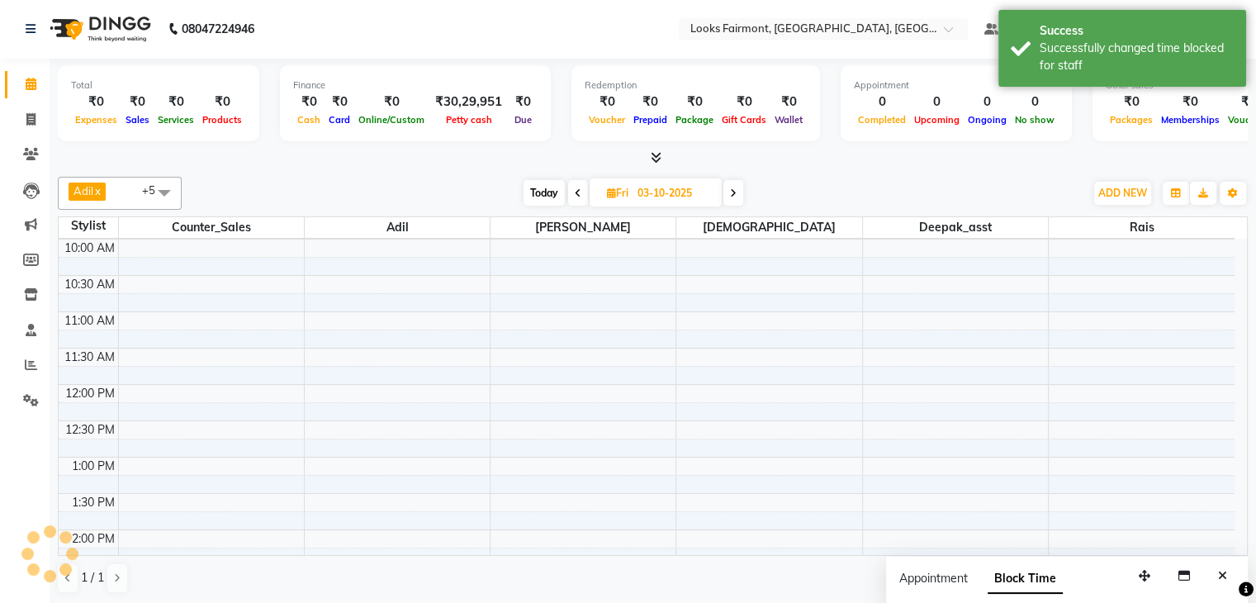
scroll to position [0, 0]
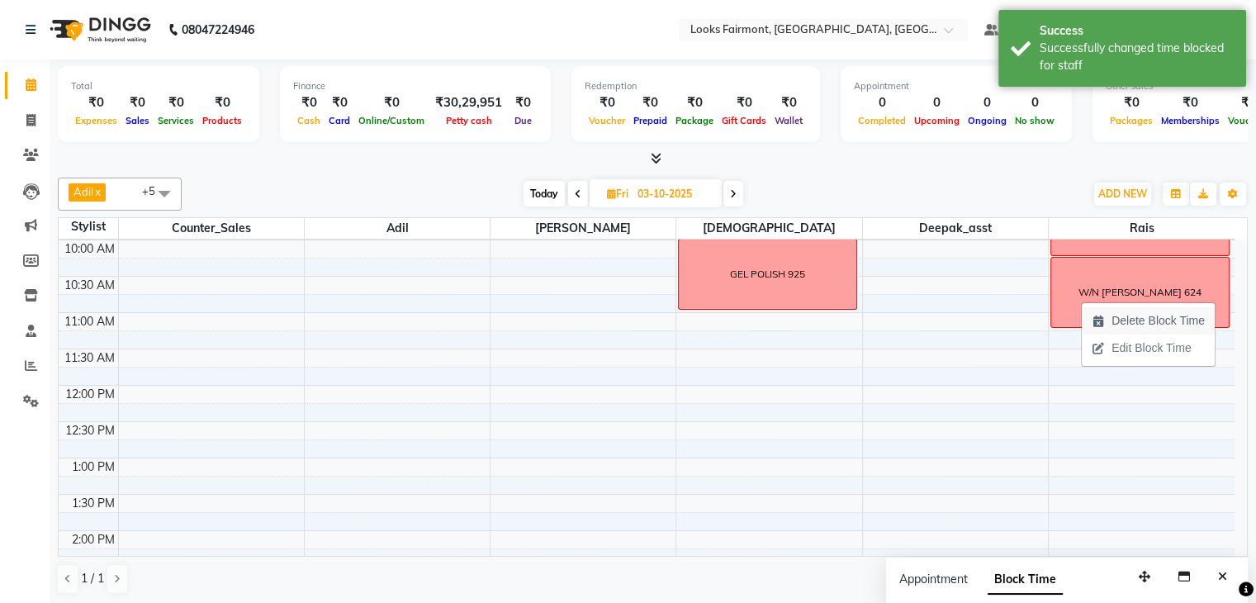
click at [1100, 321] on icon "button" at bounding box center [1098, 321] width 13 height 12
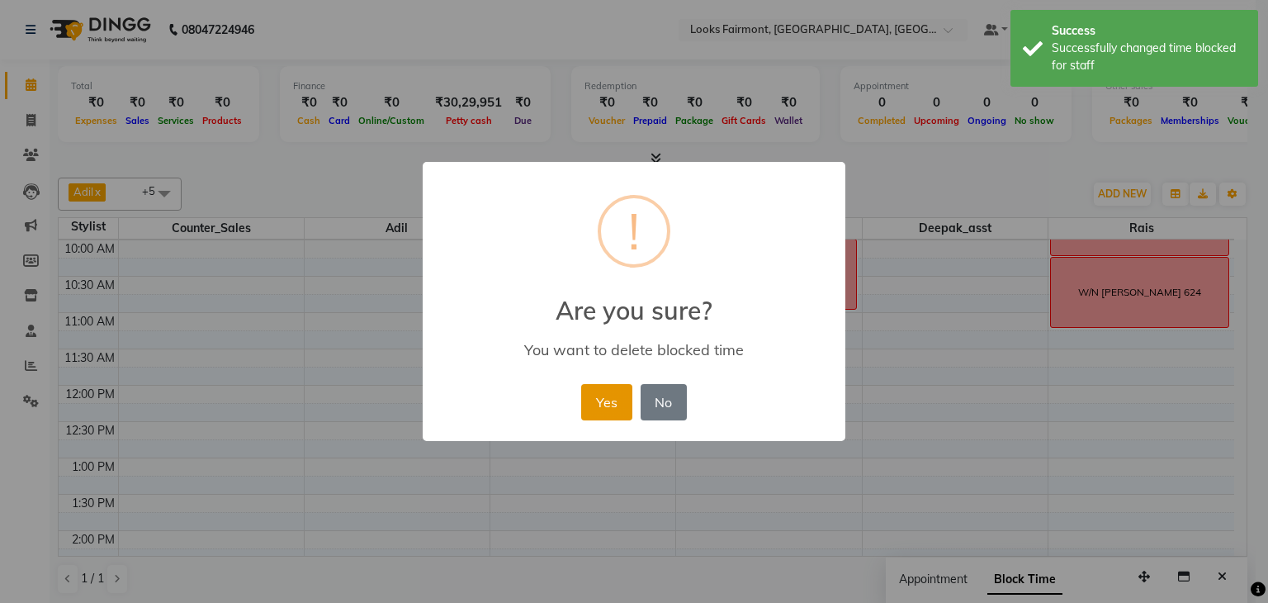
click at [609, 406] on button "Yes" at bounding box center [606, 402] width 50 height 36
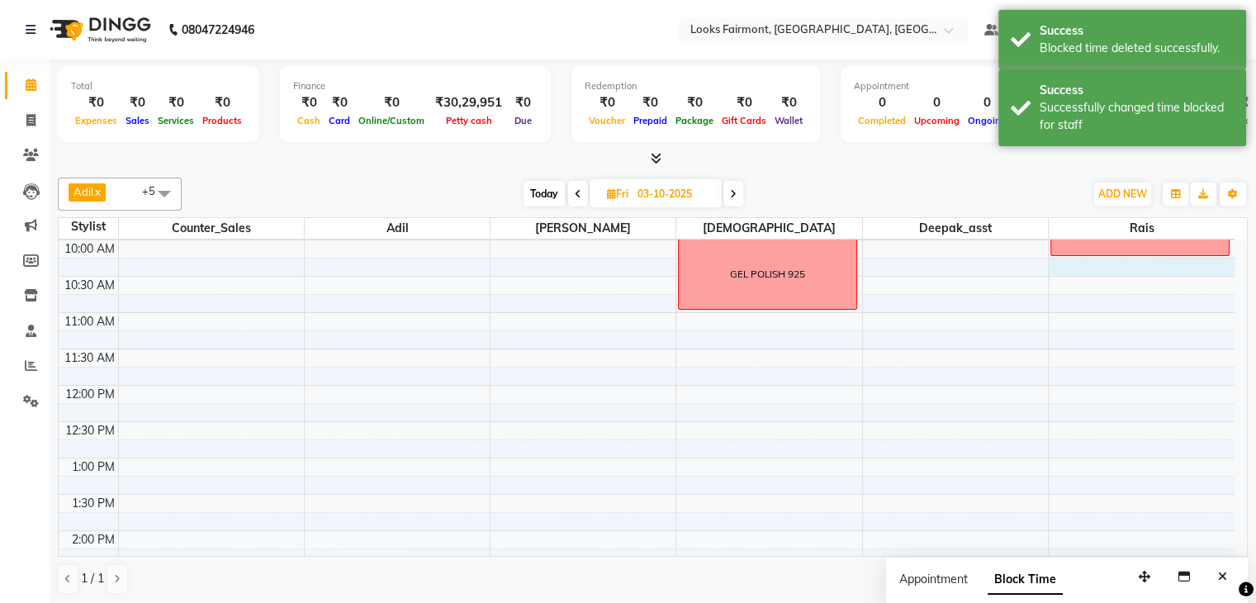
click at [1093, 268] on div "8:00 AM 8:30 AM 9:00 AM 9:30 AM 10:00 AM 10:30 AM 11:00 AM 11:30 AM 12:00 PM 12…" at bounding box center [647, 567] width 1176 height 944
select select "85721"
select select "615"
select select "tentative"
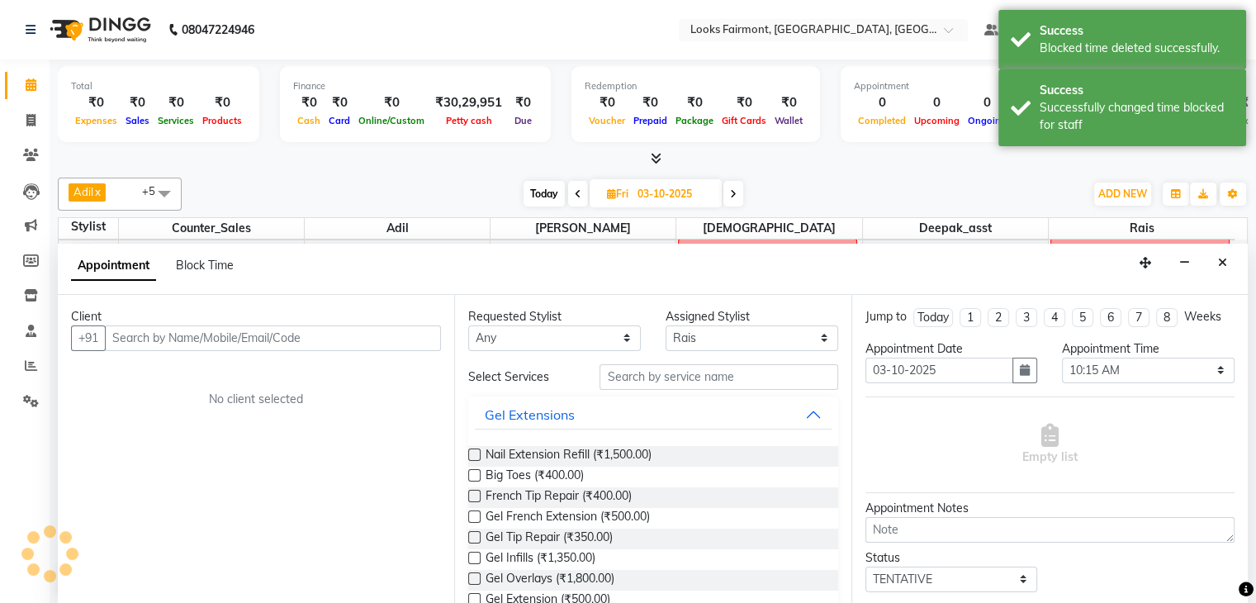
scroll to position [1, 0]
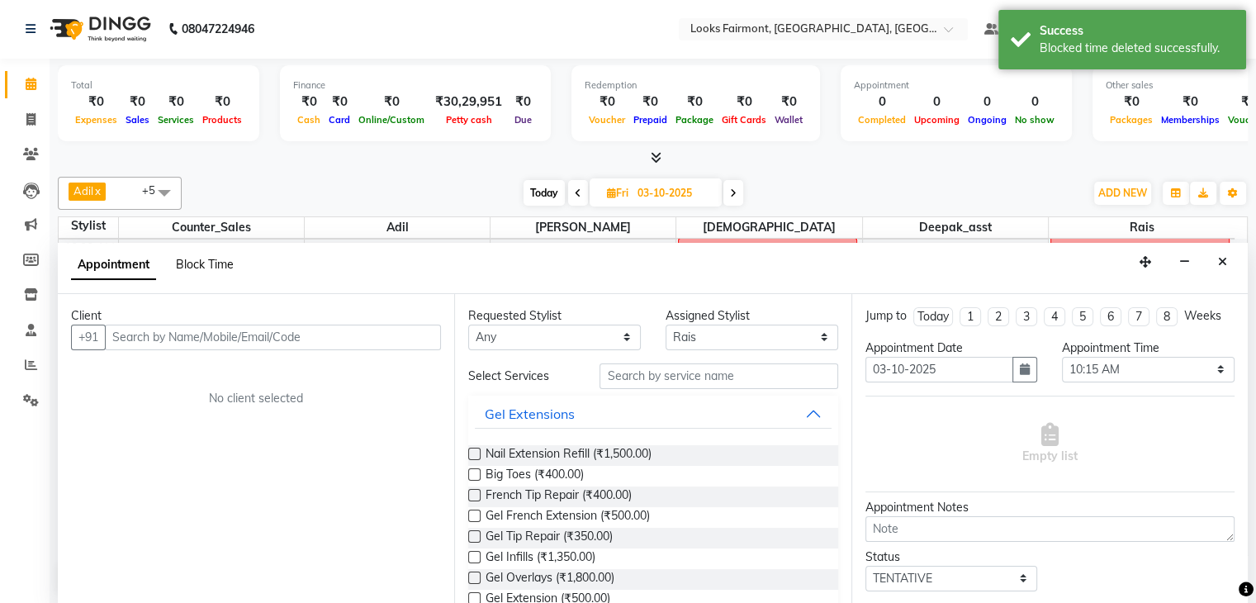
click at [212, 262] on span "Block Time" at bounding box center [205, 264] width 58 height 15
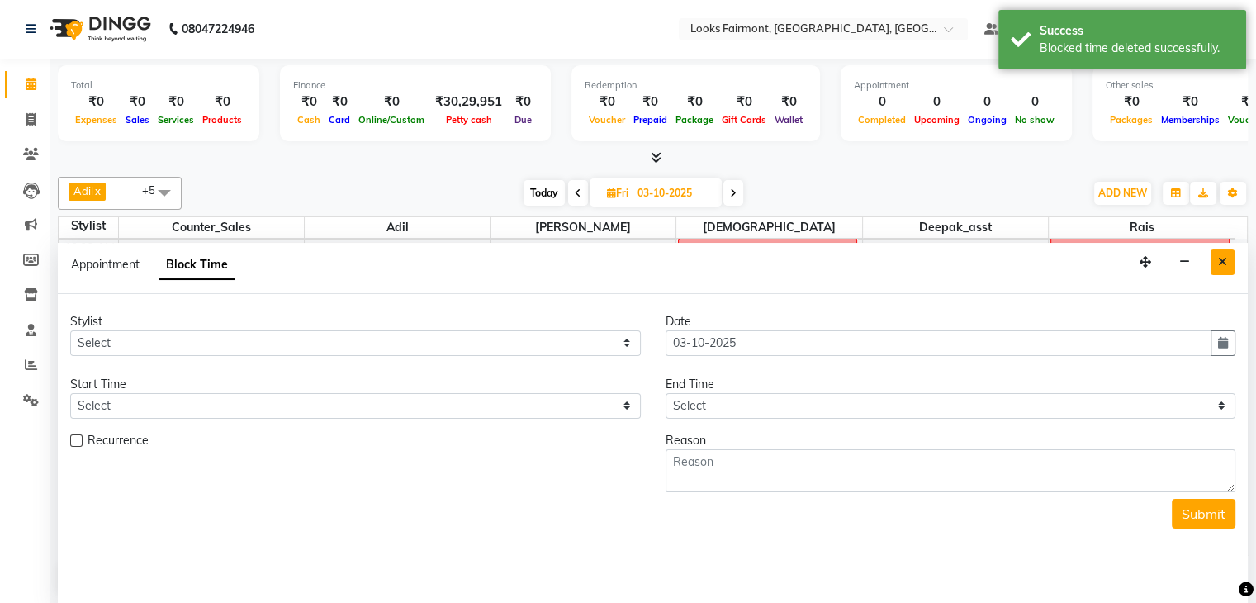
click at [1214, 252] on button "Close" at bounding box center [1223, 262] width 24 height 26
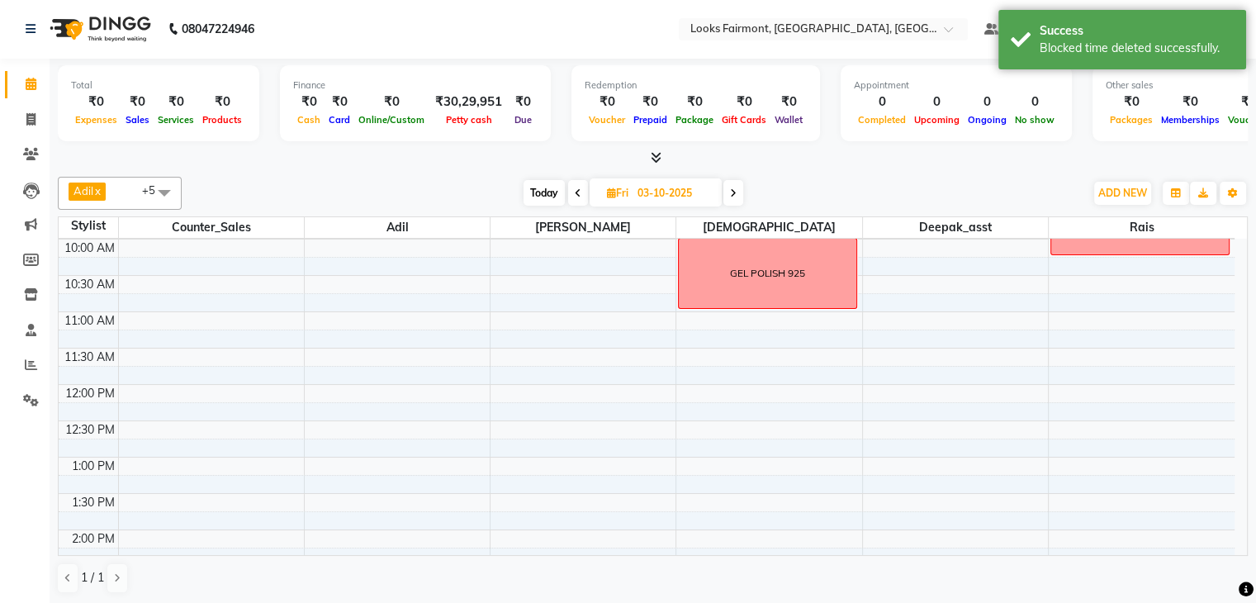
click at [1085, 265] on div "8:00 AM 8:30 AM 9:00 AM 9:30 AM 10:00 AM 10:30 AM 11:00 AM 11:30 AM 12:00 PM 12…" at bounding box center [647, 566] width 1176 height 944
select select "85721"
select select "tentative"
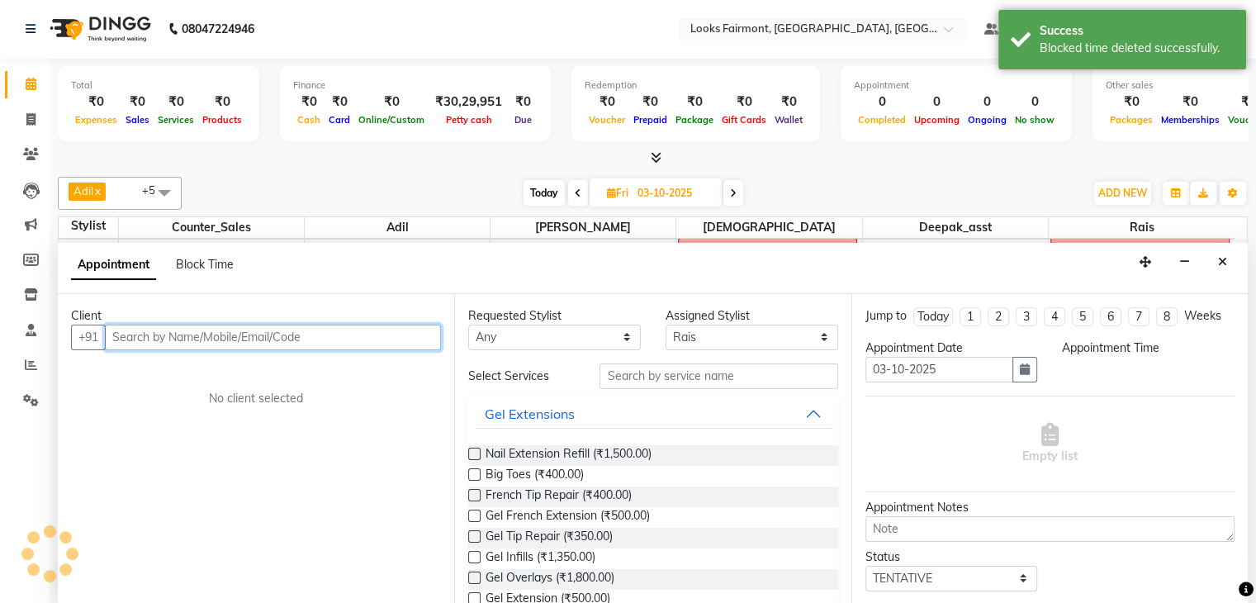
select select "615"
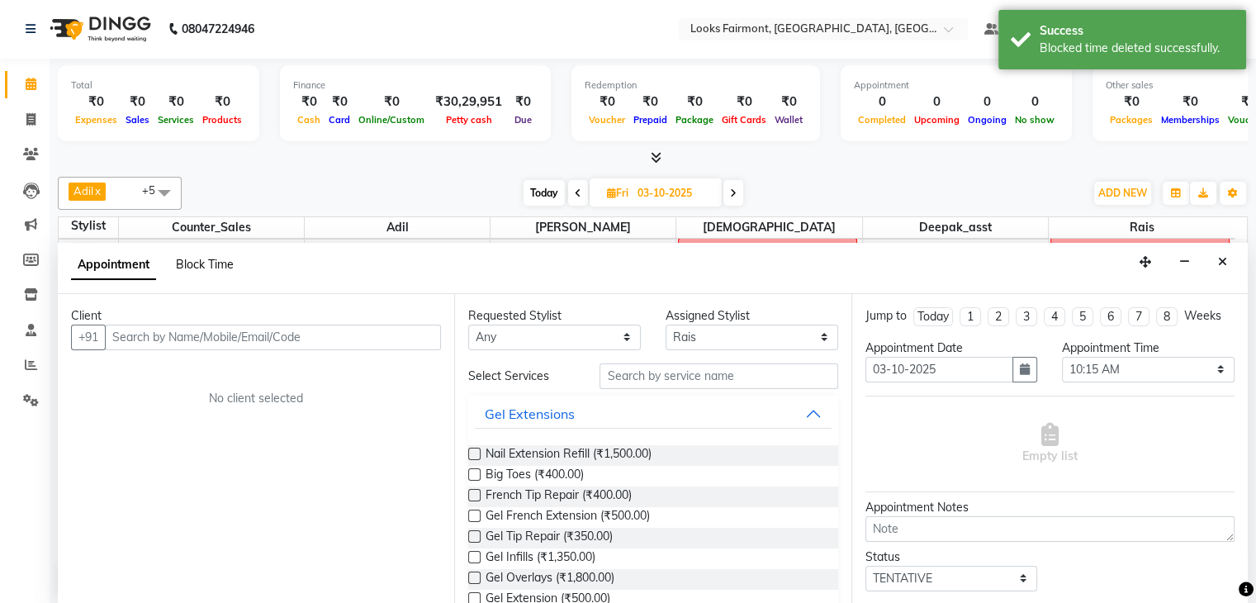
click at [206, 265] on span "Block Time" at bounding box center [205, 264] width 58 height 15
select select "85721"
select select "615"
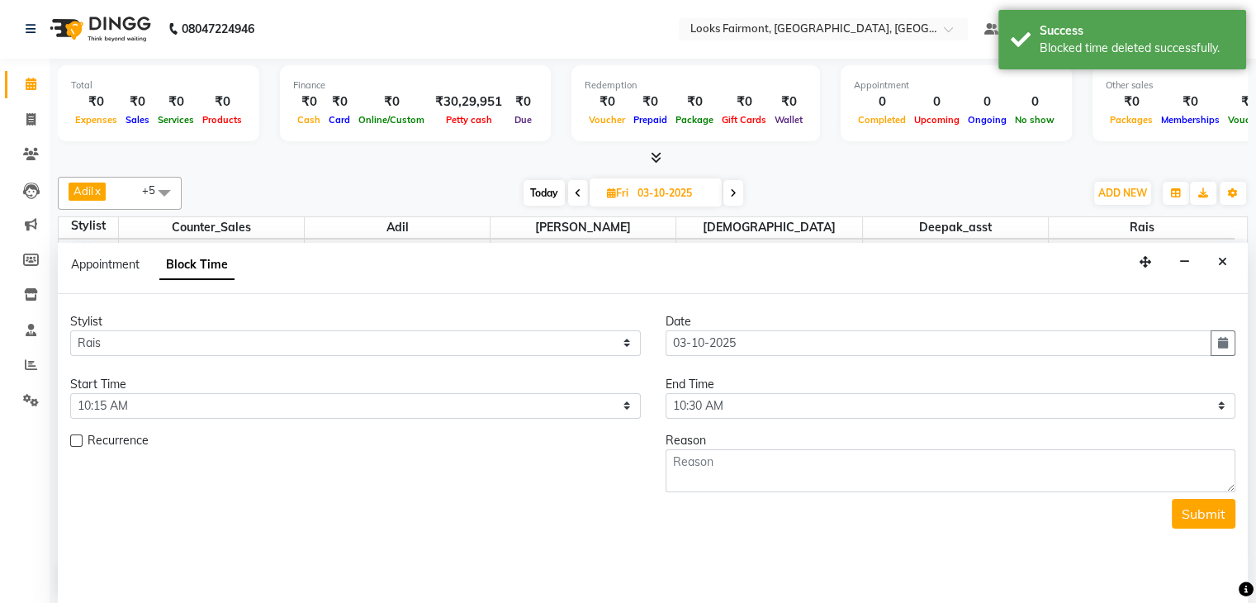
scroll to position [145, 0]
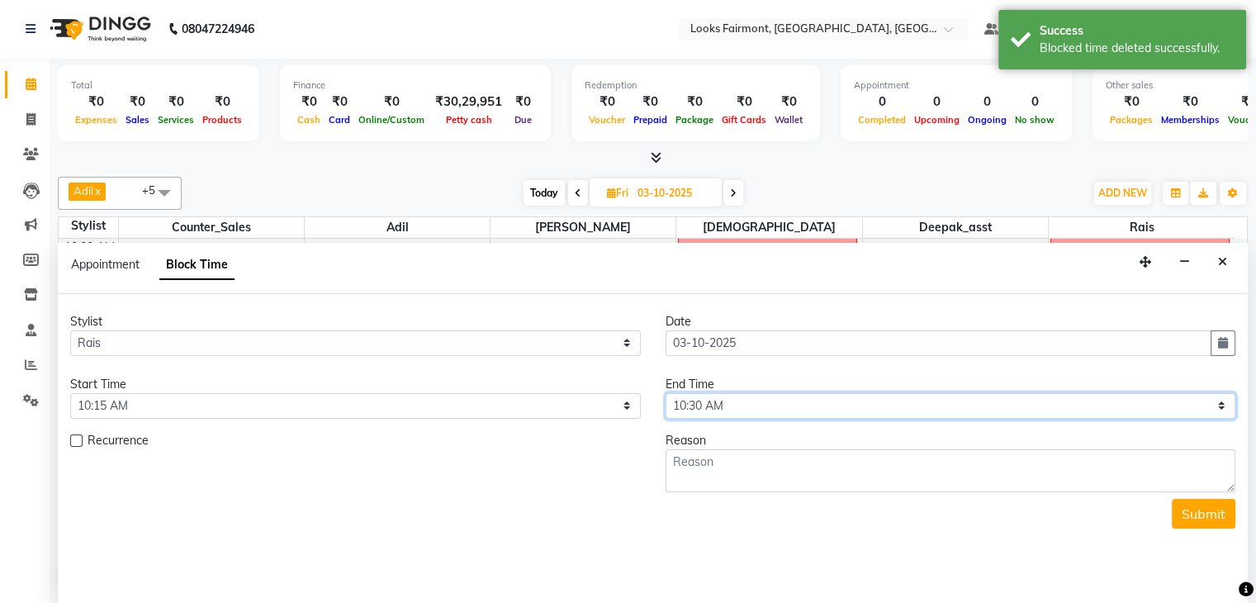
click at [756, 398] on select "Select 09:00 AM 09:15 AM 09:30 AM 09:45 AM 10:00 AM 10:15 AM 10:30 AM 10:45 AM …" at bounding box center [951, 406] width 571 height 26
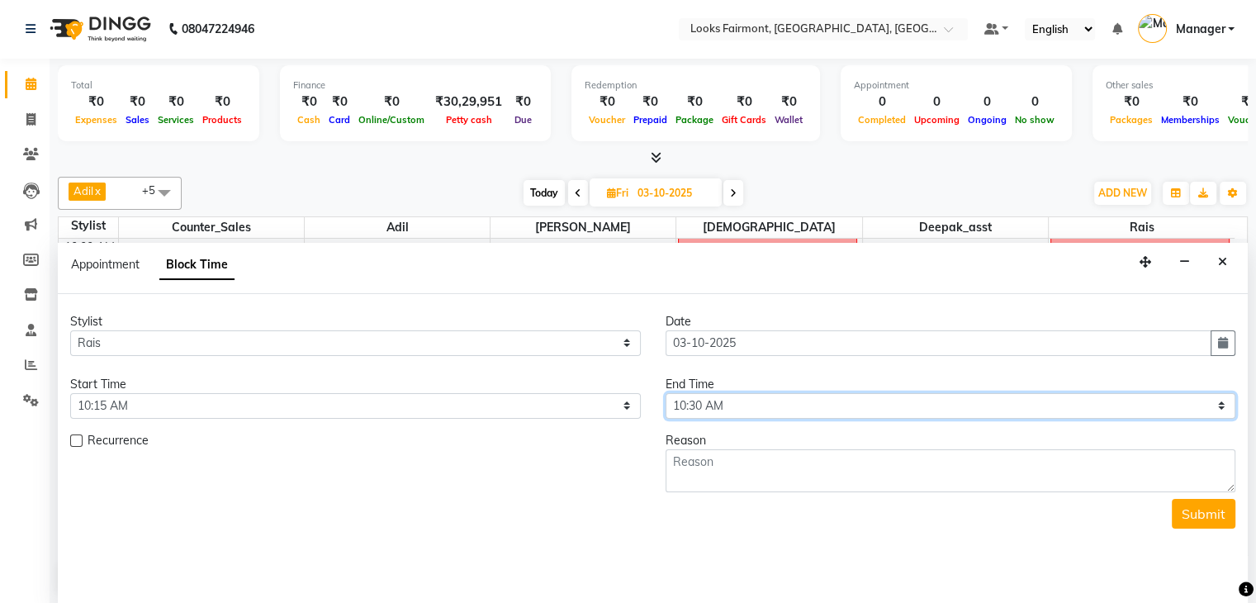
select select "675"
click at [666, 393] on select "Select 09:00 AM 09:15 AM 09:30 AM 09:45 AM 10:00 AM 10:15 AM 10:30 AM 10:45 AM …" at bounding box center [951, 406] width 571 height 26
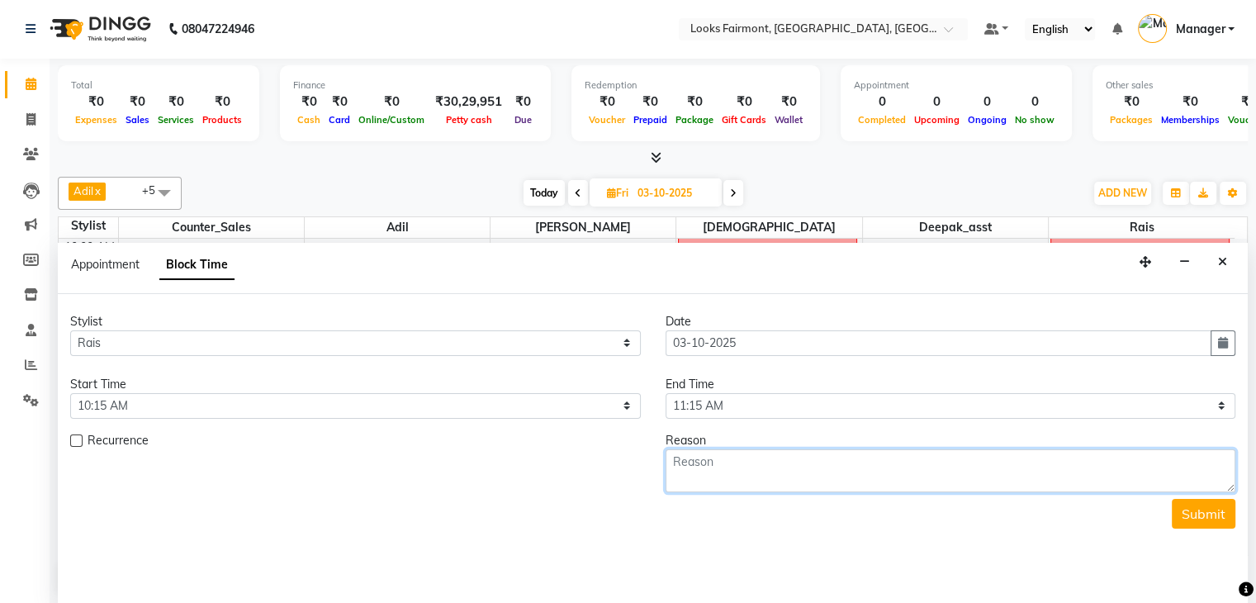
click at [737, 458] on textarea at bounding box center [951, 470] width 571 height 43
type textarea "MS GEORGE W/B 624"
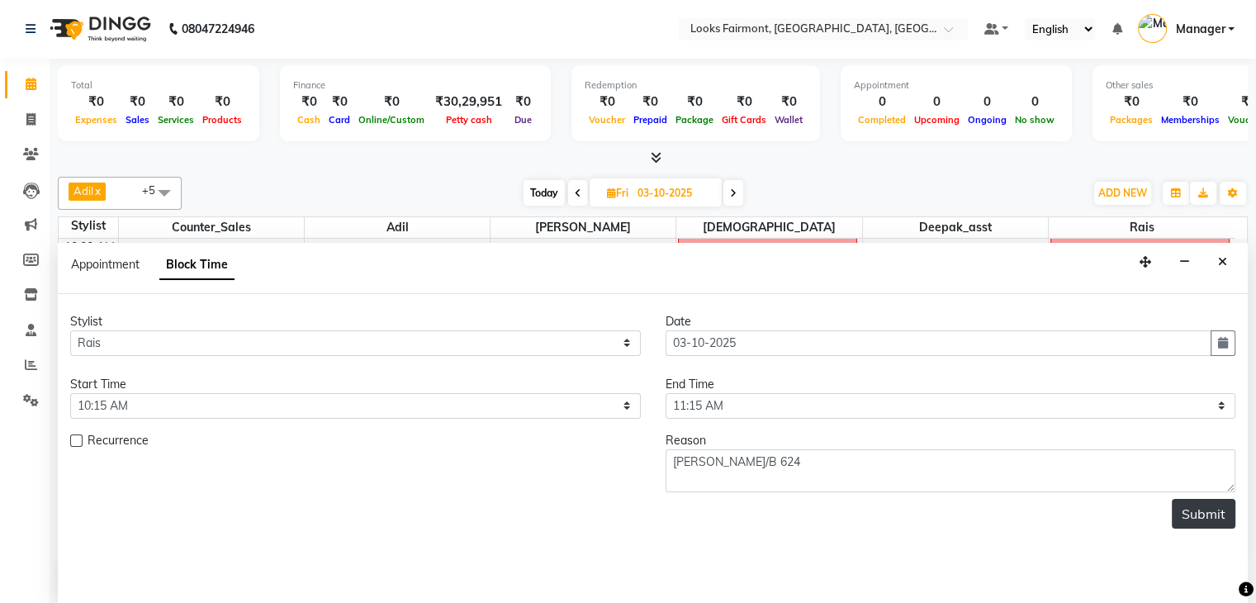
click at [1192, 516] on button "Submit" at bounding box center [1204, 514] width 64 height 30
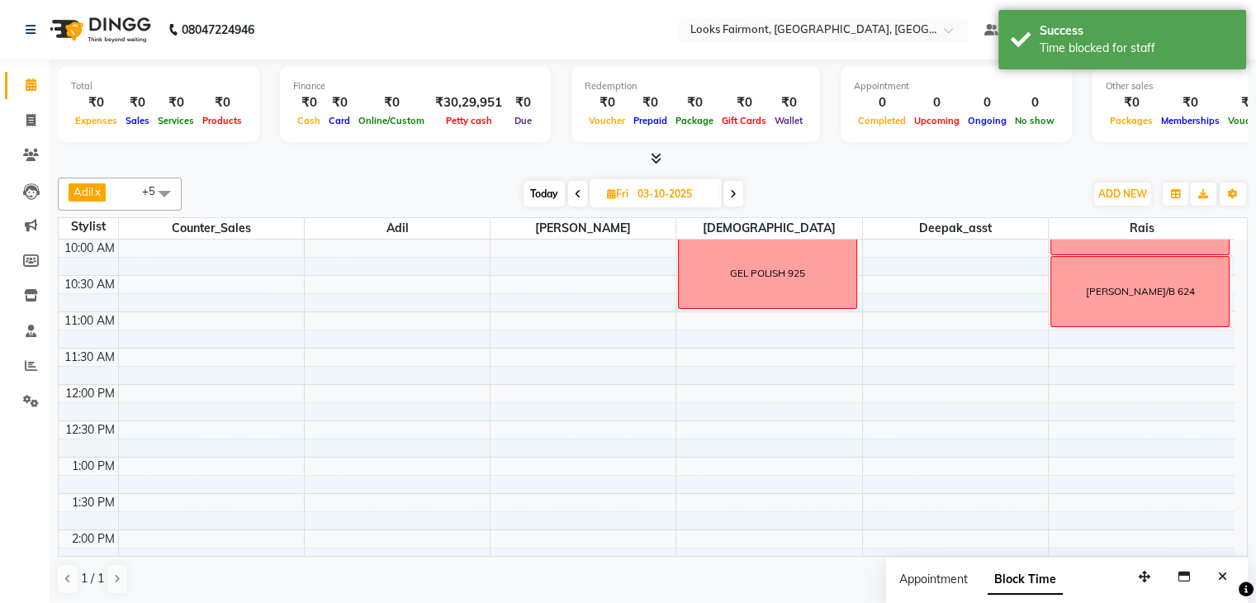
scroll to position [63, 0]
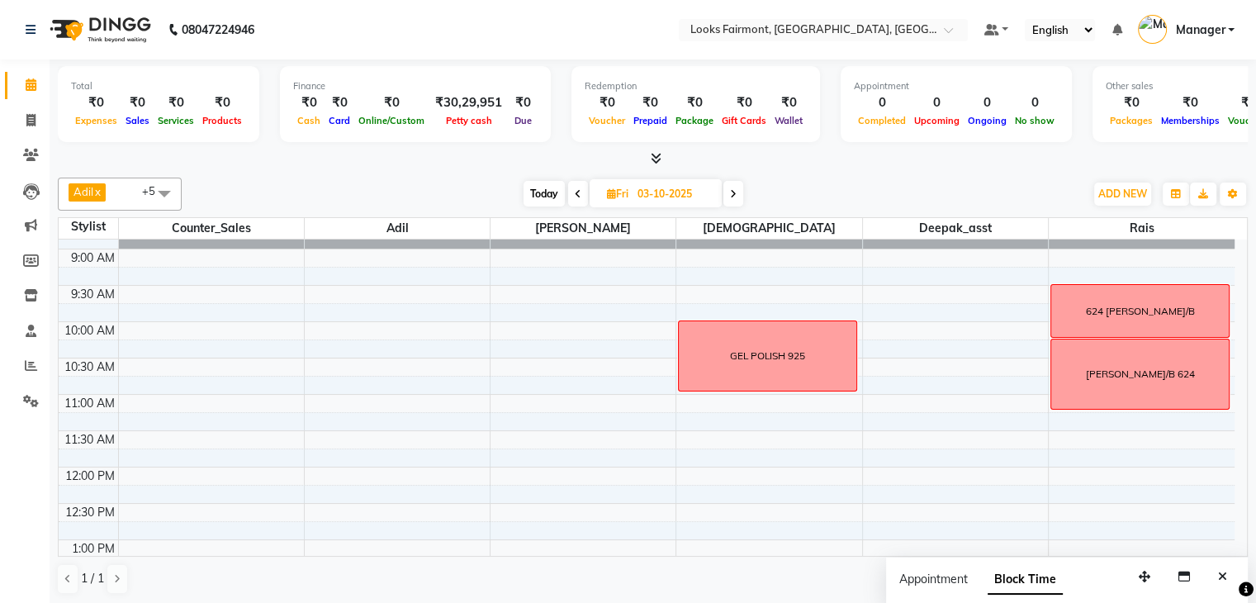
select select "76349"
select select "tentative"
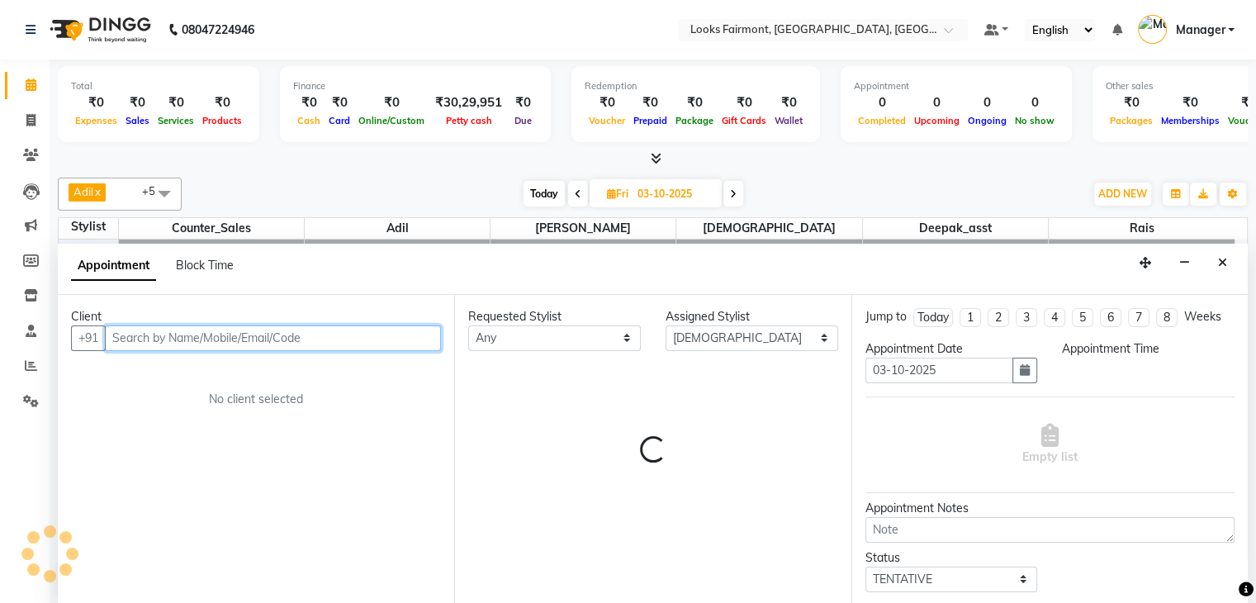
select select "555"
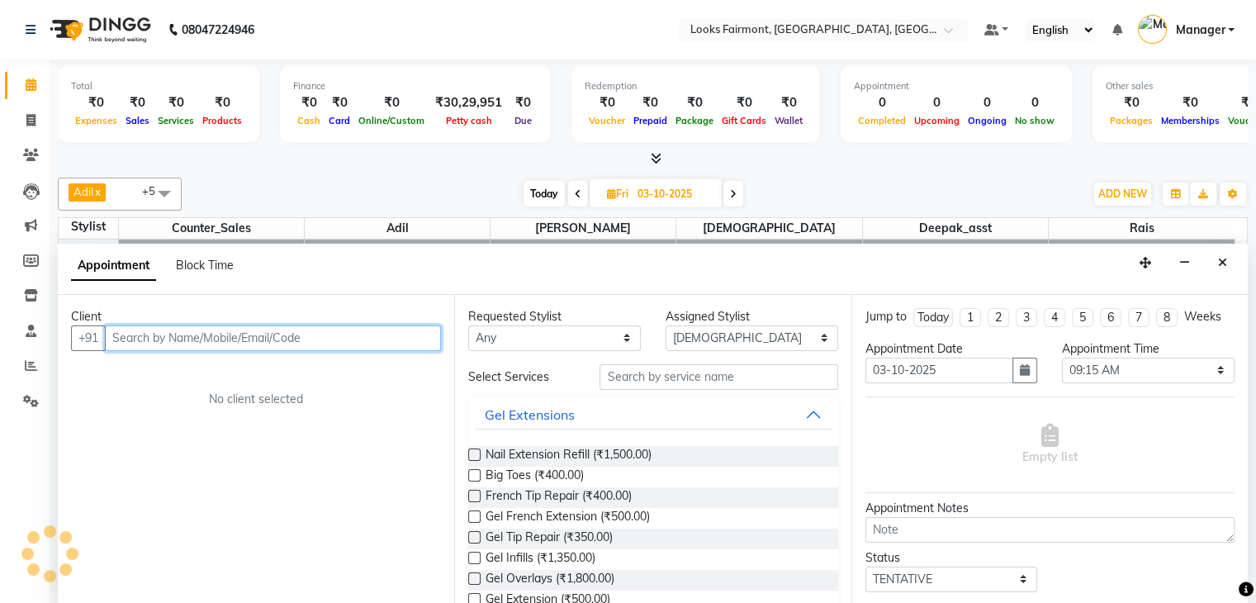
scroll to position [1, 0]
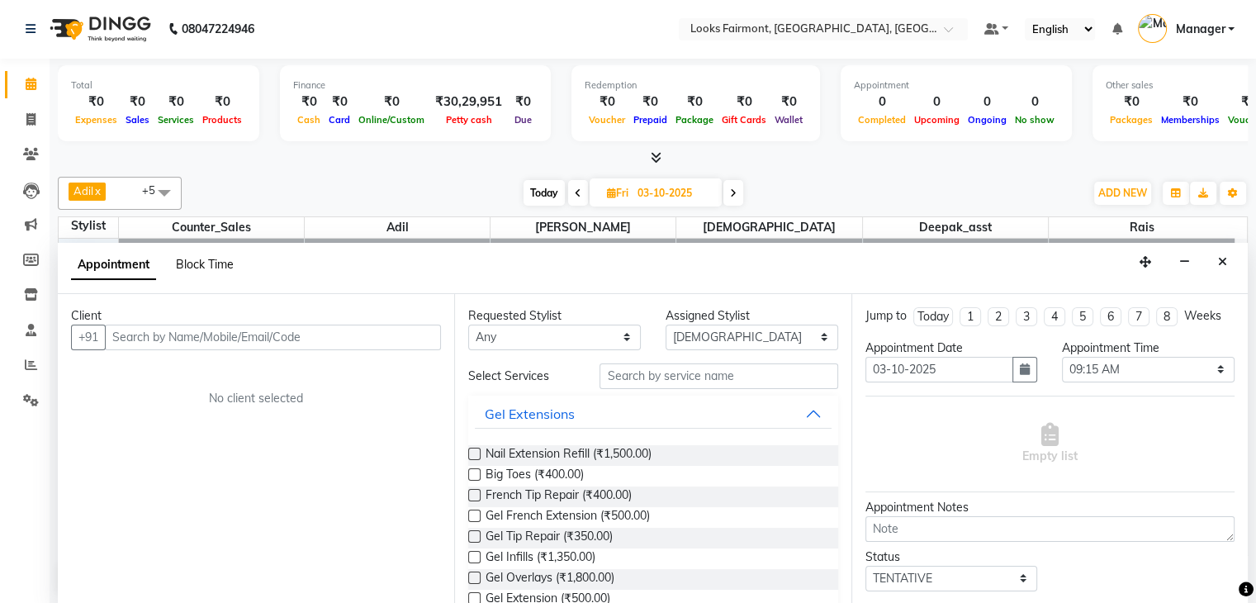
click at [200, 263] on span "Block Time" at bounding box center [205, 264] width 58 height 15
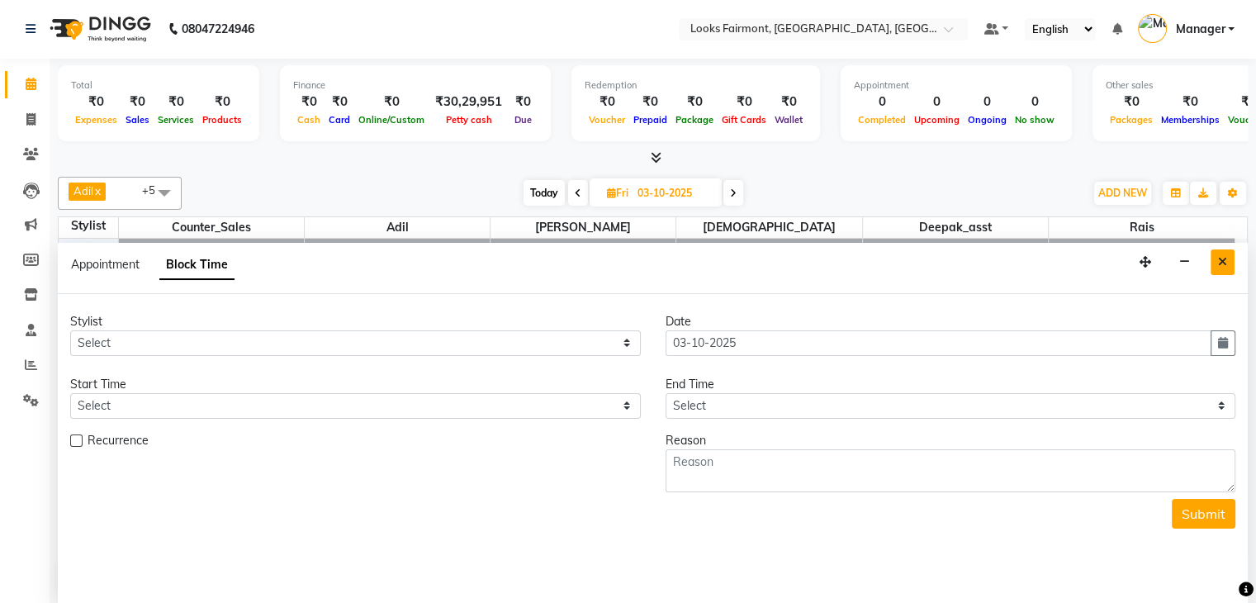
click at [1215, 258] on button "Close" at bounding box center [1223, 262] width 24 height 26
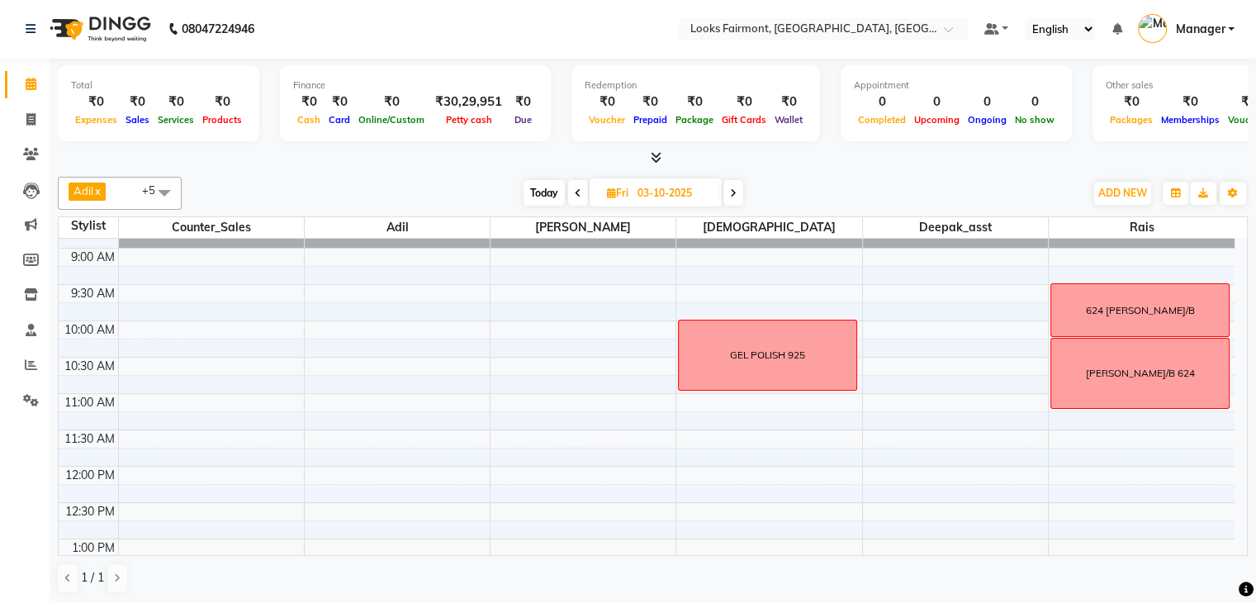
select select "76349"
select select "tentative"
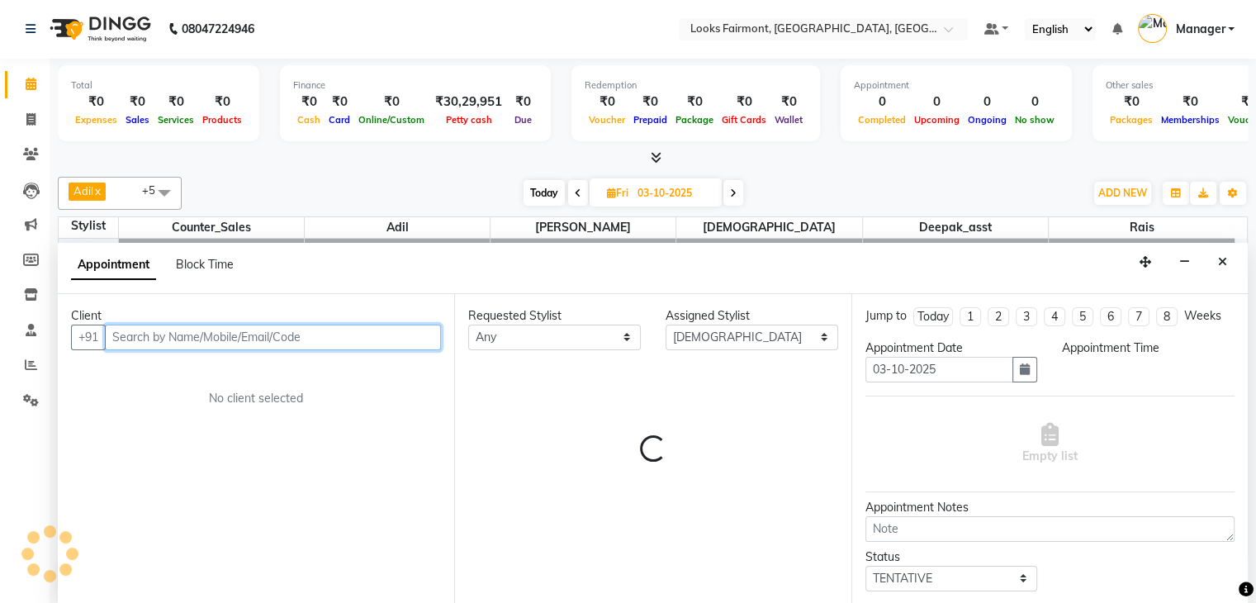
select select "555"
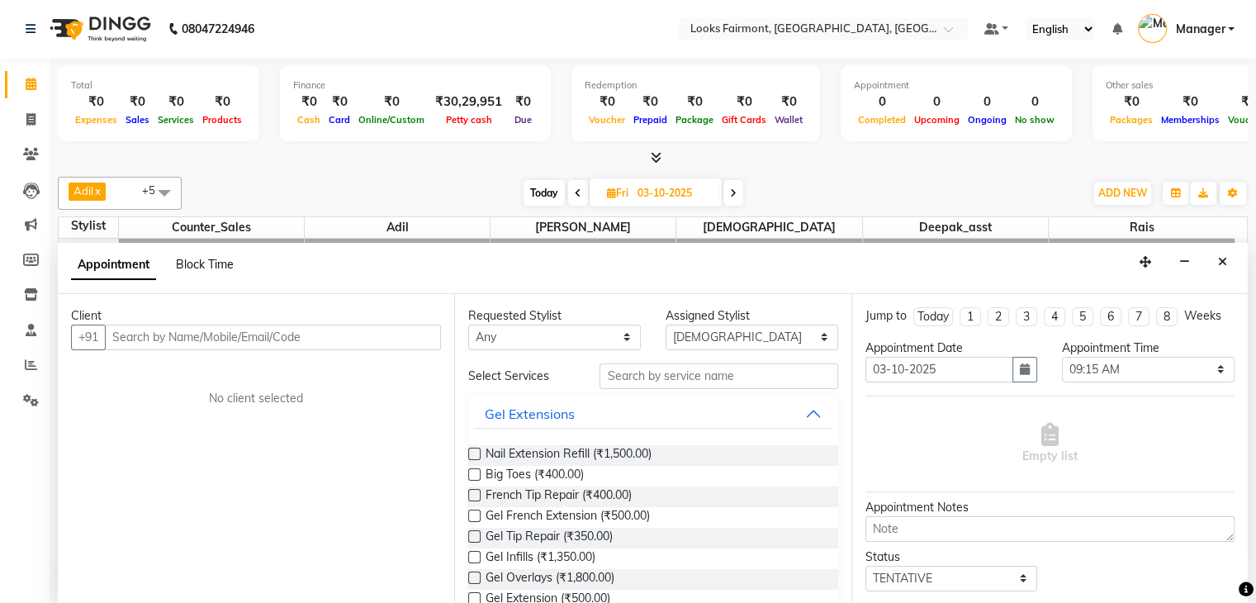
click at [225, 265] on span "Block Time" at bounding box center [205, 264] width 58 height 15
select select "76349"
select select "555"
select select "570"
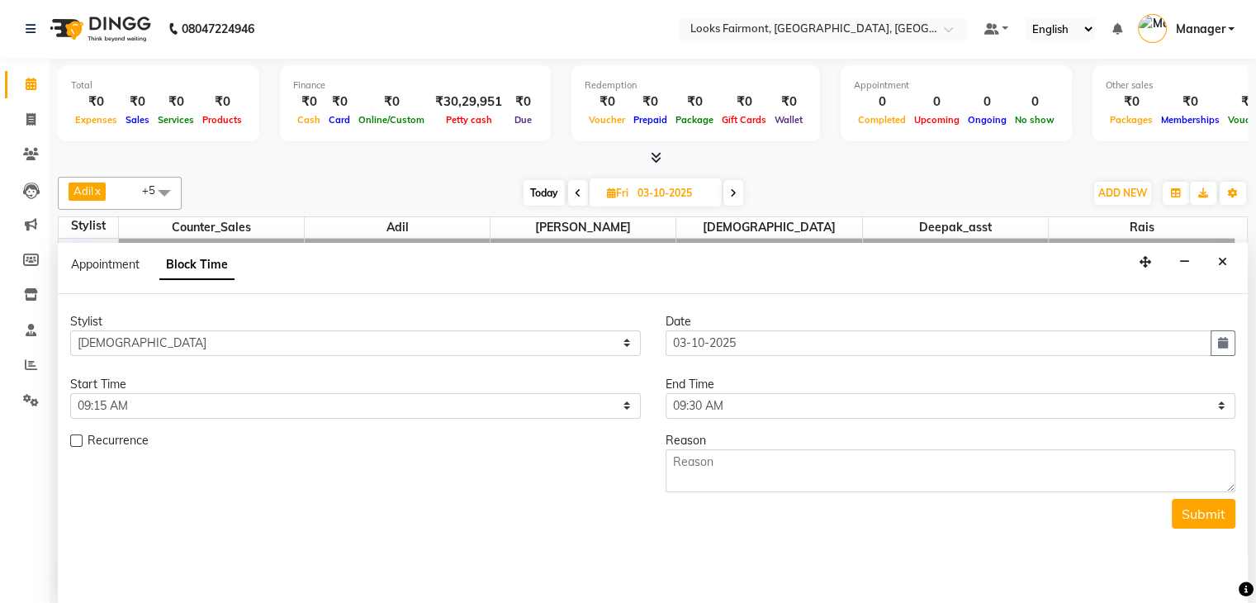
scroll to position [145, 0]
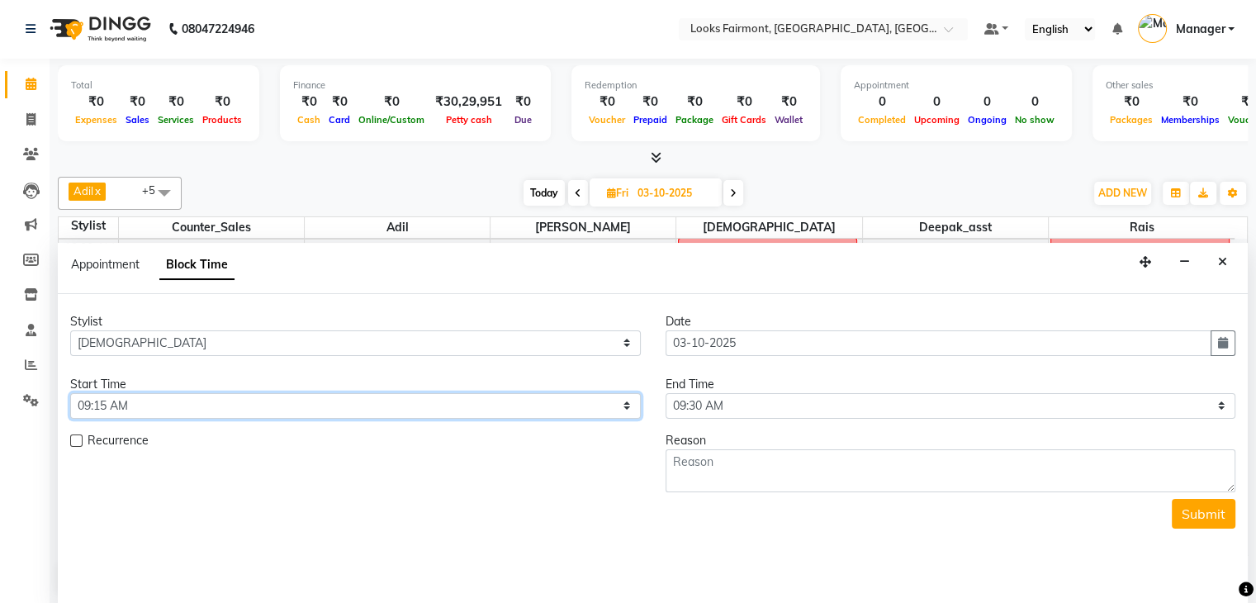
click at [234, 403] on select "Select 09:00 AM 09:15 AM 09:30 AM 09:45 AM 10:00 AM 10:15 AM 10:30 AM 10:45 AM …" at bounding box center [355, 406] width 571 height 26
select select "570"
click at [70, 393] on select "Select 09:00 AM 09:15 AM 09:30 AM 09:45 AM 10:00 AM 10:15 AM 10:30 AM 10:45 AM …" at bounding box center [355, 406] width 571 height 26
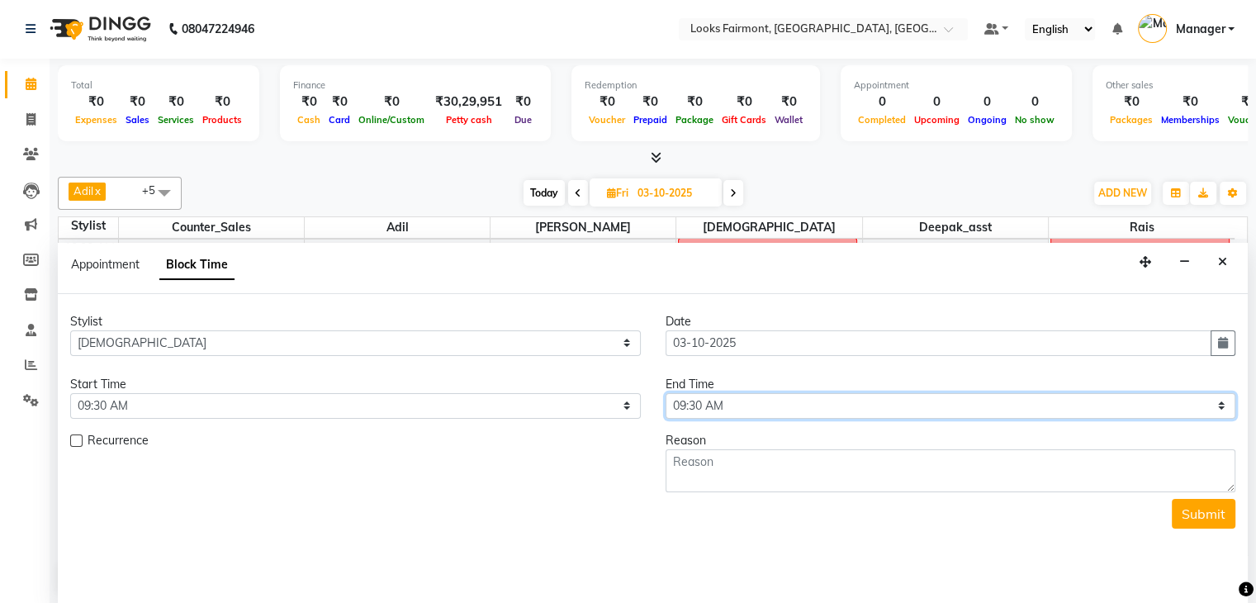
click at [808, 407] on select "Select 09:00 AM 09:15 AM 09:30 AM 09:45 AM 10:00 AM 10:15 AM 10:30 AM 10:45 AM …" at bounding box center [951, 406] width 571 height 26
select select "615"
click at [666, 393] on select "Select 09:00 AM 09:15 AM 09:30 AM 09:45 AM 10:00 AM 10:15 AM 10:30 AM 10:45 AM …" at bounding box center [951, 406] width 571 height 26
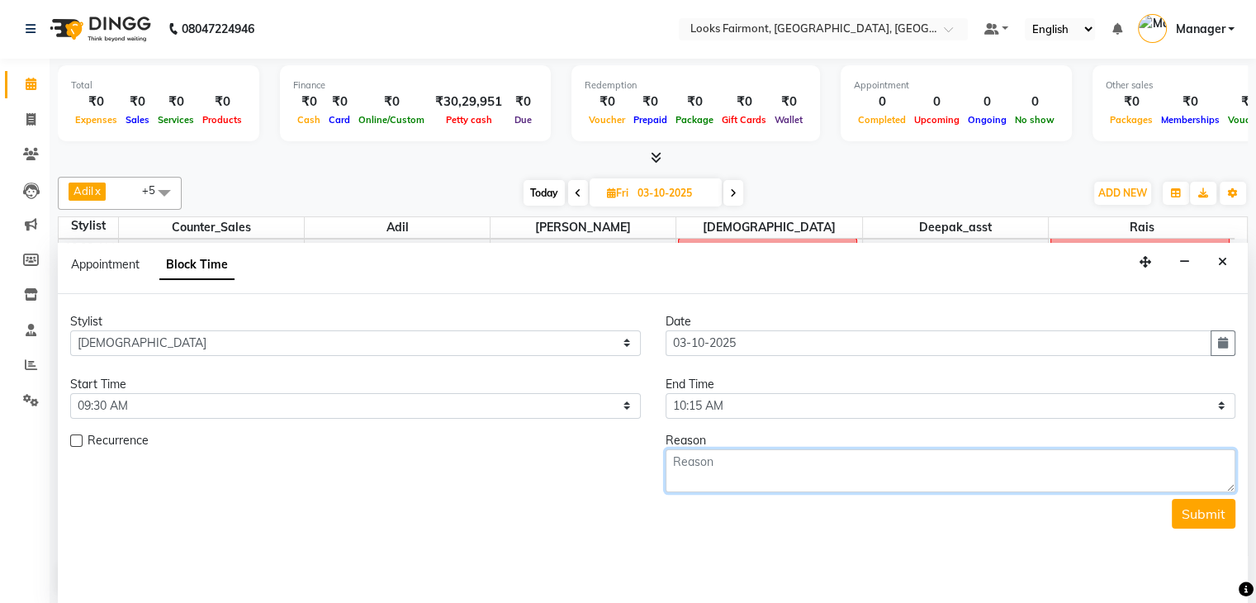
click at [720, 453] on textarea at bounding box center [951, 470] width 571 height 43
type textarea "MS GEORGE BASIC MANICURE 624"
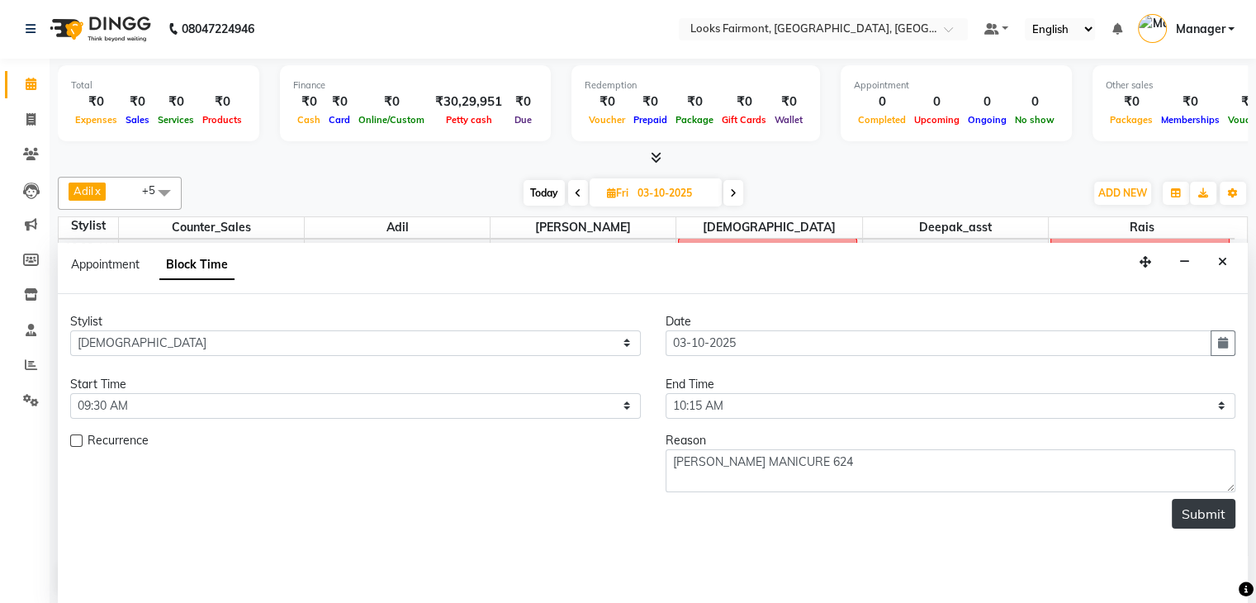
click at [1192, 499] on button "Submit" at bounding box center [1204, 514] width 64 height 30
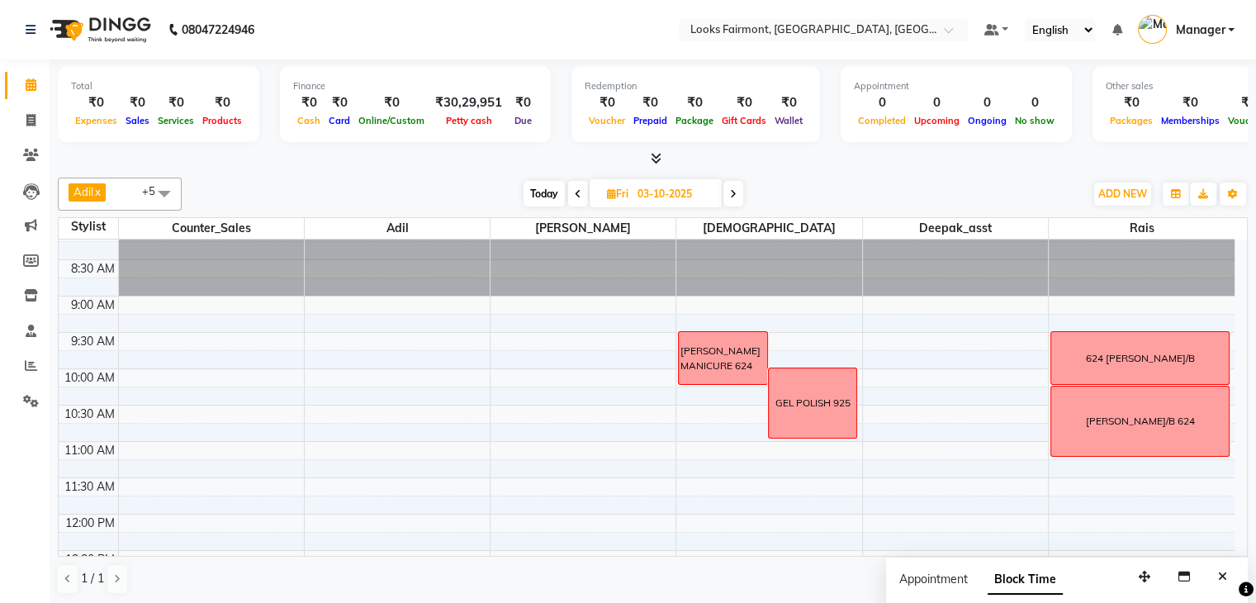
scroll to position [0, 0]
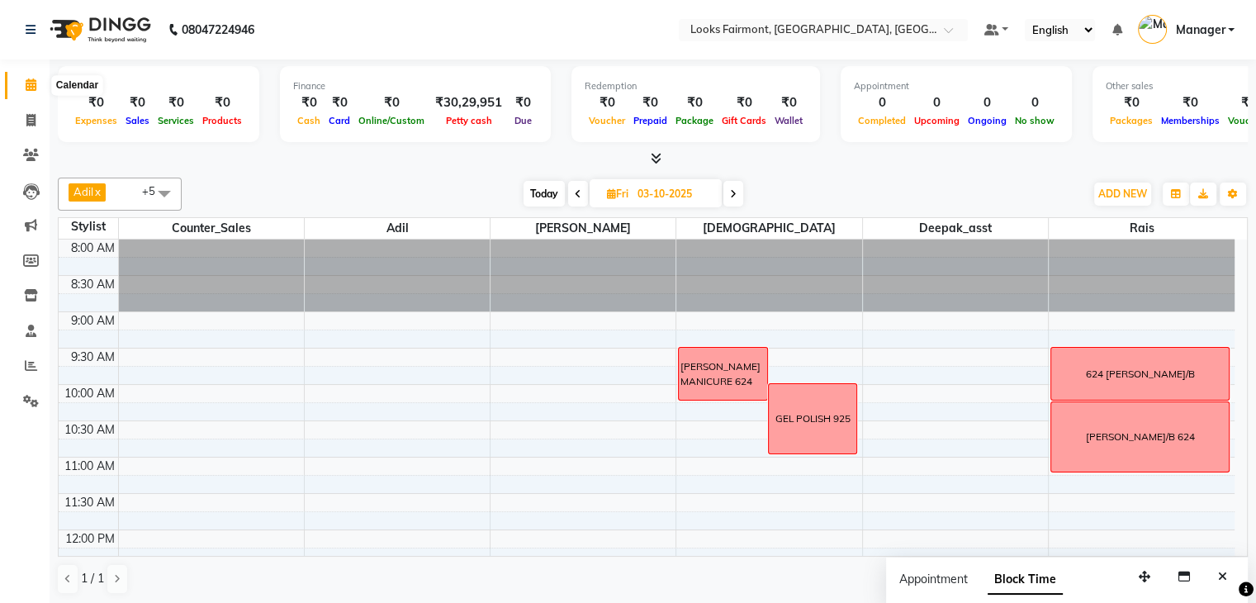
click at [32, 86] on icon at bounding box center [31, 84] width 11 height 12
click at [568, 190] on span at bounding box center [578, 194] width 20 height 26
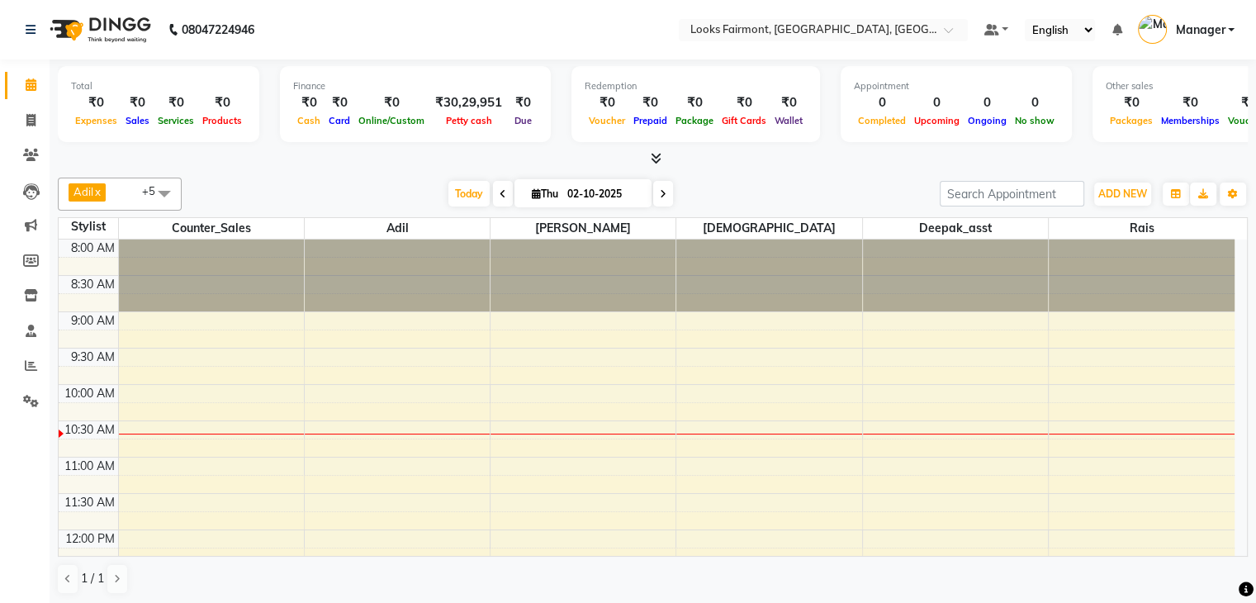
click at [657, 186] on span at bounding box center [663, 194] width 20 height 26
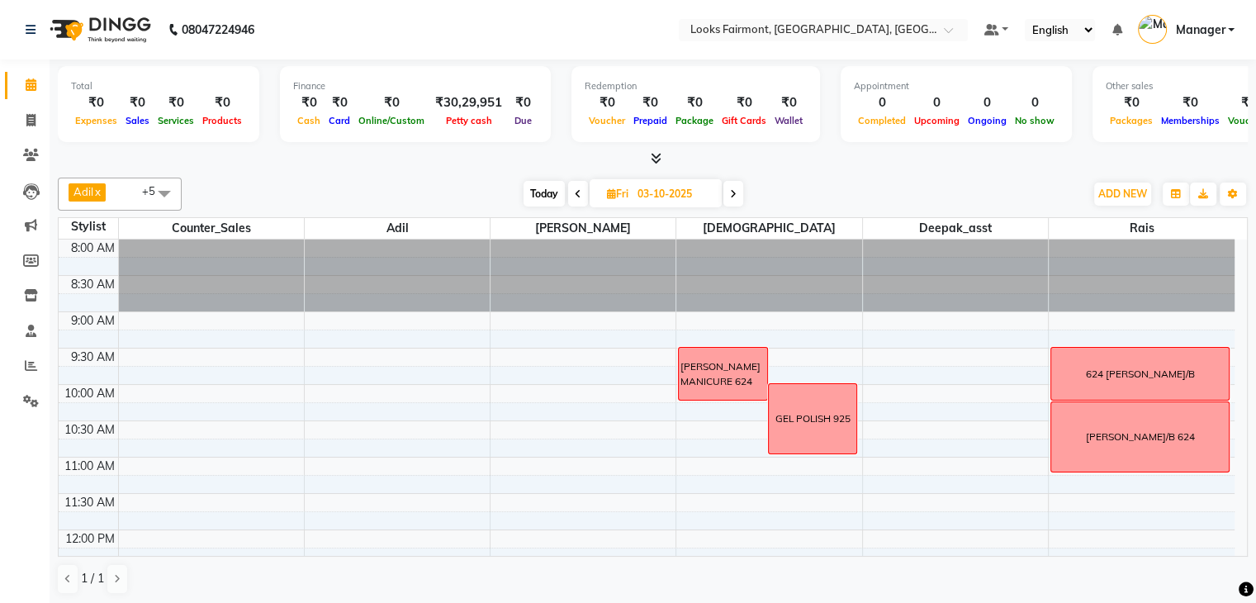
click at [575, 183] on span at bounding box center [578, 194] width 20 height 26
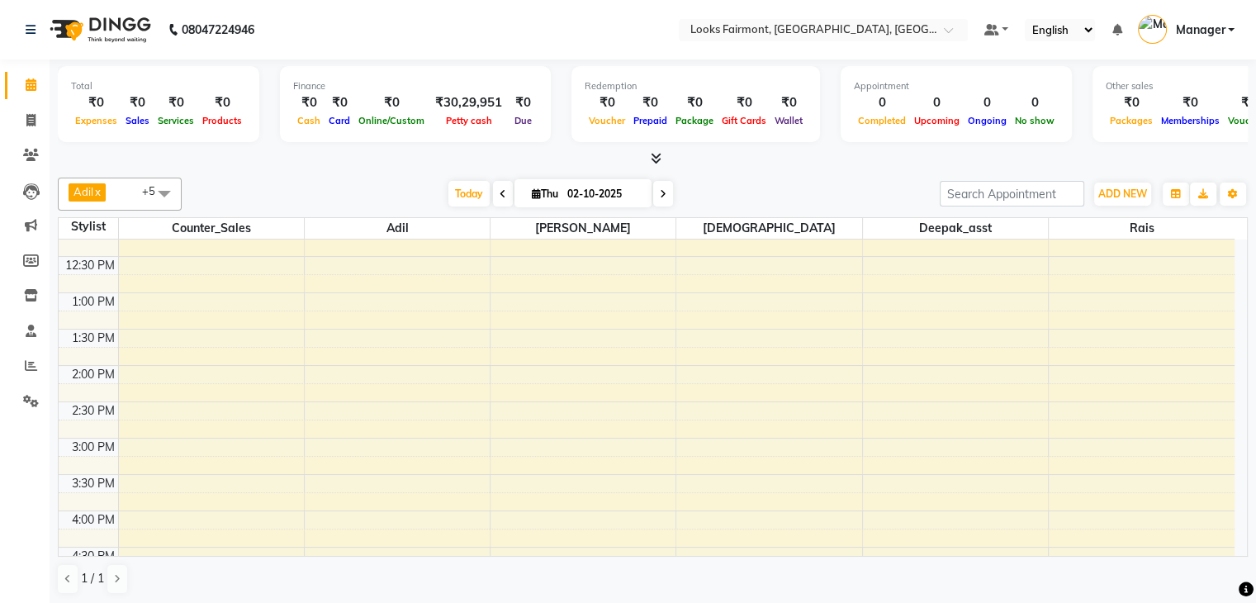
scroll to position [330, 0]
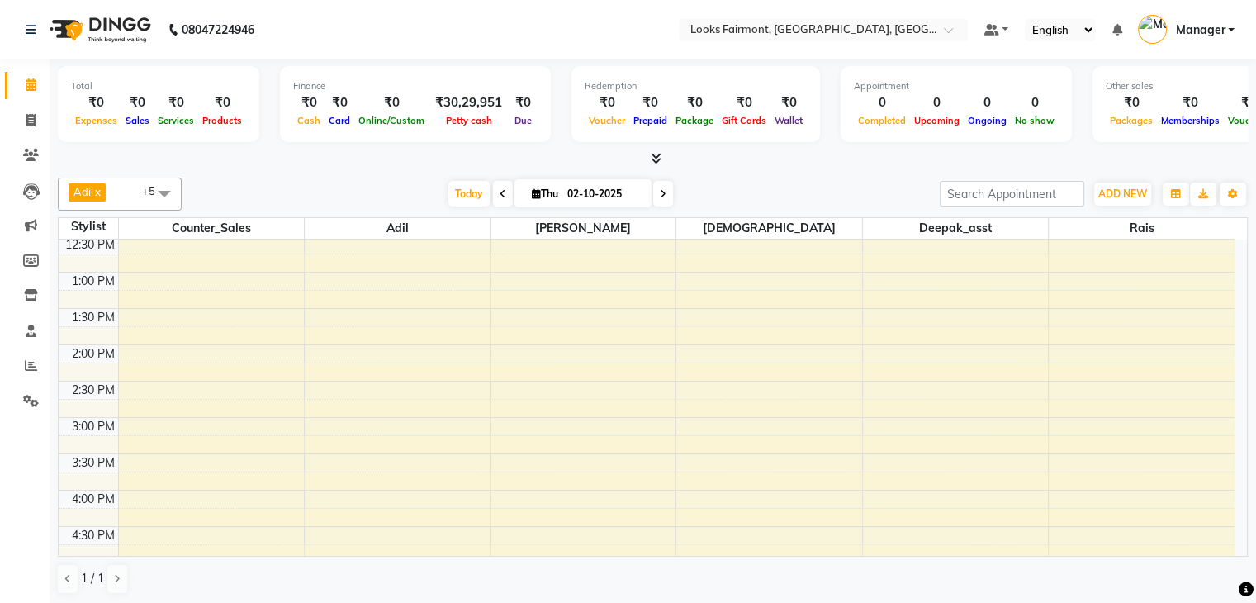
click at [668, 192] on span at bounding box center [663, 194] width 20 height 26
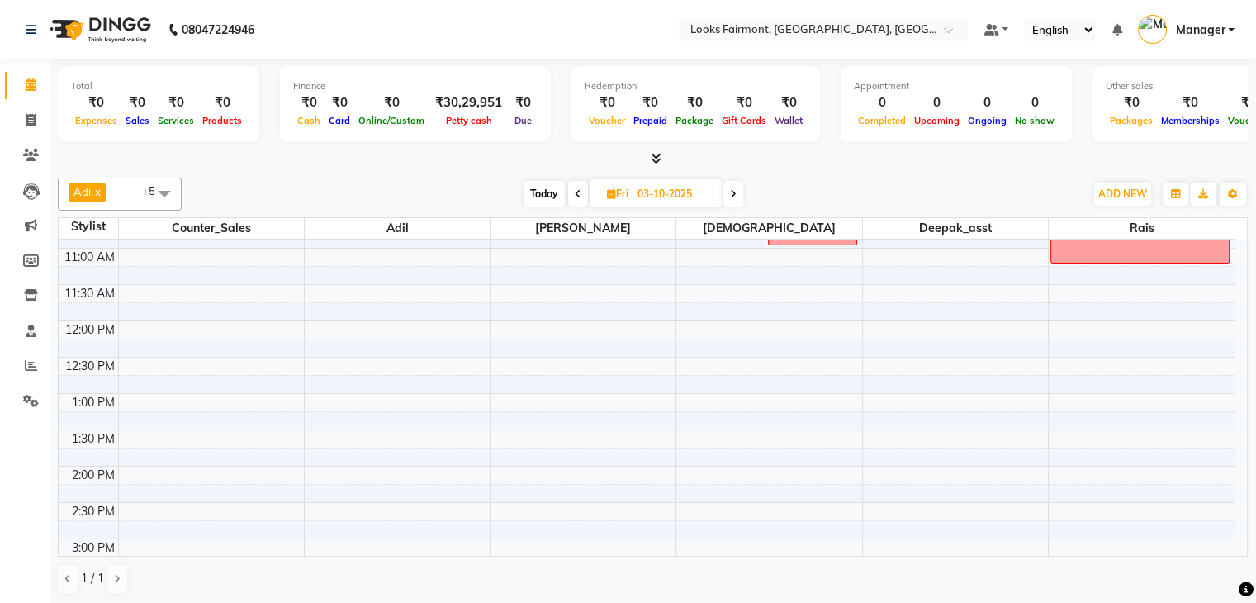
scroll to position [248, 0]
click at [571, 192] on span at bounding box center [578, 194] width 20 height 26
type input "02-10-2025"
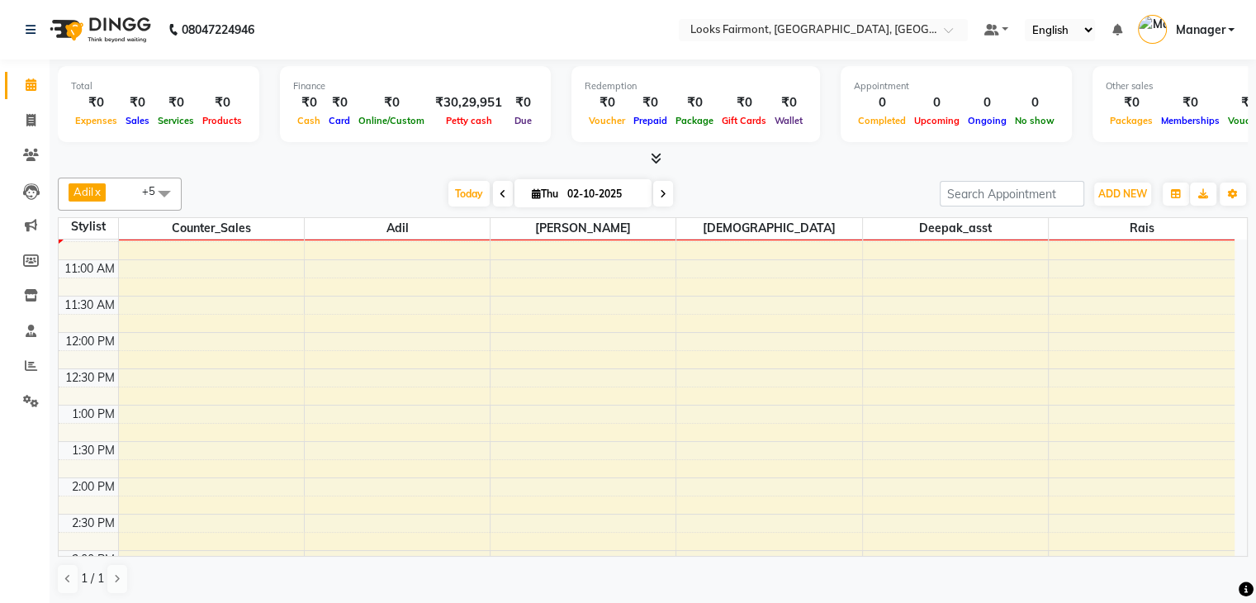
scroll to position [206, 0]
